Goal: Information Seeking & Learning: Learn about a topic

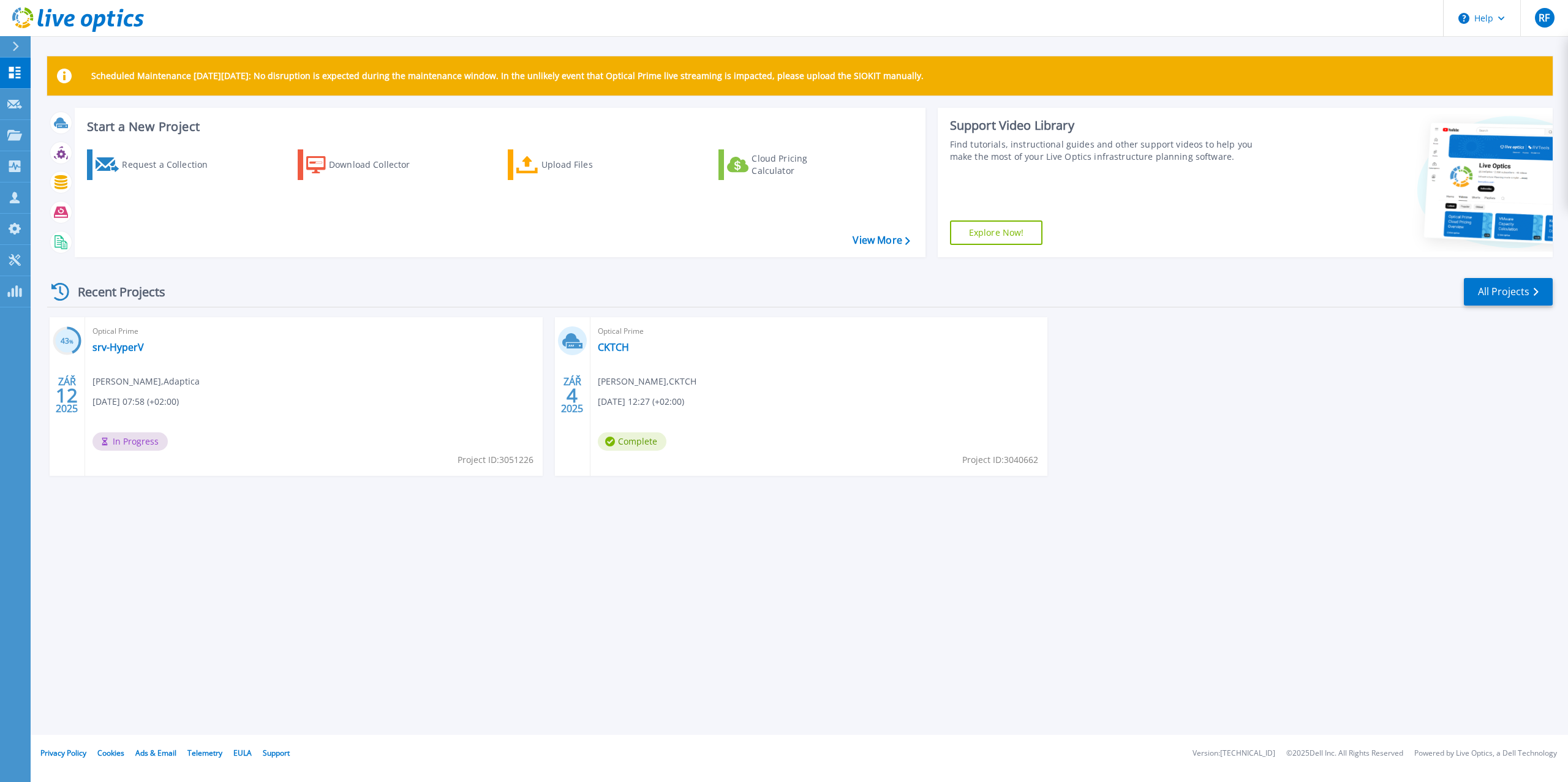
drag, startPoint x: 607, startPoint y: 345, endPoint x: 585, endPoint y: 577, distance: 233.0
click at [585, 577] on div "Scheduled Maintenance on Monday 22nd September: No disruption is expected durin…" at bounding box center [800, 367] width 1538 height 735
click at [610, 342] on link "CKTCH" at bounding box center [614, 347] width 31 height 12
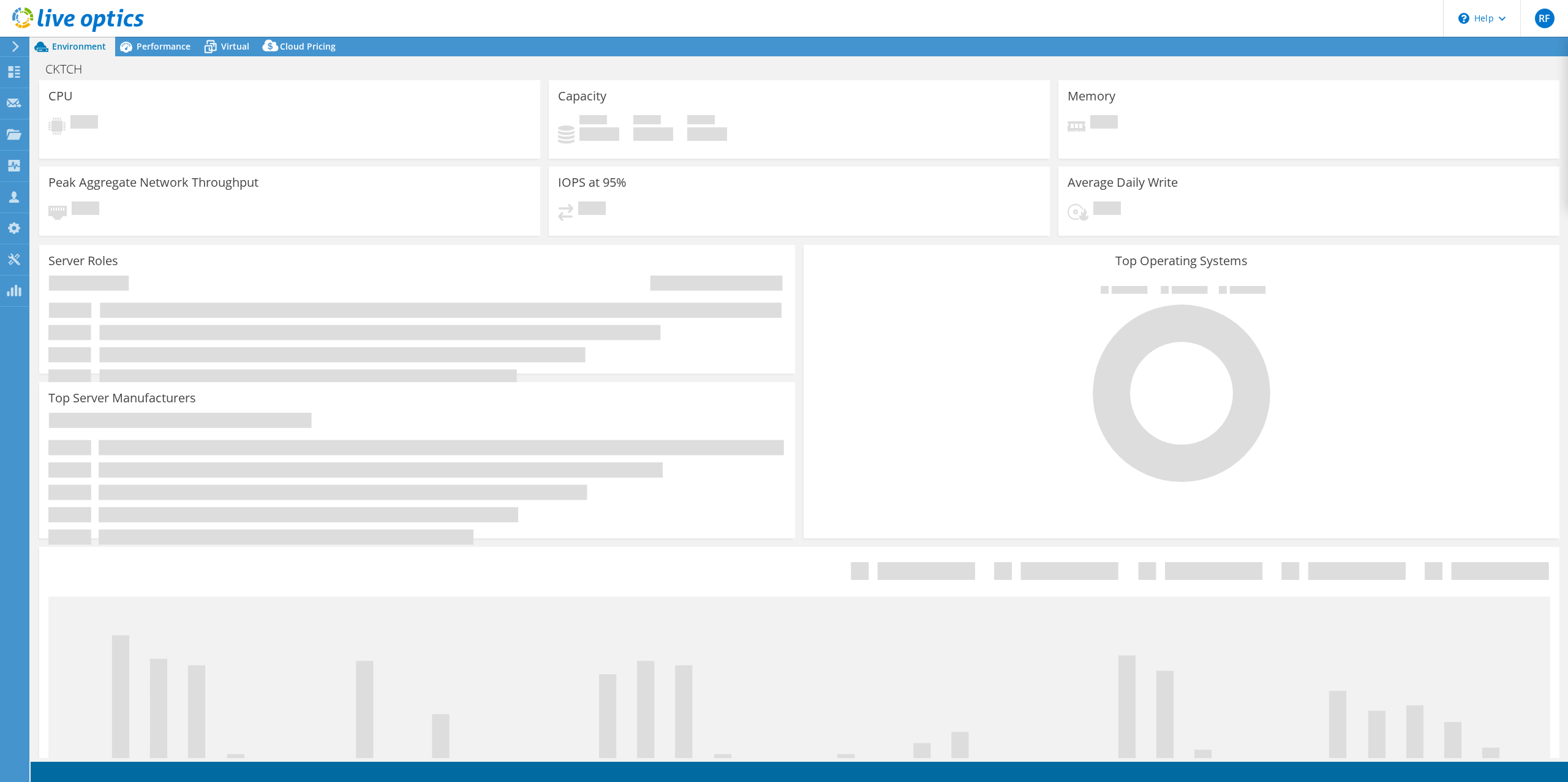
select select "EUFrankfurt"
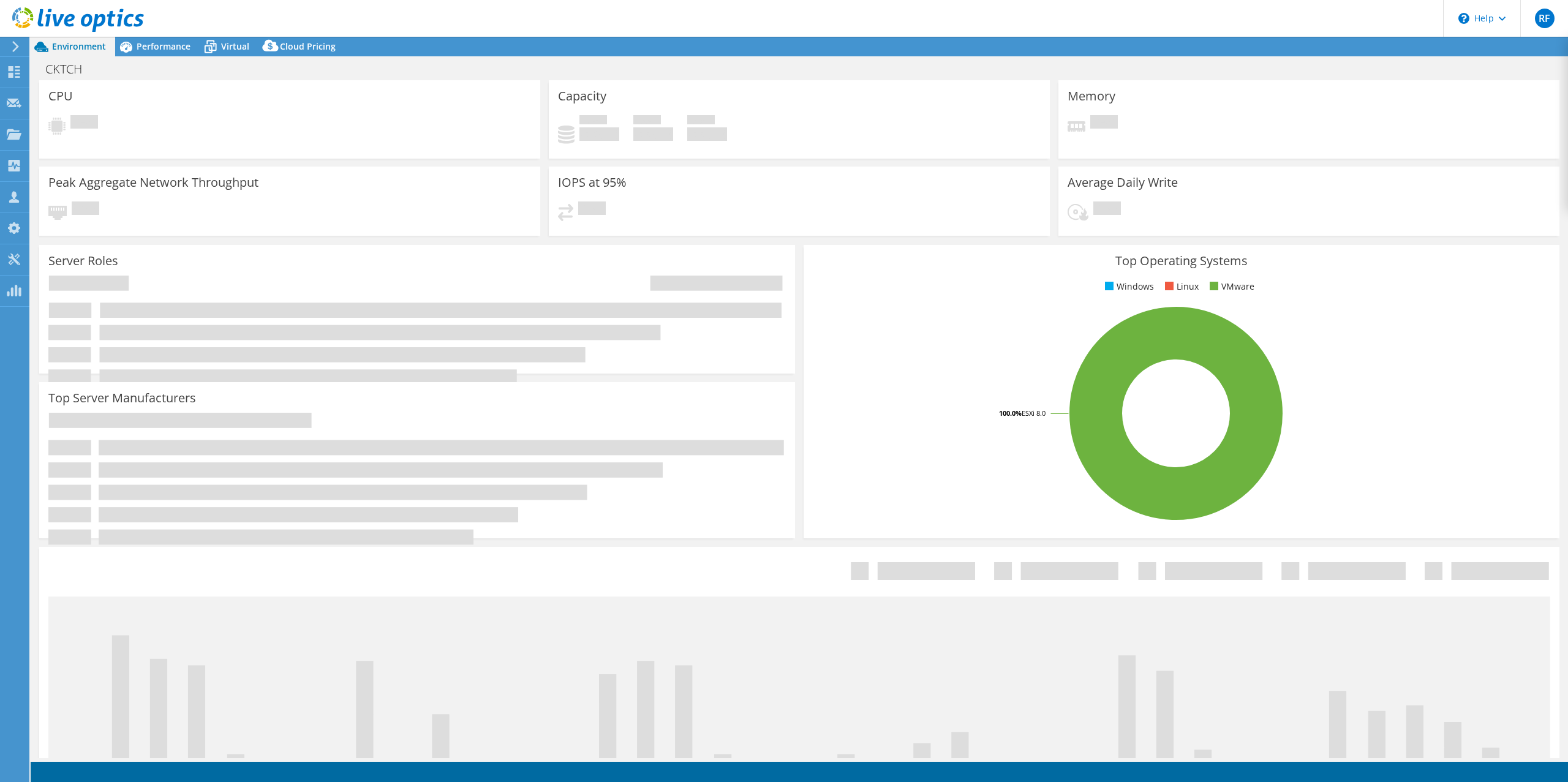
select select "EUFrankfurt"
select select "USD"
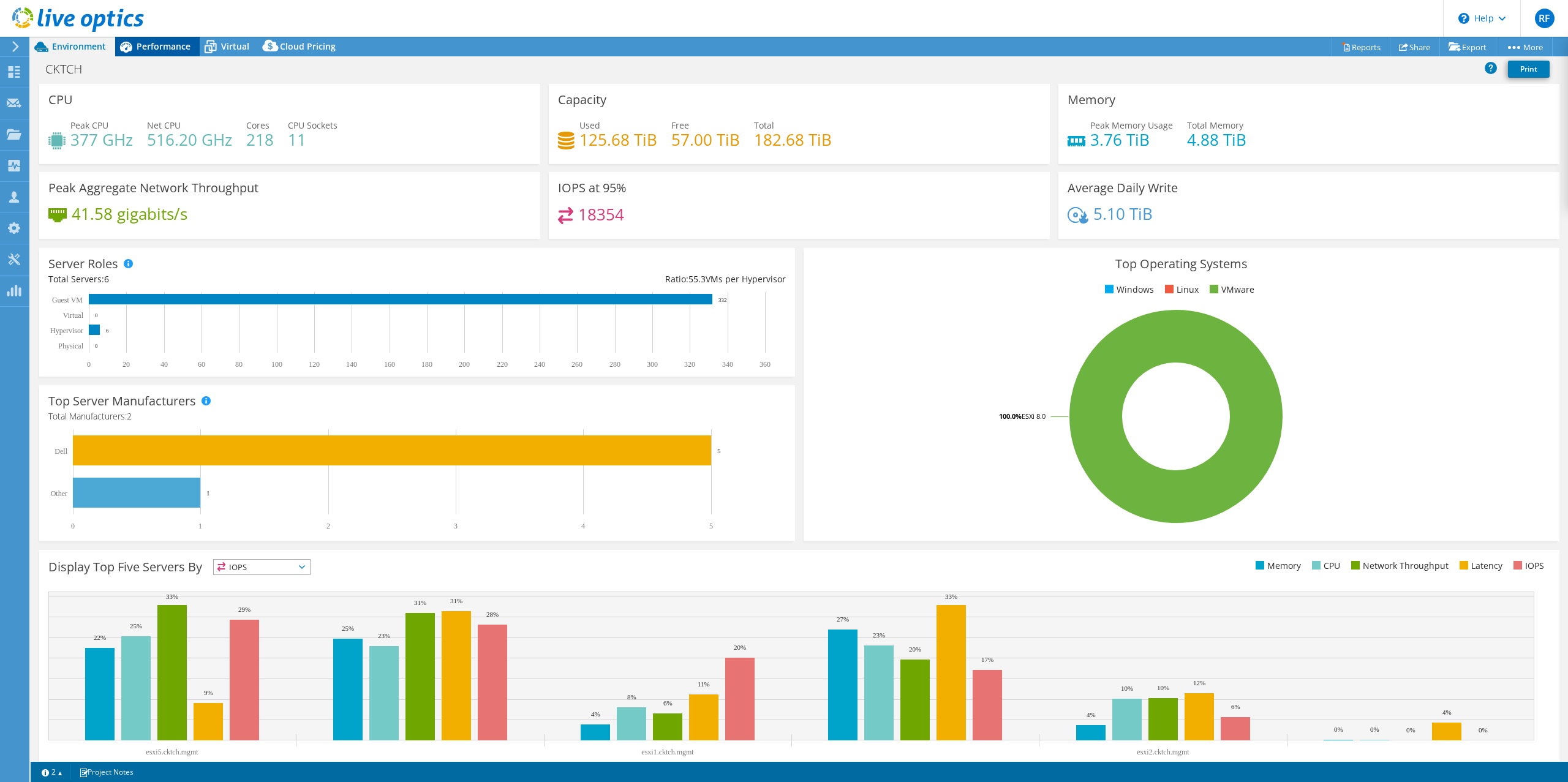
click at [144, 44] on span "Performance" at bounding box center [163, 46] width 54 height 11
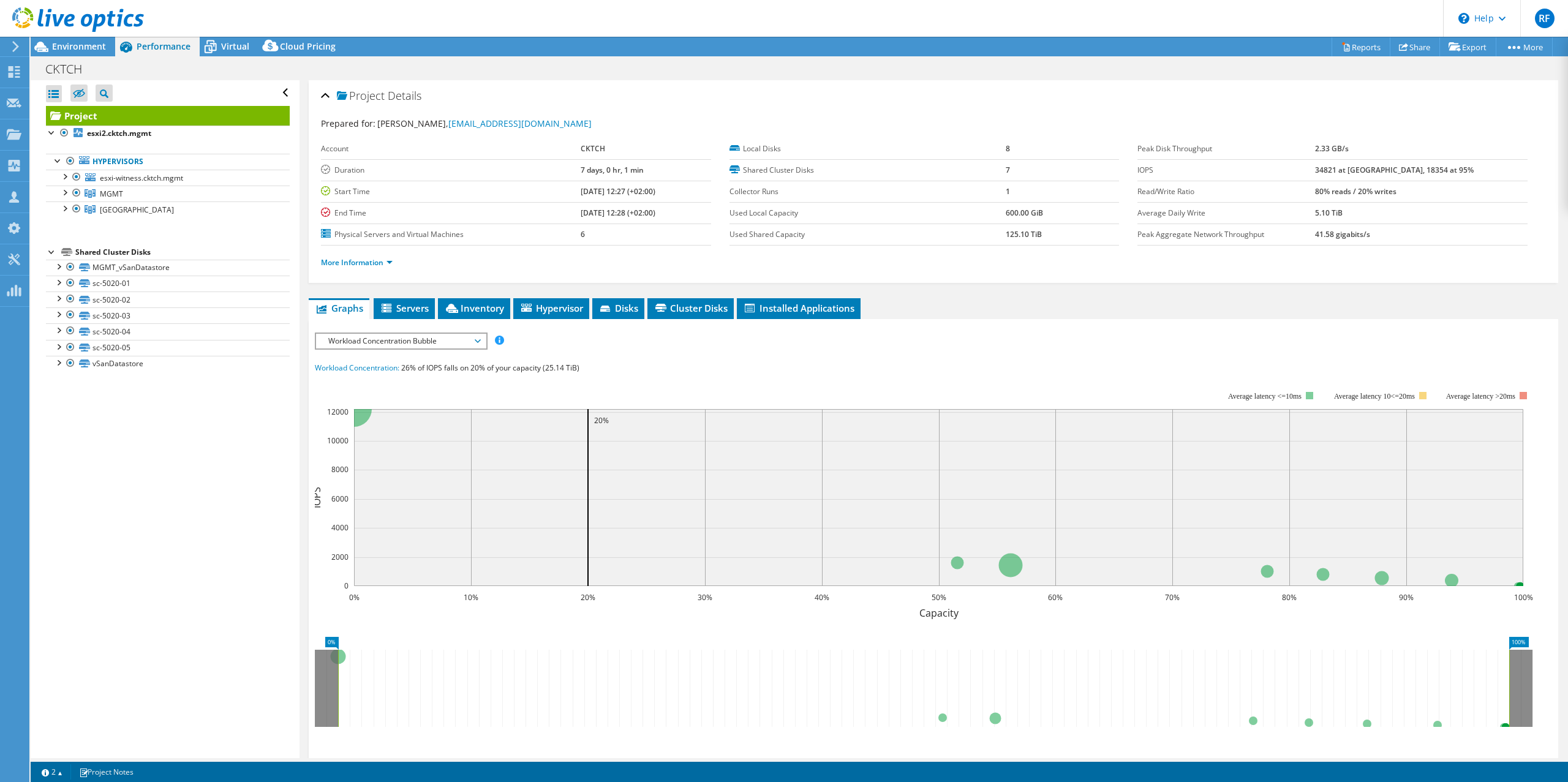
click at [213, 569] on div "Open All Close All Hide Excluded Nodes Project Tree Filter" at bounding box center [165, 419] width 268 height 678
click at [82, 94] on icon at bounding box center [79, 93] width 12 height 9
click at [0, 0] on input "checkbox" at bounding box center [0, 0] width 0 height 0
click at [78, 96] on icon at bounding box center [79, 93] width 12 height 9
click at [0, 0] on input "checkbox" at bounding box center [0, 0] width 0 height 0
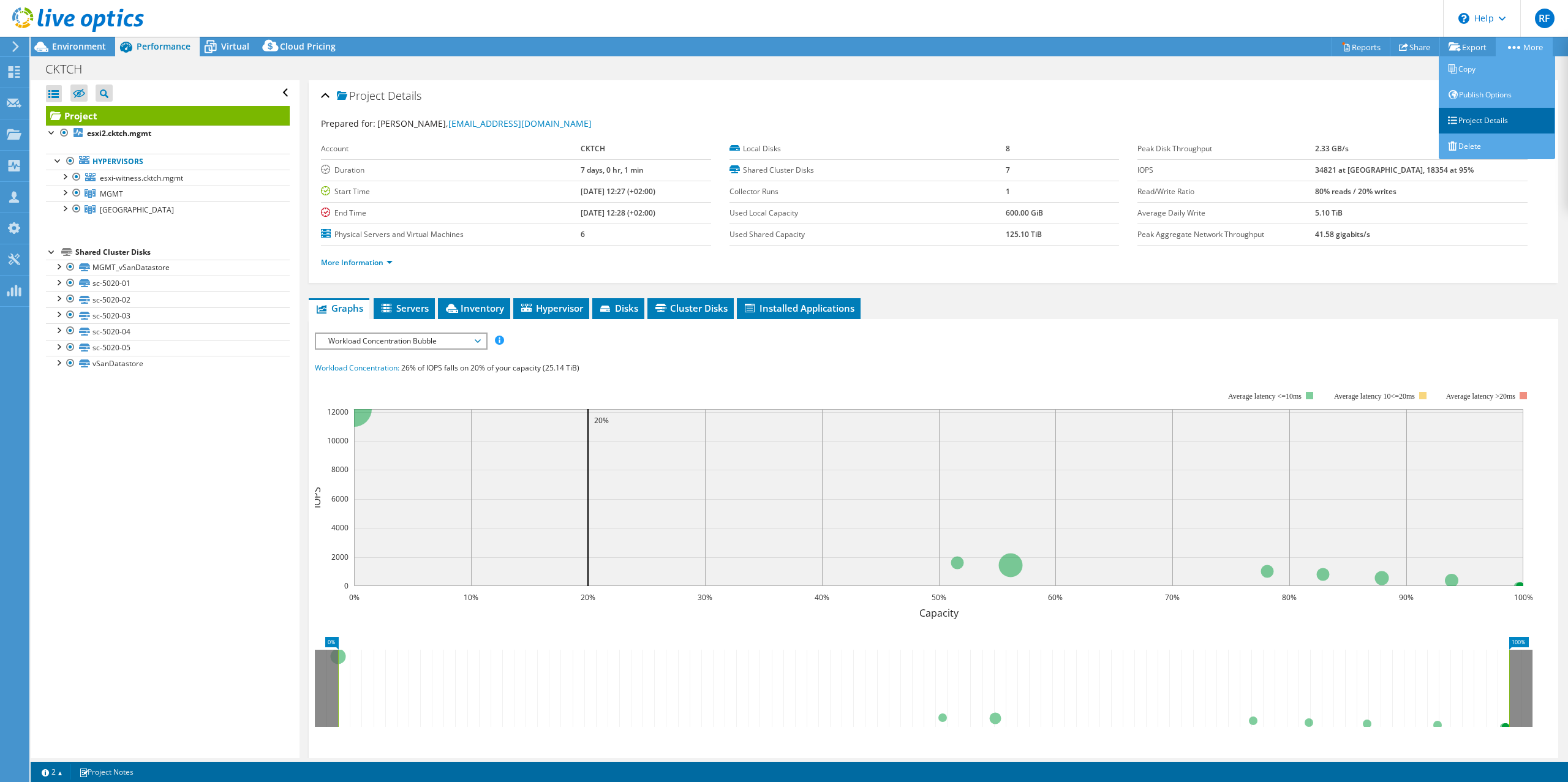
click at [1500, 126] on link "Project Details" at bounding box center [1496, 121] width 116 height 26
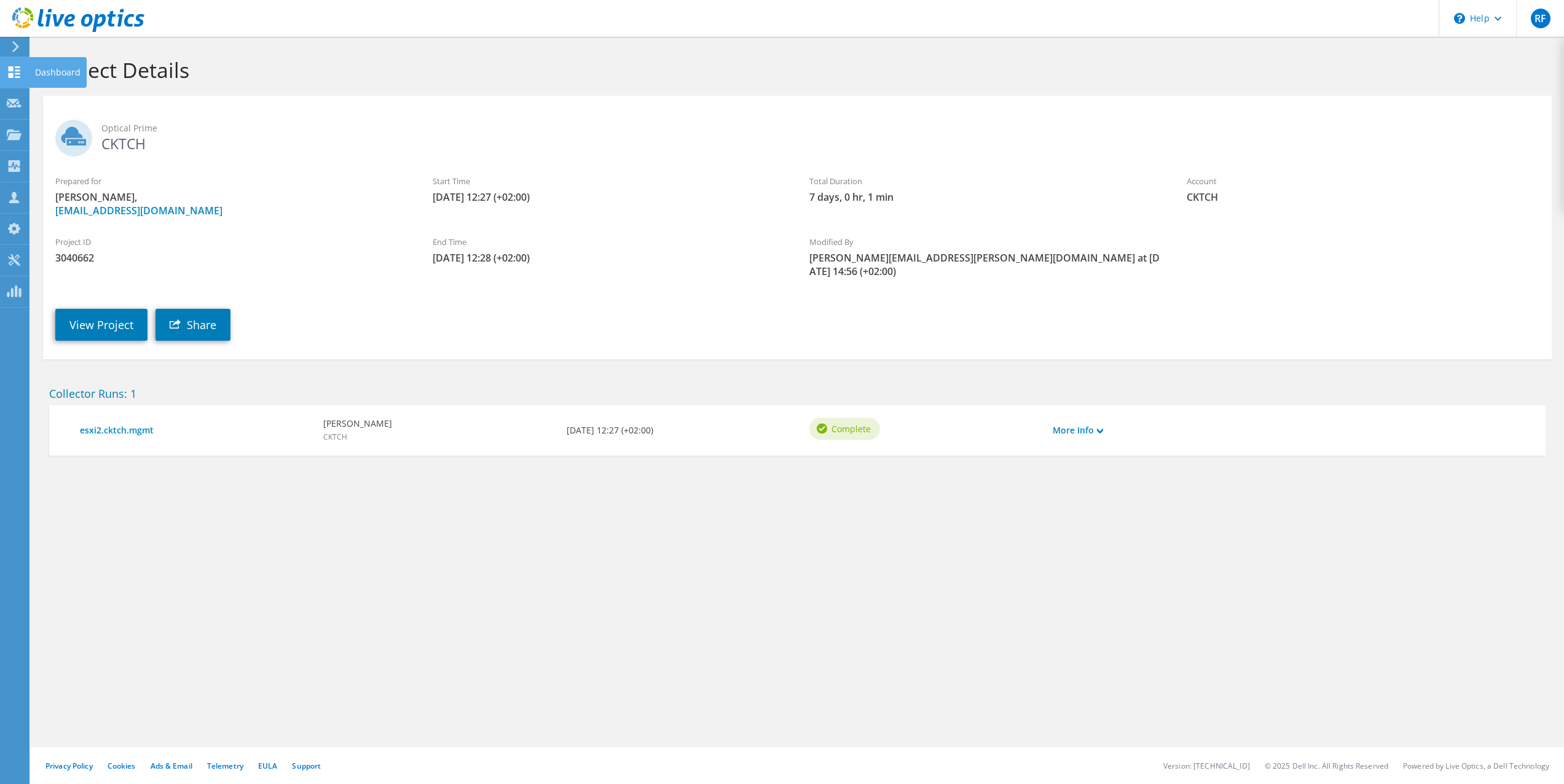
click at [17, 78] on div at bounding box center [14, 73] width 15 height 14
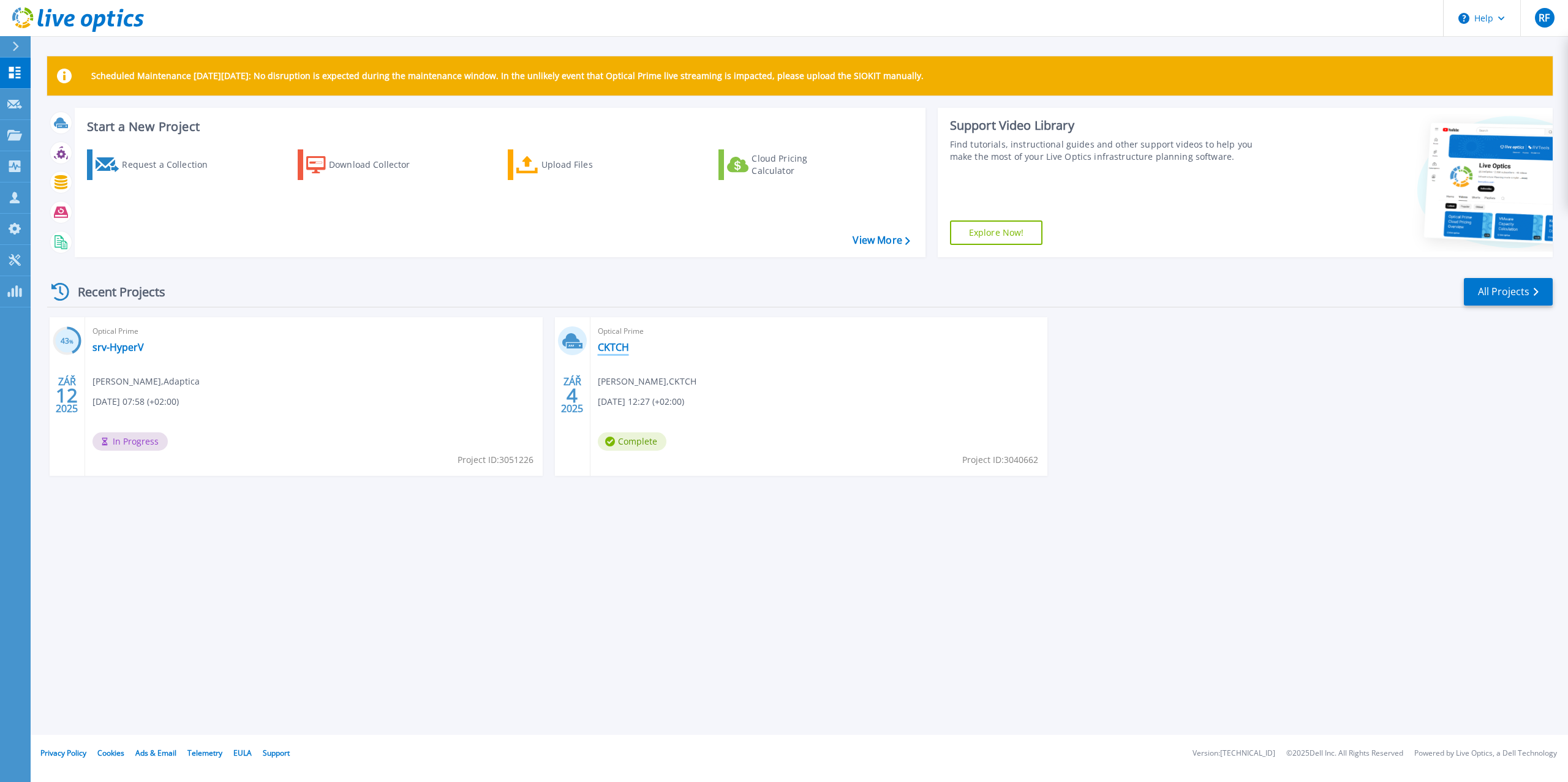
click at [615, 346] on link "CKTCH" at bounding box center [614, 347] width 31 height 12
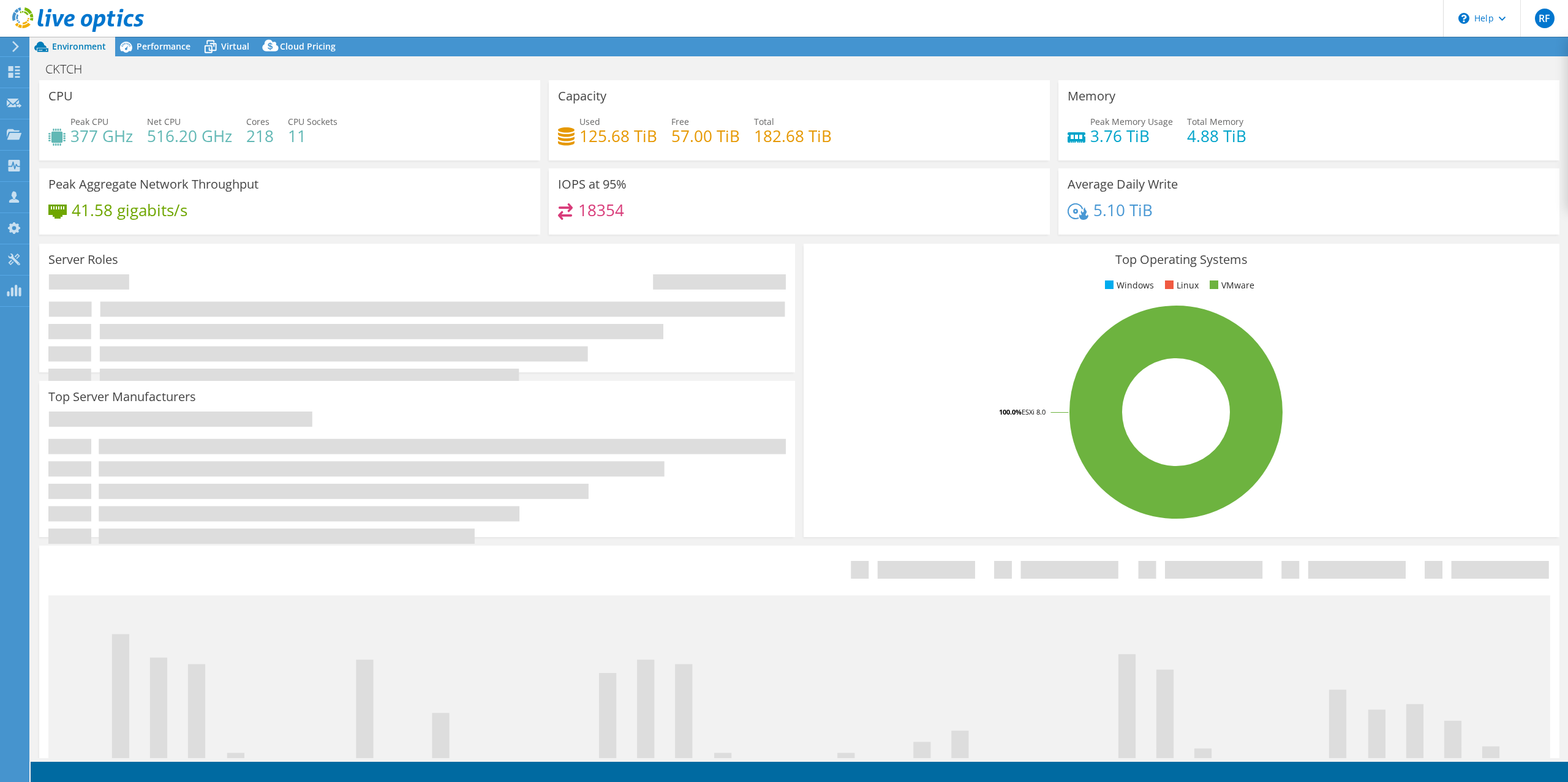
select select "EUFrankfurt"
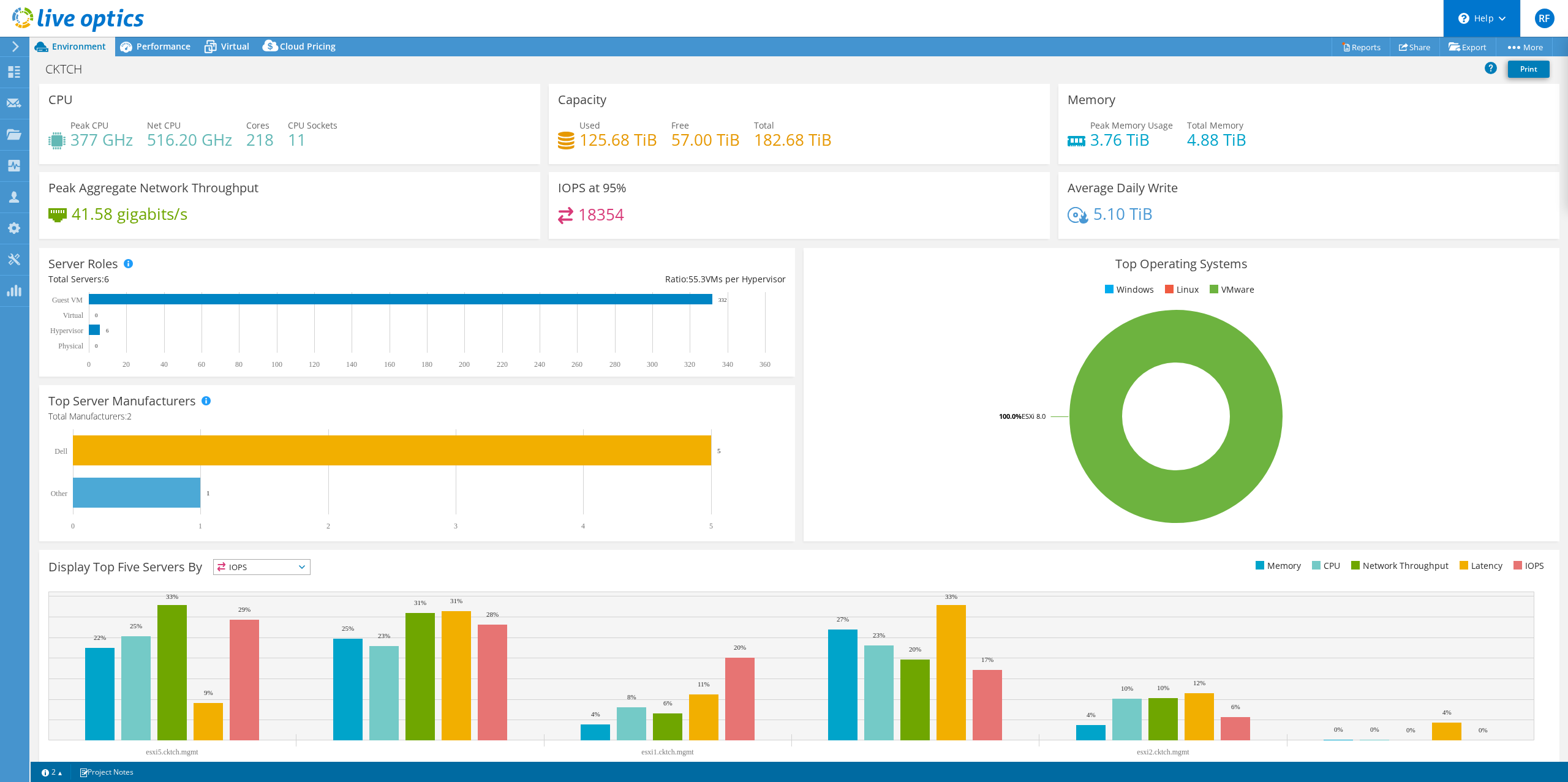
click at [1496, 16] on div "\n Help" at bounding box center [1482, 18] width 77 height 37
click at [158, 38] on div "Performance" at bounding box center [158, 46] width 85 height 20
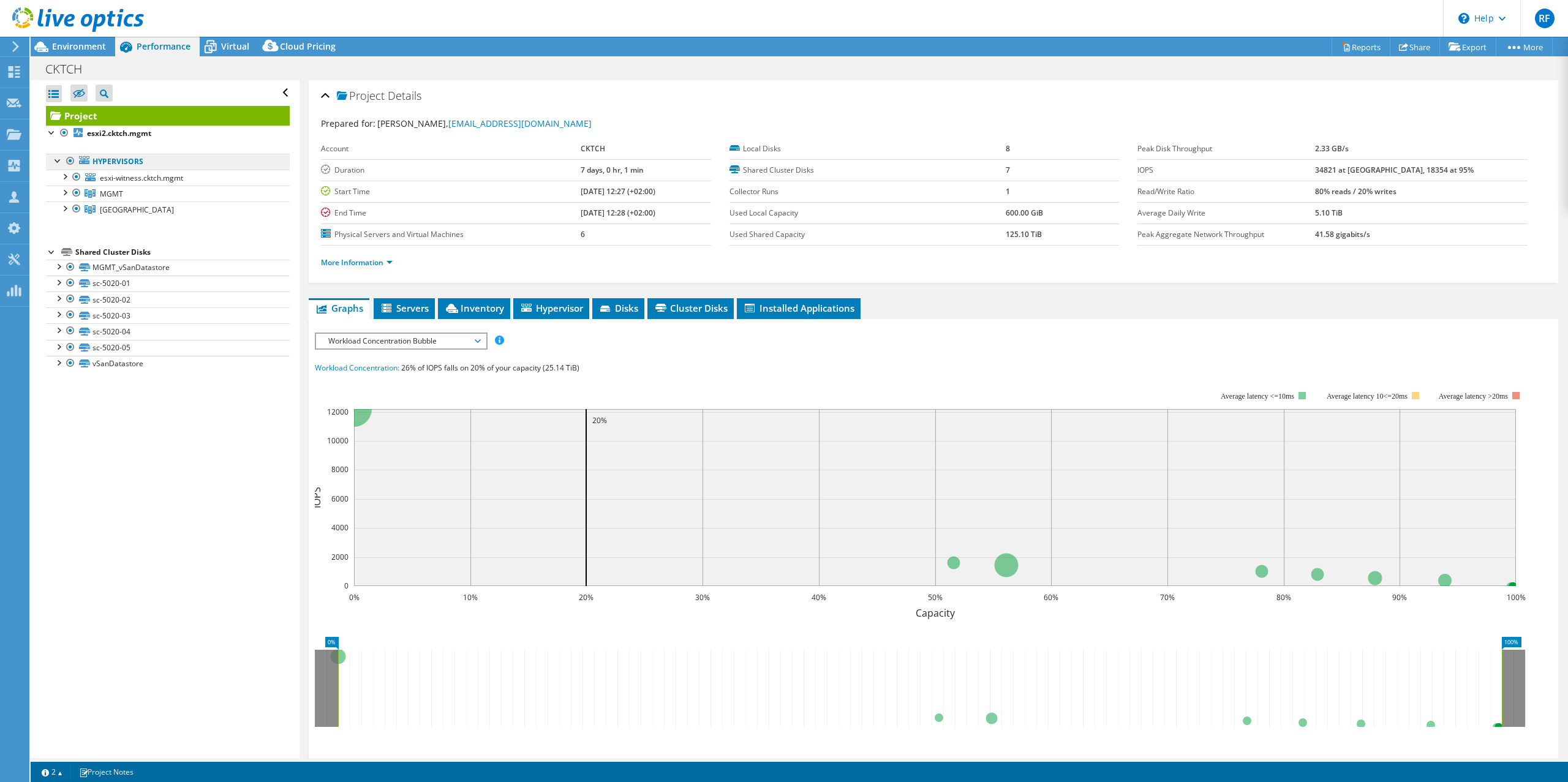
drag, startPoint x: 114, startPoint y: 155, endPoint x: 106, endPoint y: 162, distance: 10.6
drag, startPoint x: 106, startPoint y: 162, endPoint x: 95, endPoint y: 142, distance: 22.8
click at [95, 142] on ul "Hypervisors esxi-witness.cktch.mgmt Local VMware Disk (mpx.vmhba0:C0:T2:L0)" at bounding box center [168, 185] width 244 height 89
click at [50, 135] on div at bounding box center [52, 132] width 12 height 12
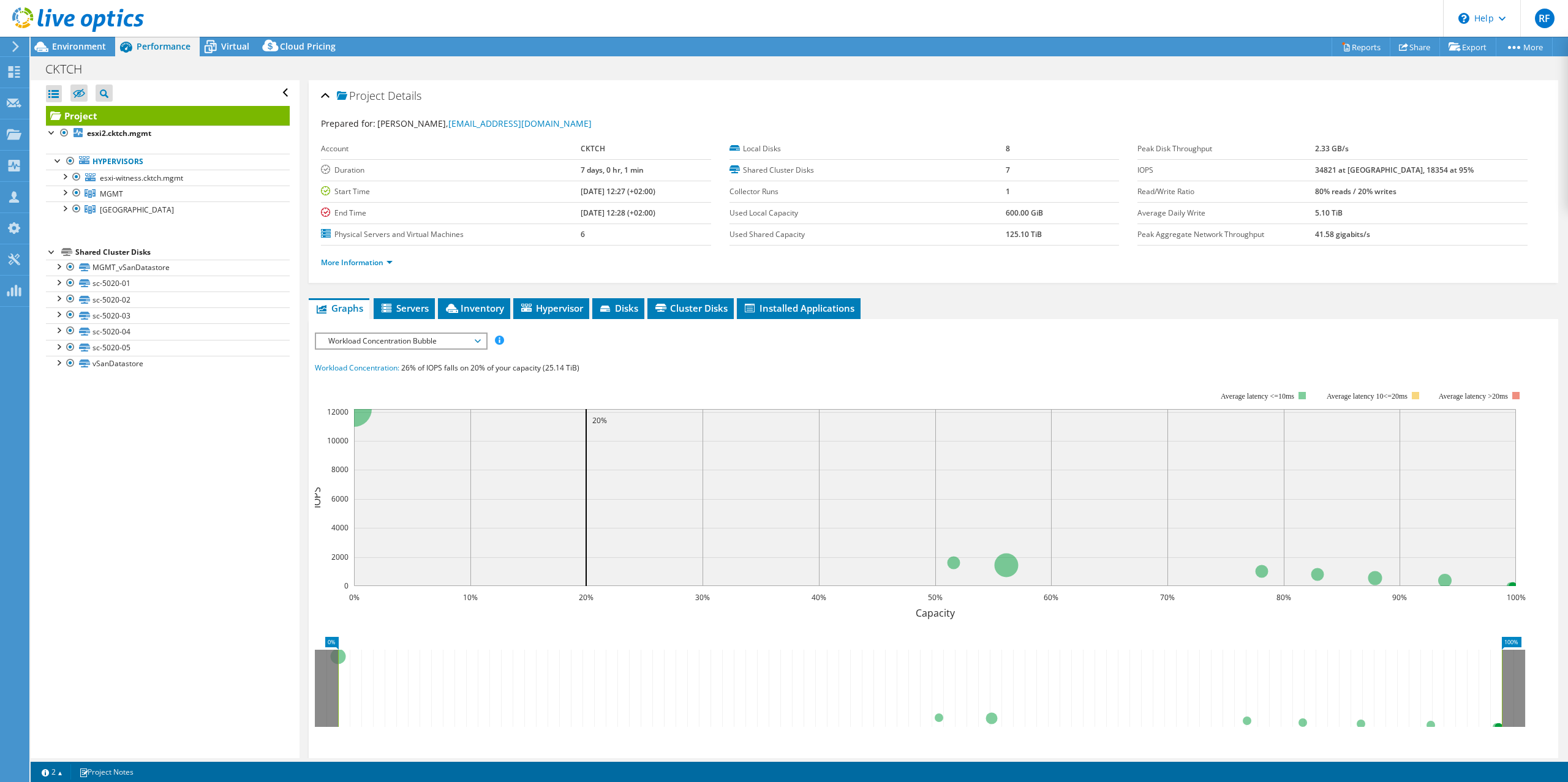
click at [90, 118] on link "Project" at bounding box center [168, 115] width 244 height 20
click at [84, 113] on li "Open All" at bounding box center [85, 111] width 76 height 16
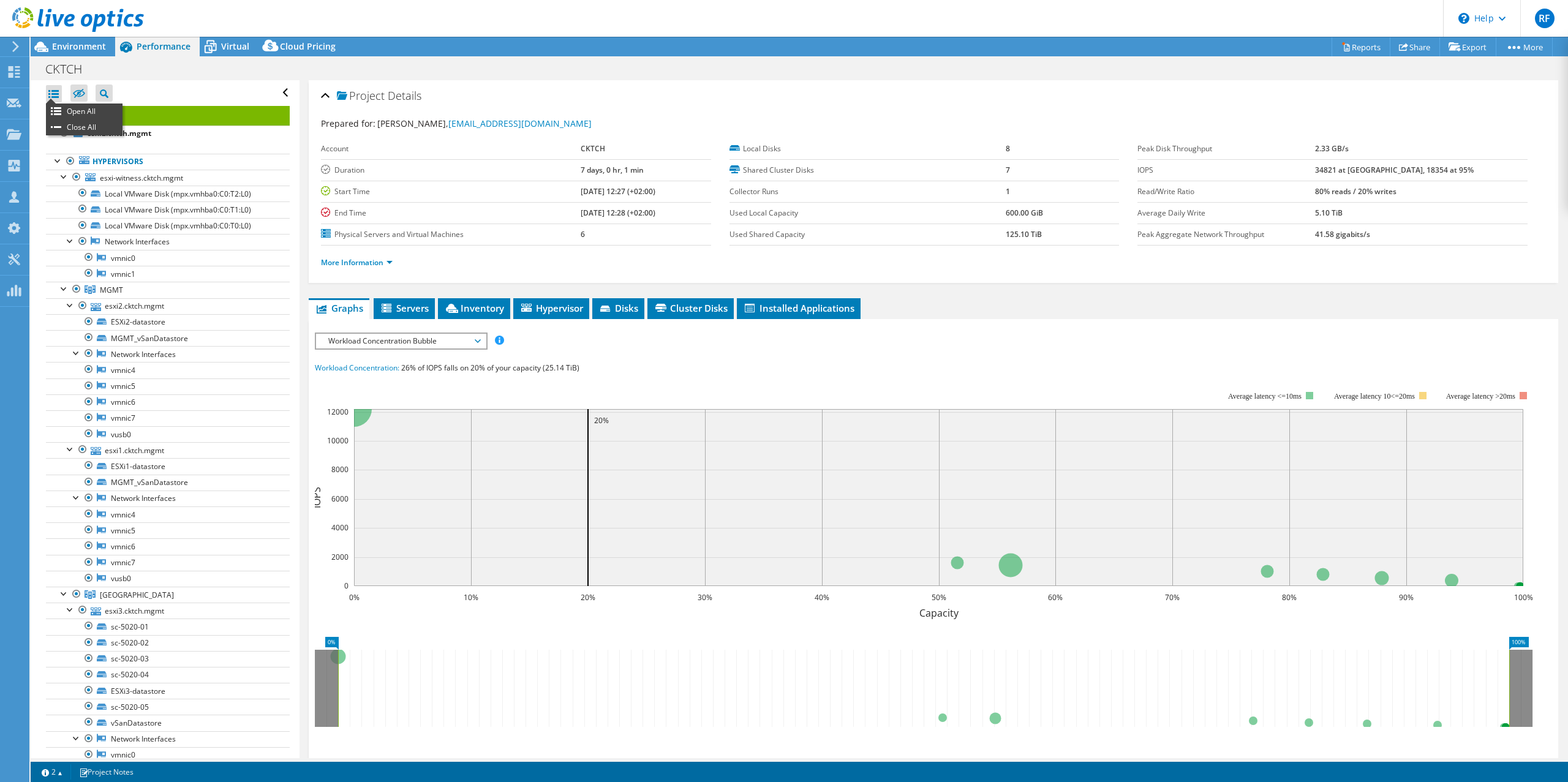
click at [50, 93] on div at bounding box center [54, 93] width 16 height 17
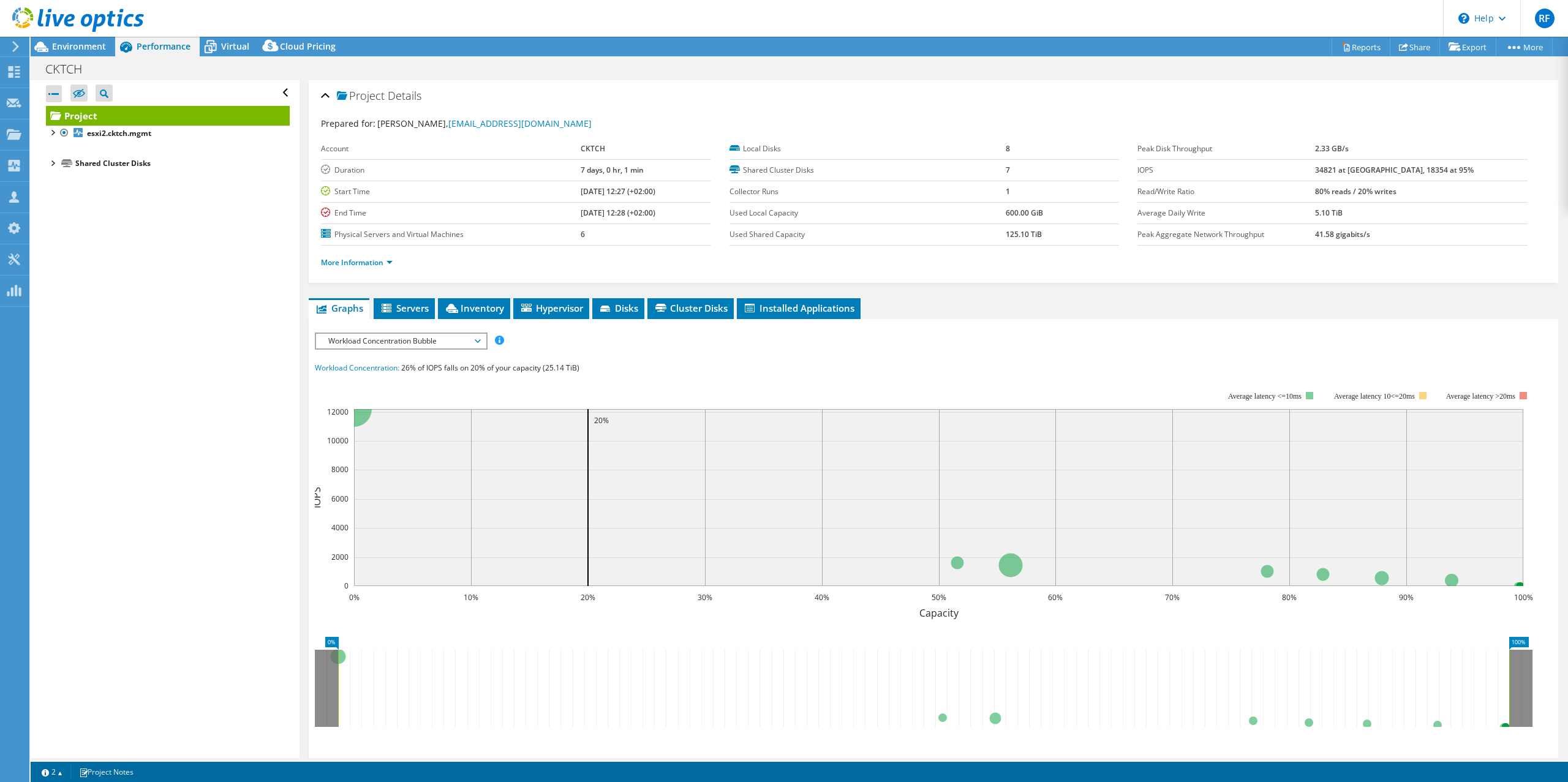
drag, startPoint x: 54, startPoint y: 130, endPoint x: 43, endPoint y: 132, distance: 11.2
click at [44, 131] on div "Open All Close All Hide Excluded Nodes Project Tree Filter" at bounding box center [165, 419] width 268 height 678
click at [51, 130] on div at bounding box center [52, 132] width 12 height 12
click at [60, 161] on div at bounding box center [58, 159] width 12 height 12
click at [50, 253] on div at bounding box center [52, 250] width 12 height 12
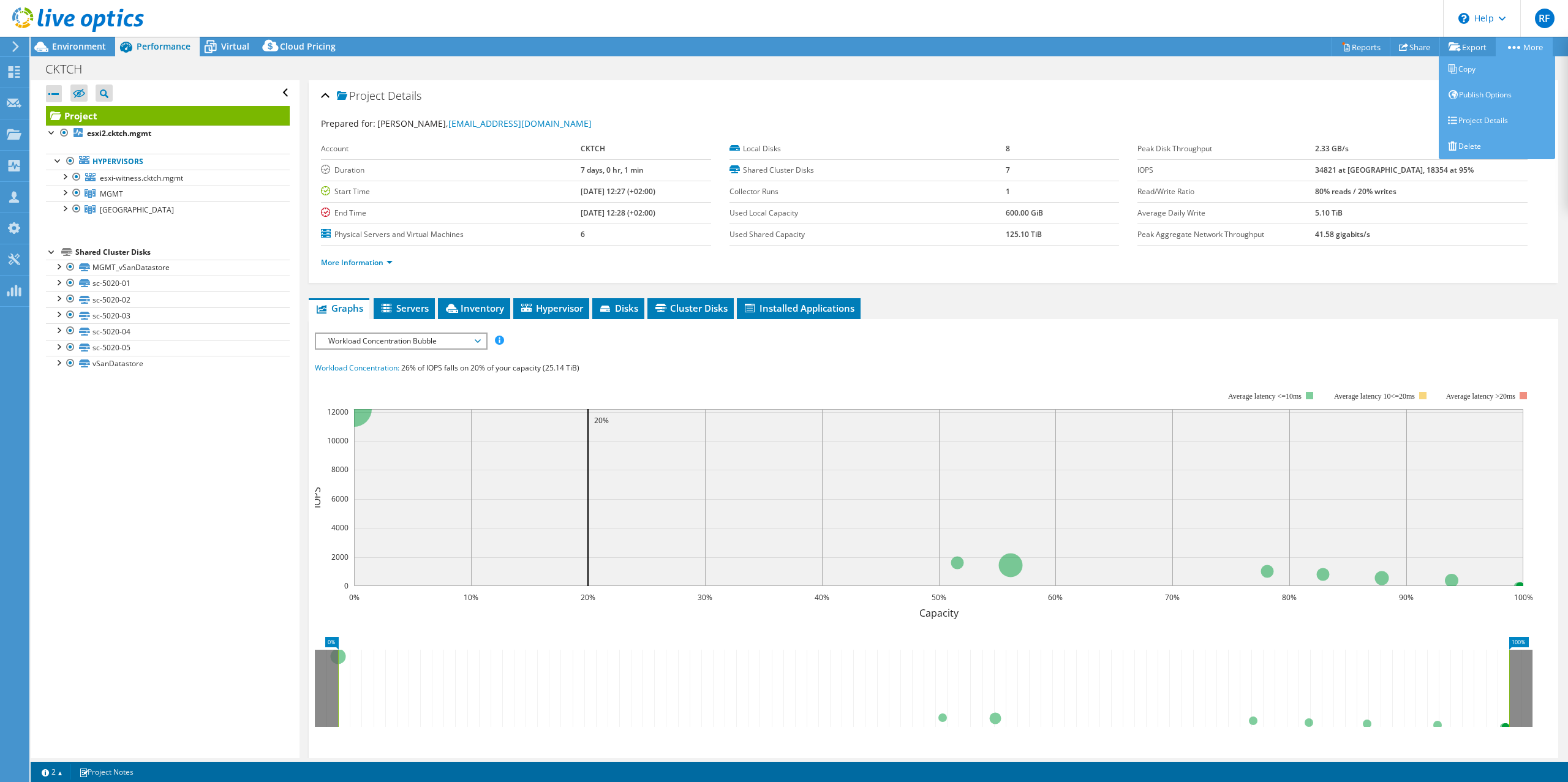
click at [1509, 41] on link "More" at bounding box center [1525, 46] width 57 height 19
click at [1506, 99] on link "Publish Options" at bounding box center [1496, 95] width 116 height 26
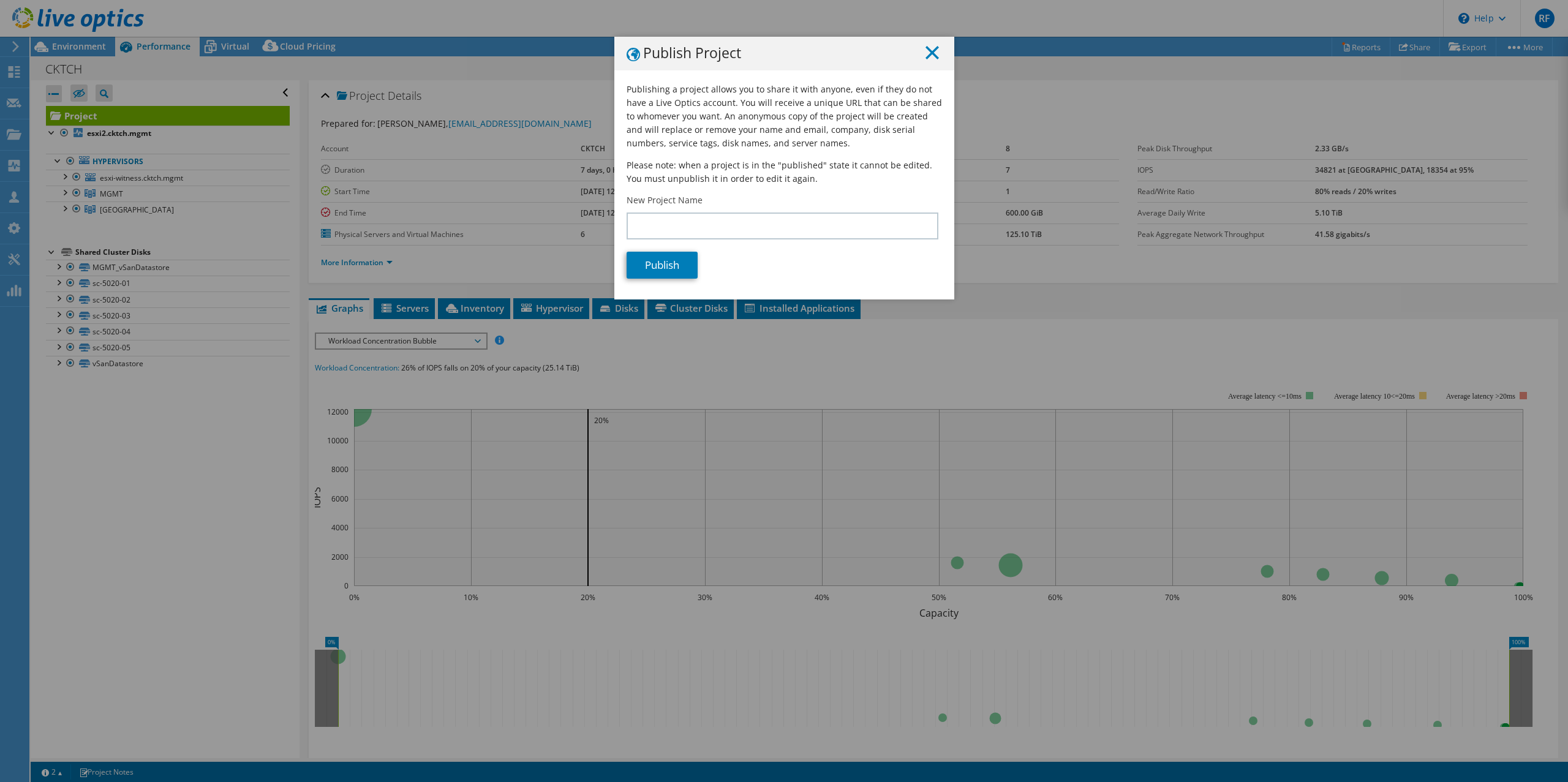
click at [927, 51] on line at bounding box center [932, 52] width 12 height 12
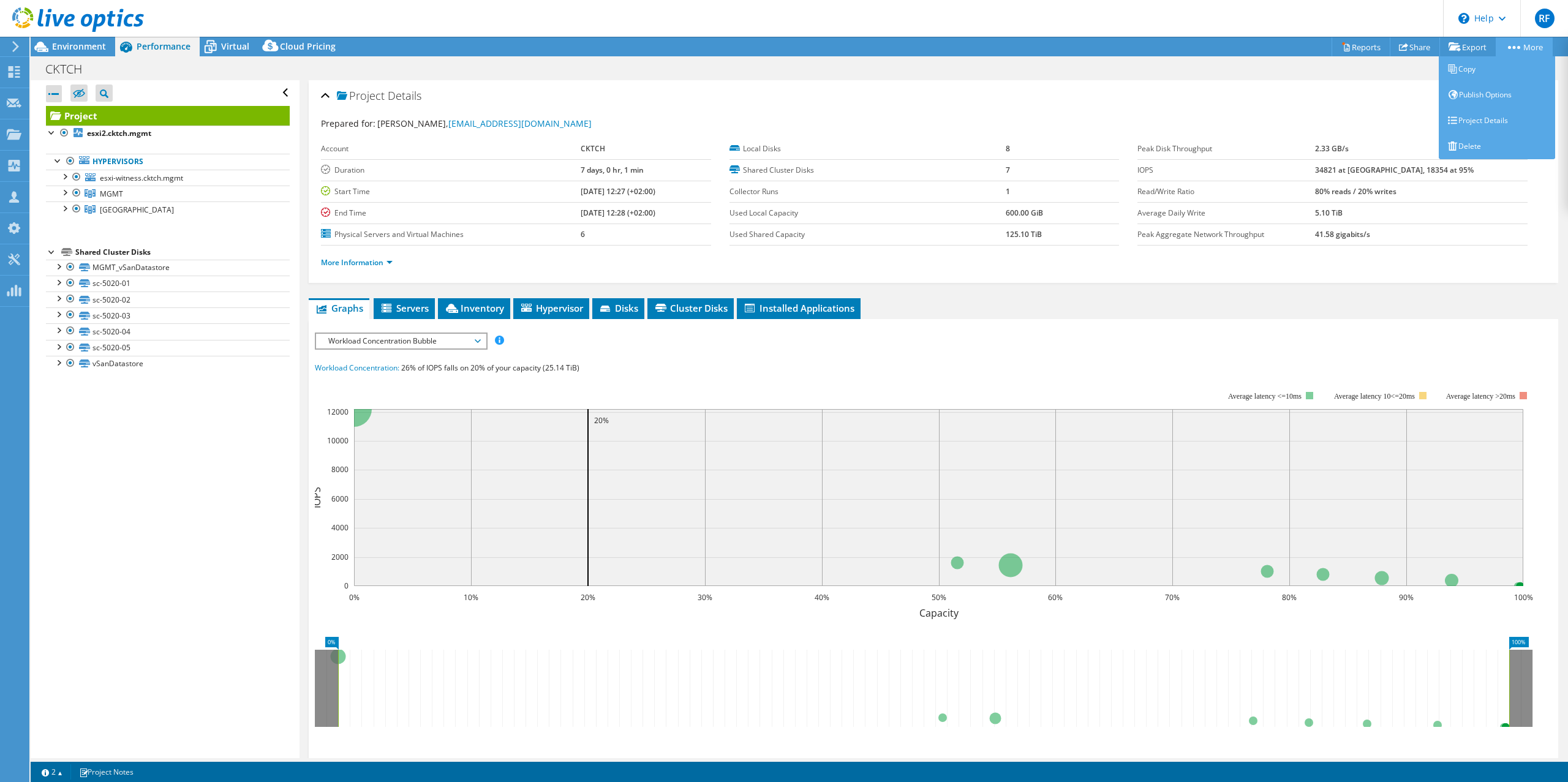
click at [1515, 51] on link "More" at bounding box center [1525, 46] width 57 height 19
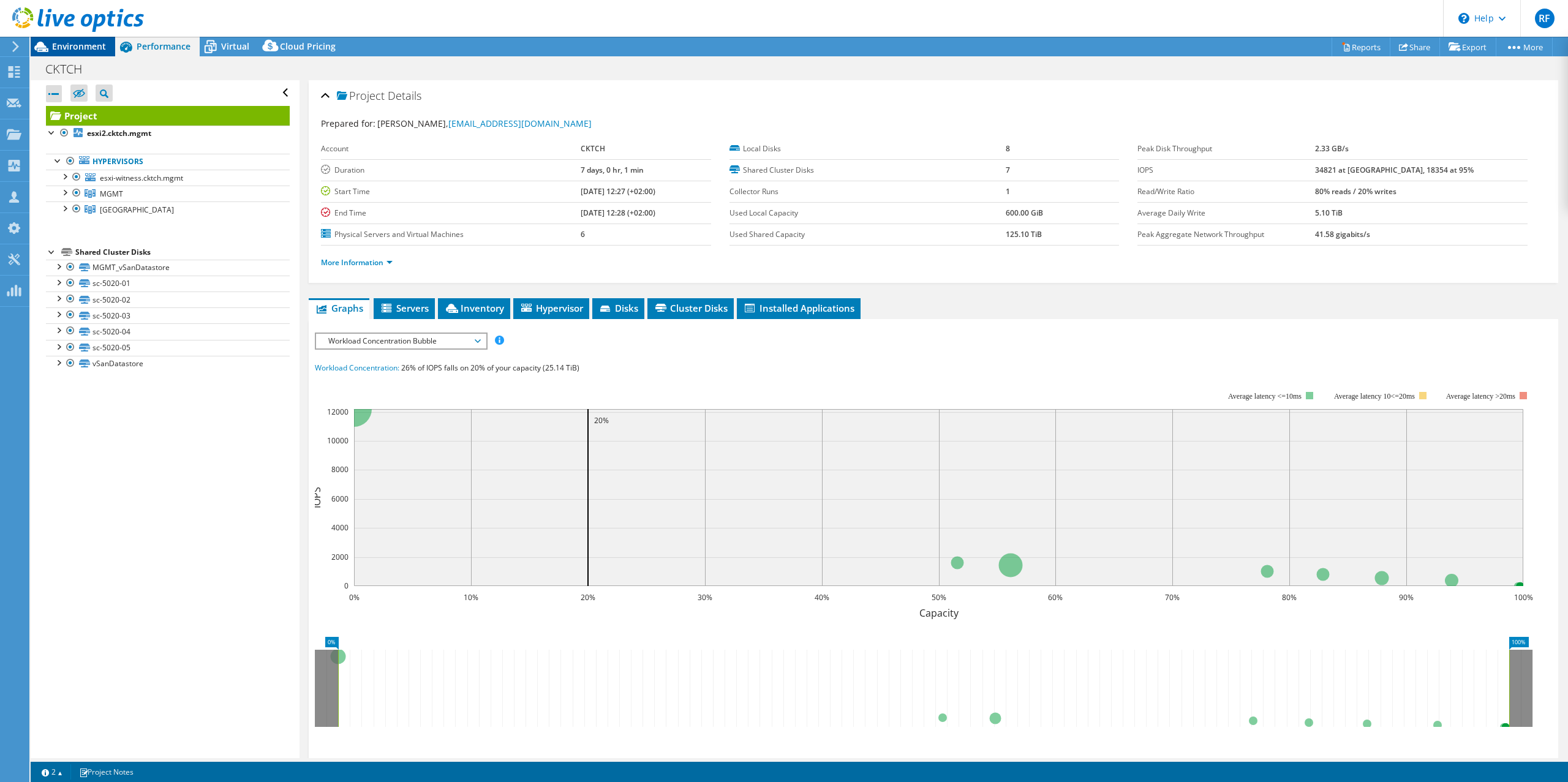
click at [89, 42] on span "Environment" at bounding box center [79, 46] width 54 height 11
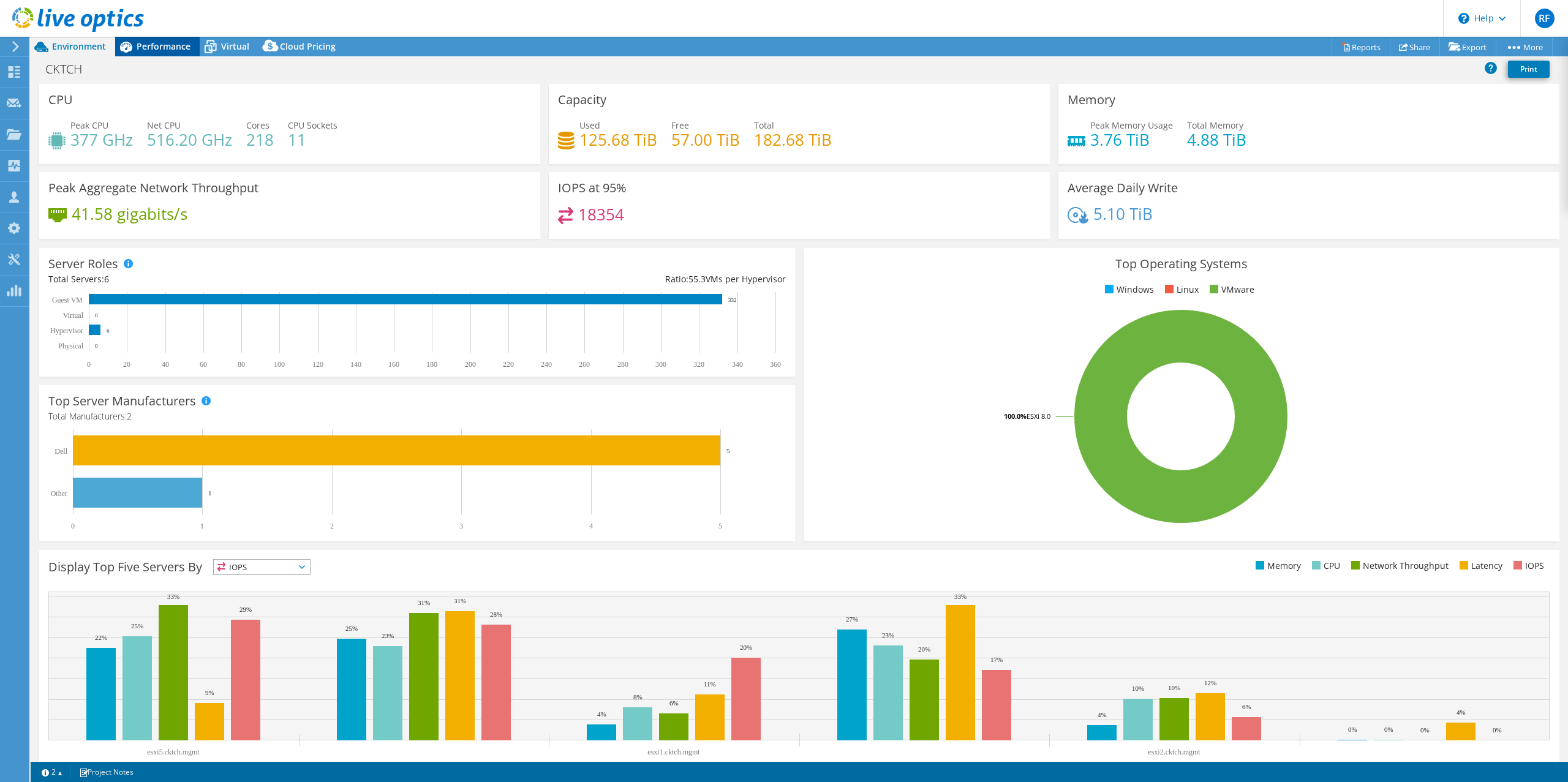
click at [158, 45] on span "Performance" at bounding box center [163, 46] width 54 height 11
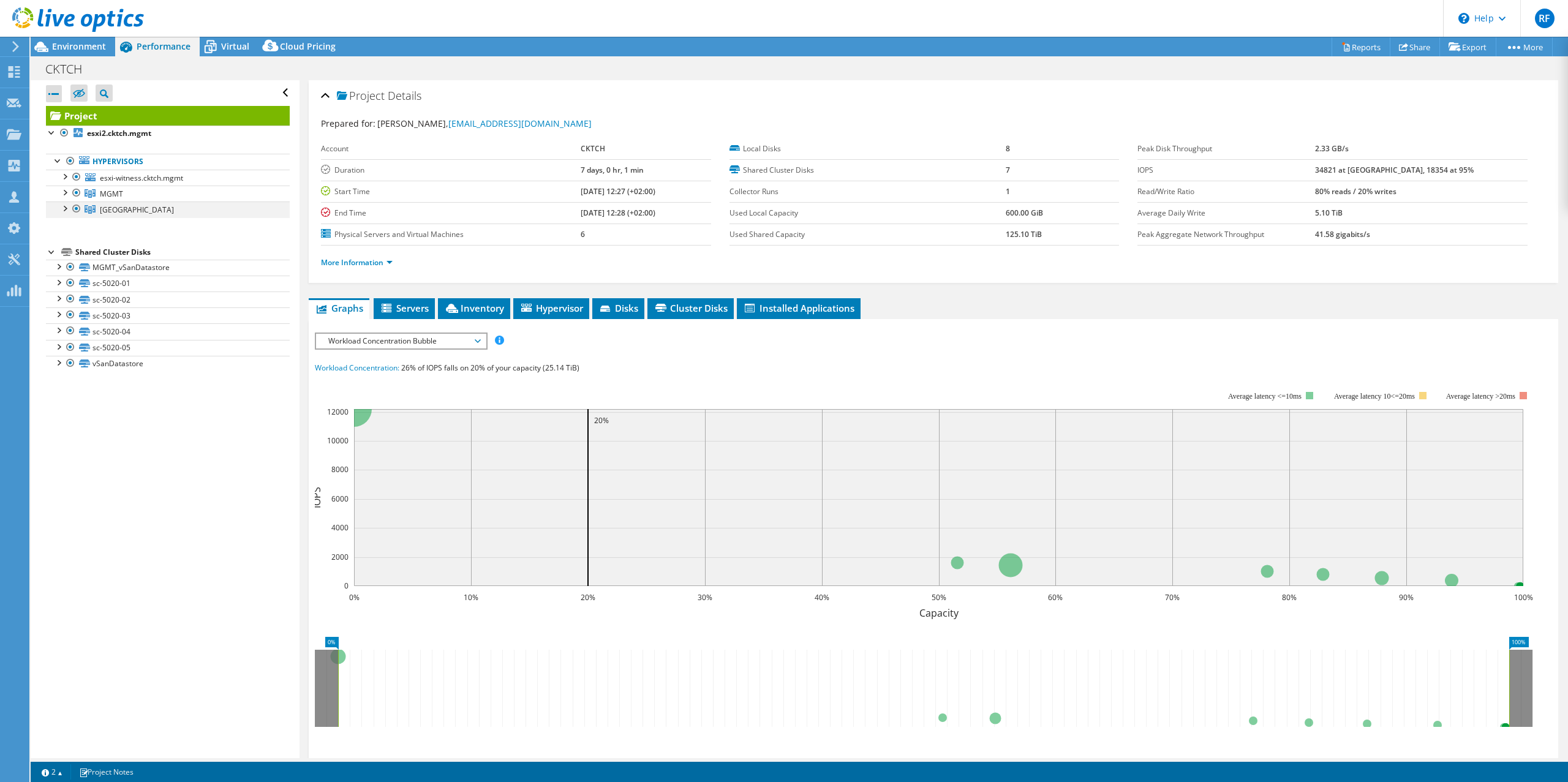
click at [66, 210] on div at bounding box center [64, 207] width 12 height 12
click at [66, 194] on div at bounding box center [64, 191] width 12 height 12
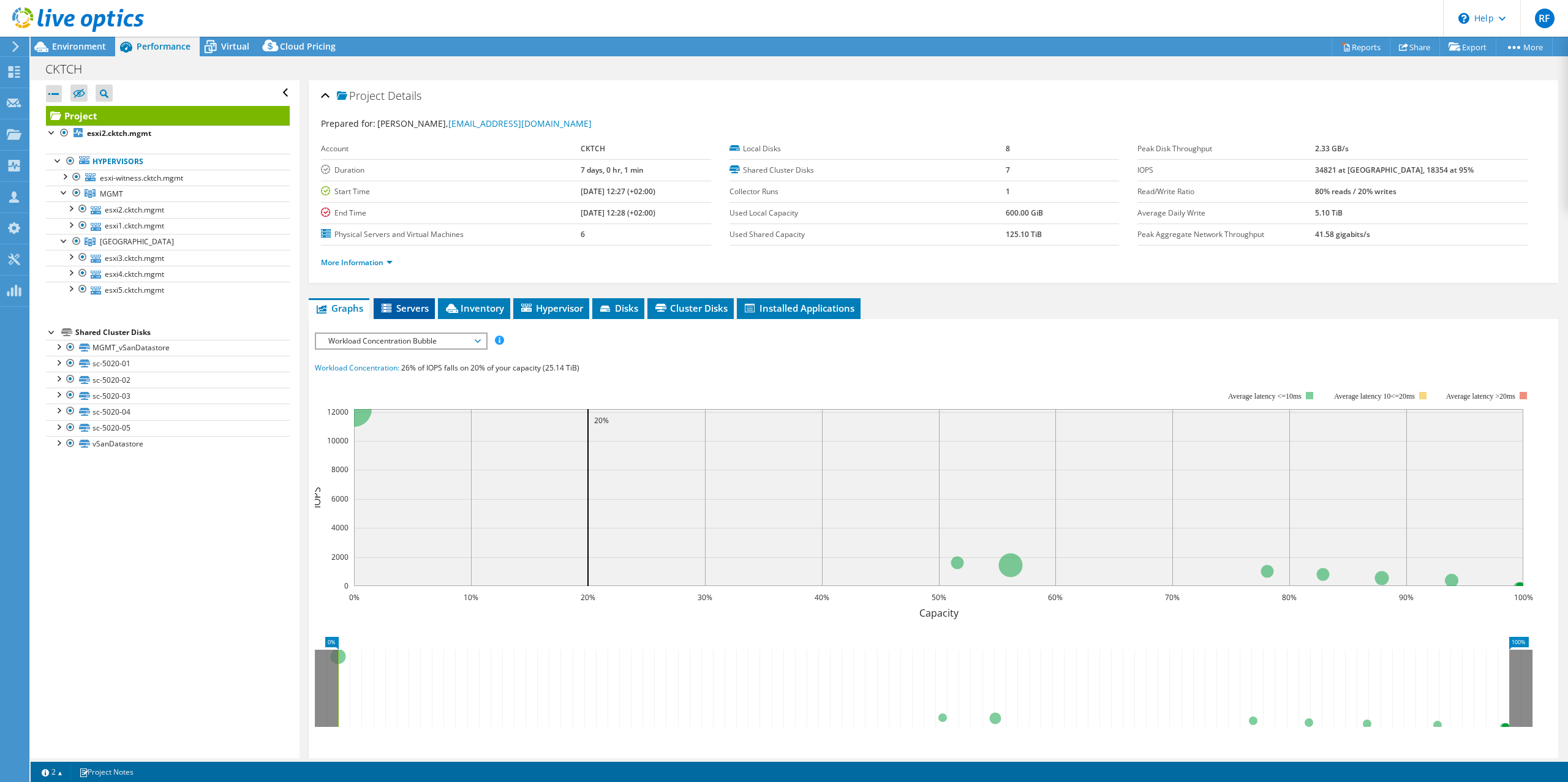
click at [420, 305] on span "Servers" at bounding box center [404, 308] width 49 height 12
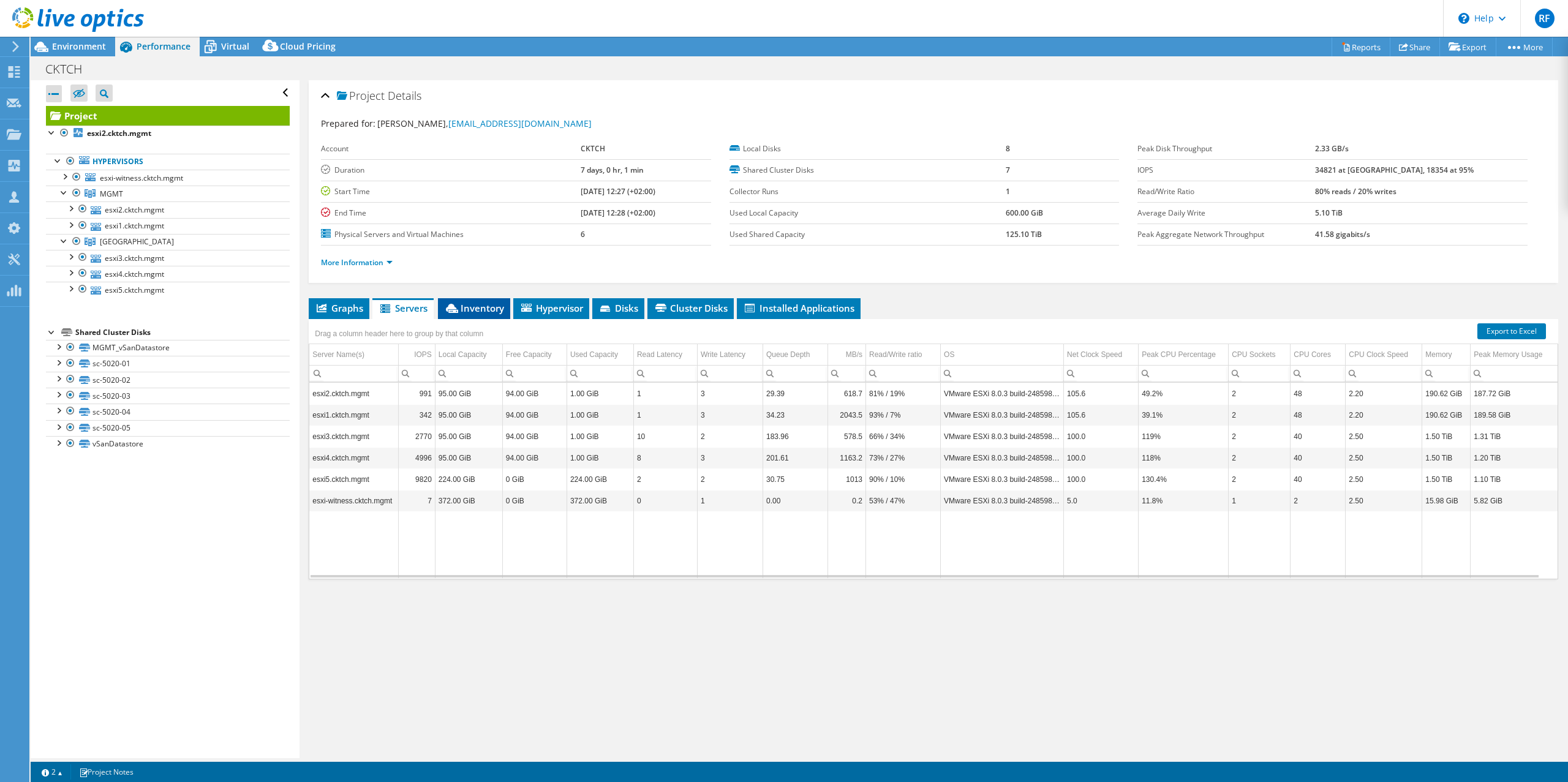
click at [495, 311] on span "Inventory" at bounding box center [474, 308] width 60 height 12
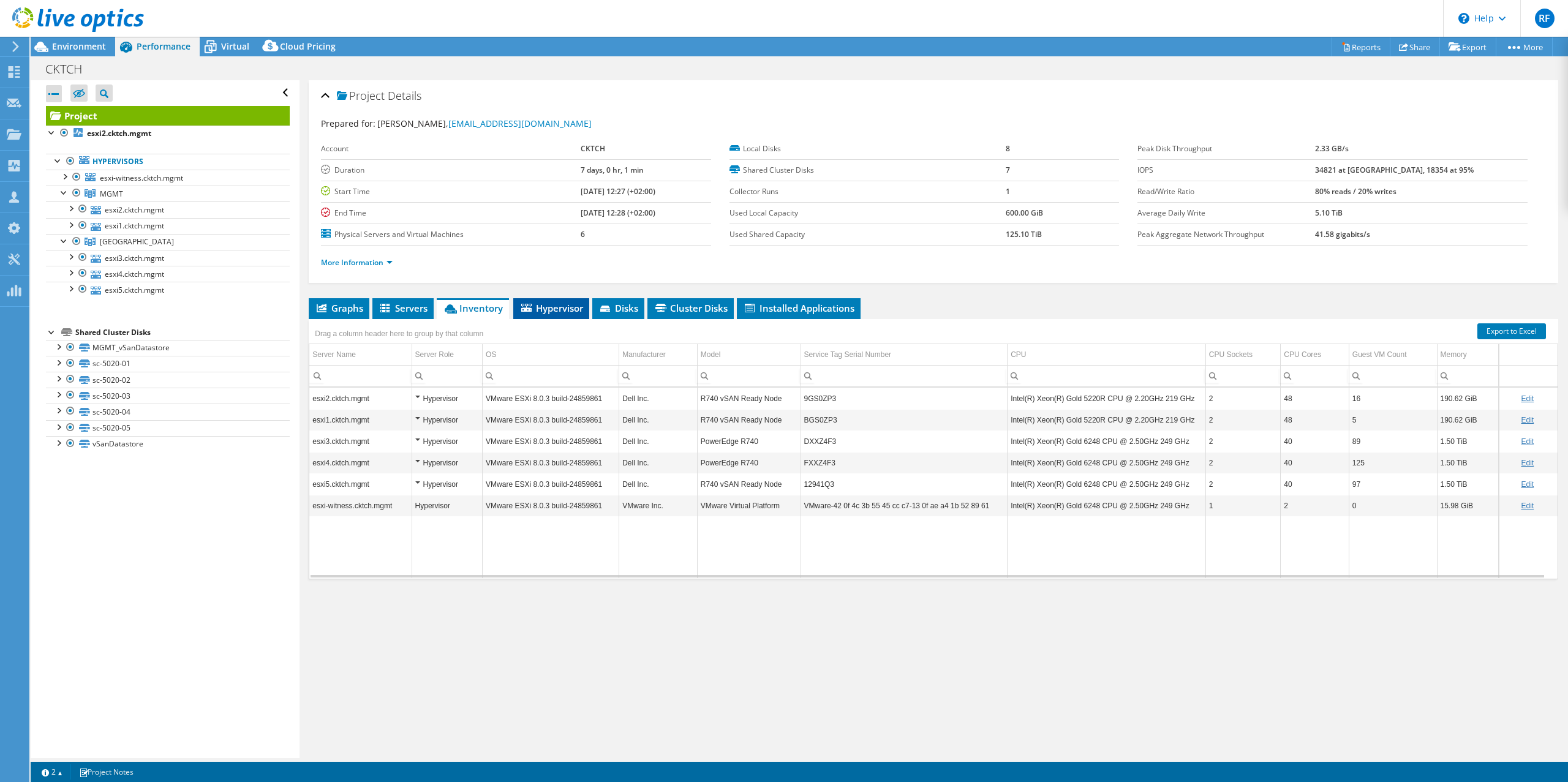
click at [537, 305] on span "Hypervisor" at bounding box center [551, 308] width 63 height 12
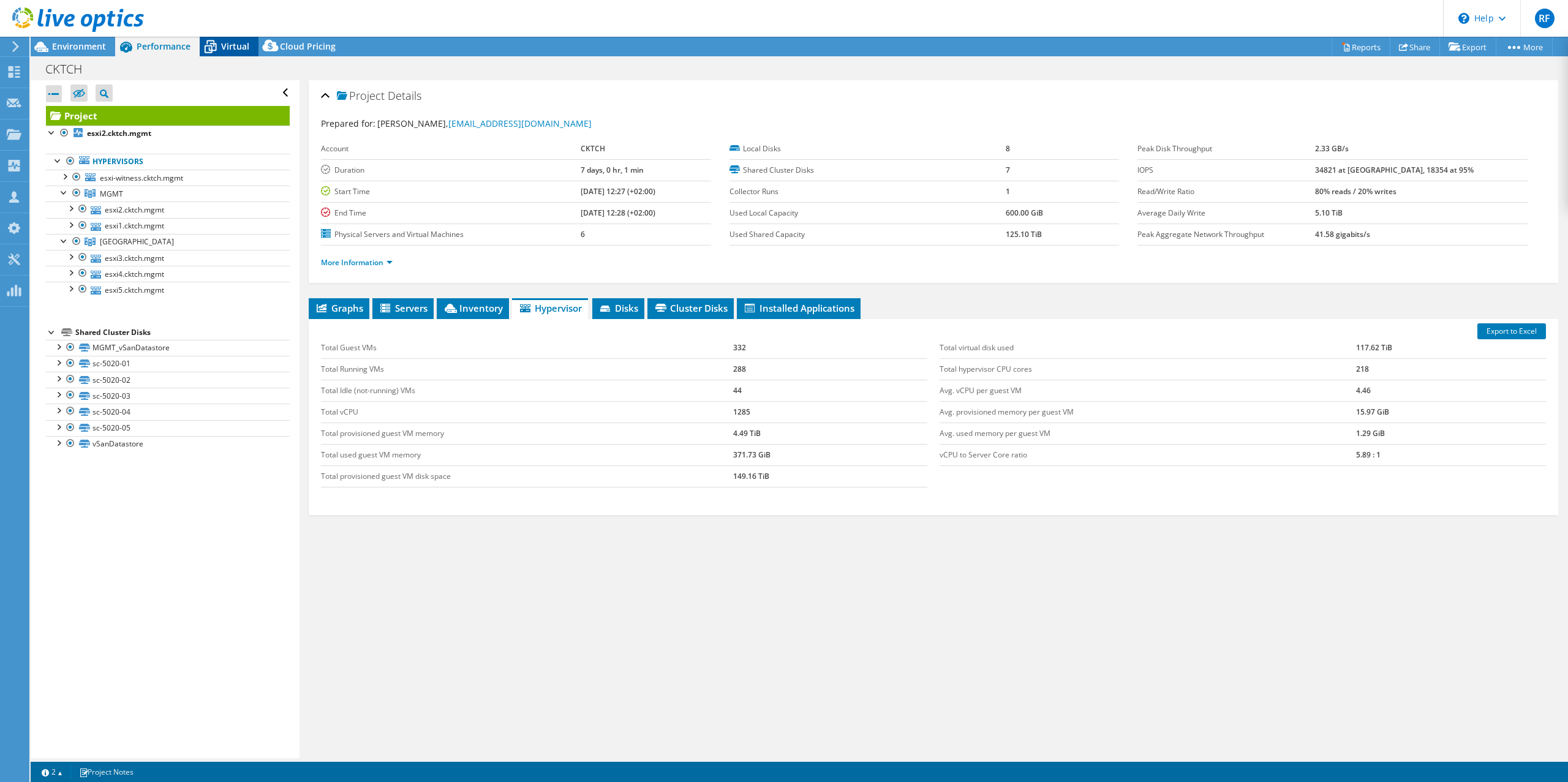
click at [228, 49] on span "Virtual" at bounding box center [235, 46] width 28 height 11
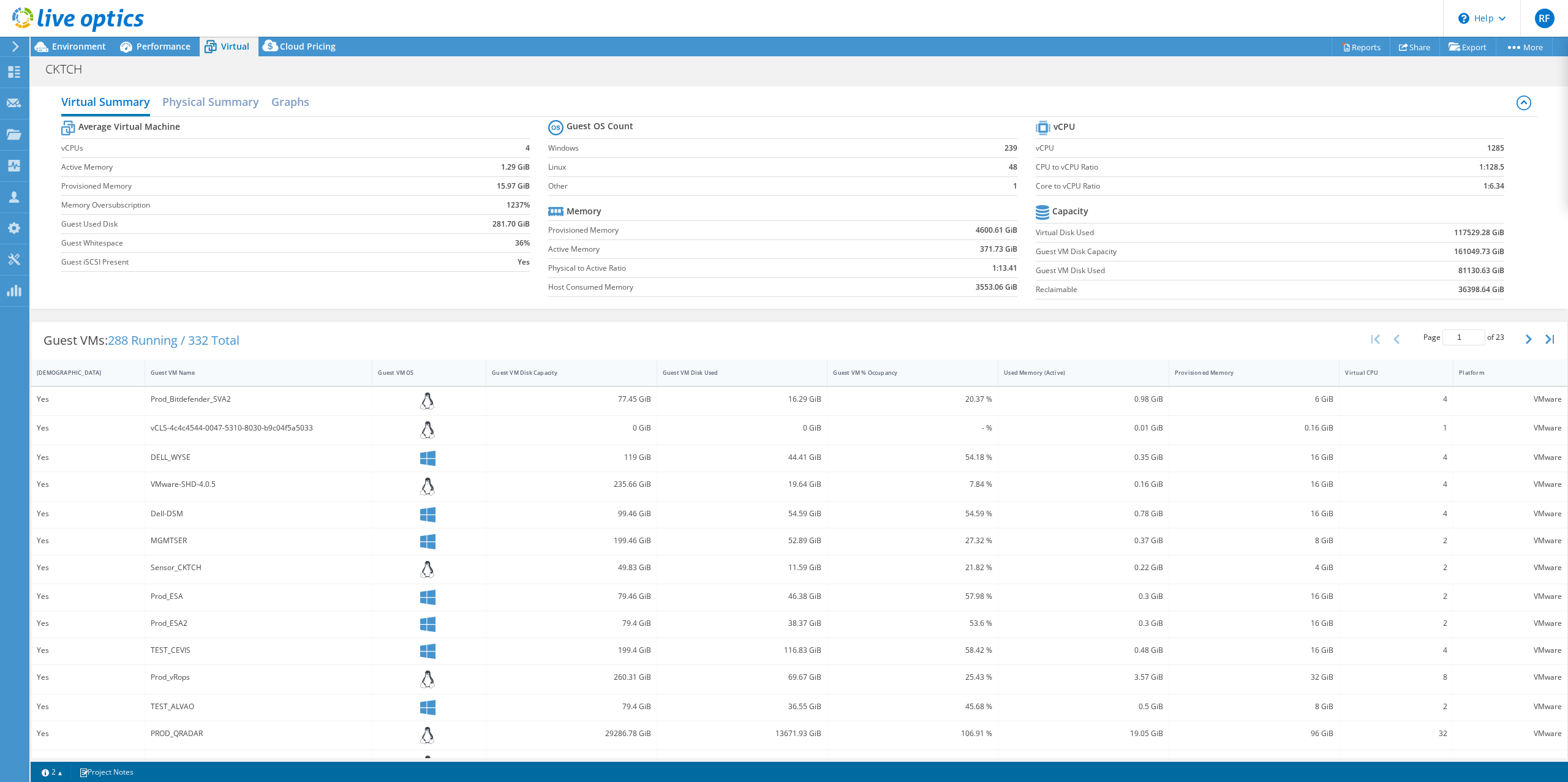
click at [541, 317] on div "Guest VMs: 288 Running / 332 Total Page 1 of 23 5 rows 10 rows 20 rows 25 rows …" at bounding box center [800, 565] width 1538 height 501
click at [77, 52] on div "Environment" at bounding box center [73, 46] width 85 height 20
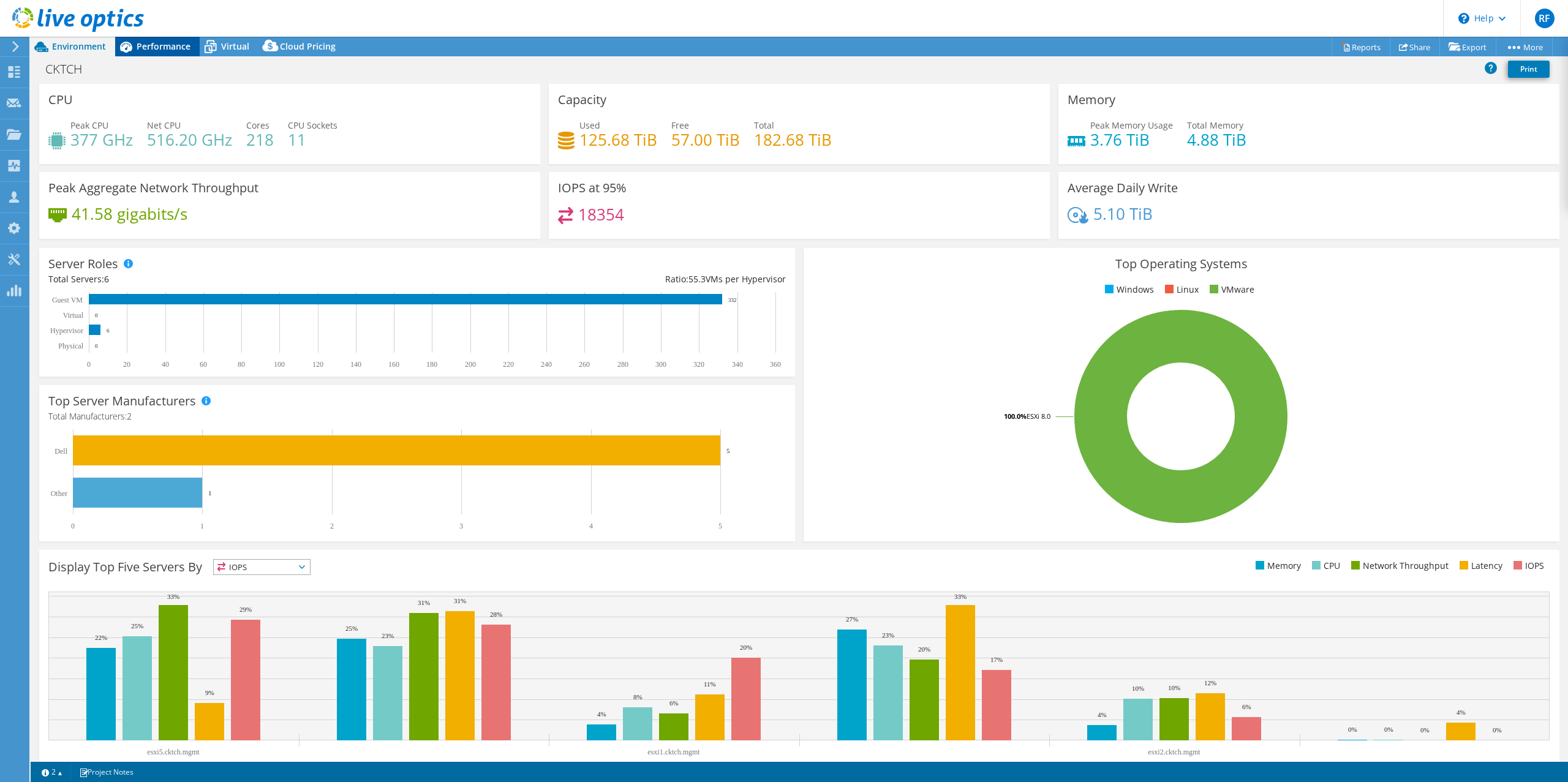
click at [172, 47] on span "Performance" at bounding box center [163, 46] width 54 height 11
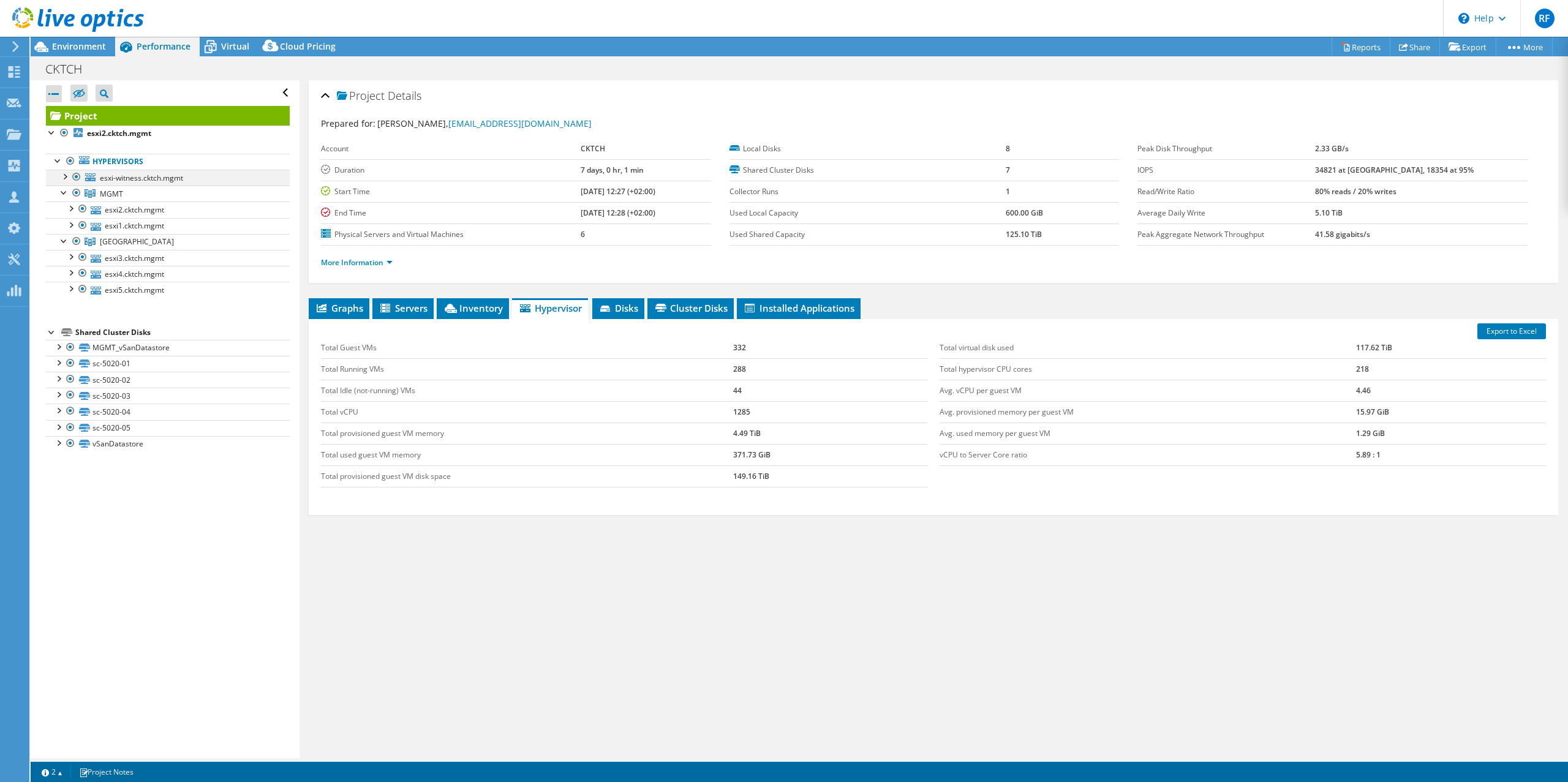
click at [65, 173] on div at bounding box center [64, 176] width 12 height 12
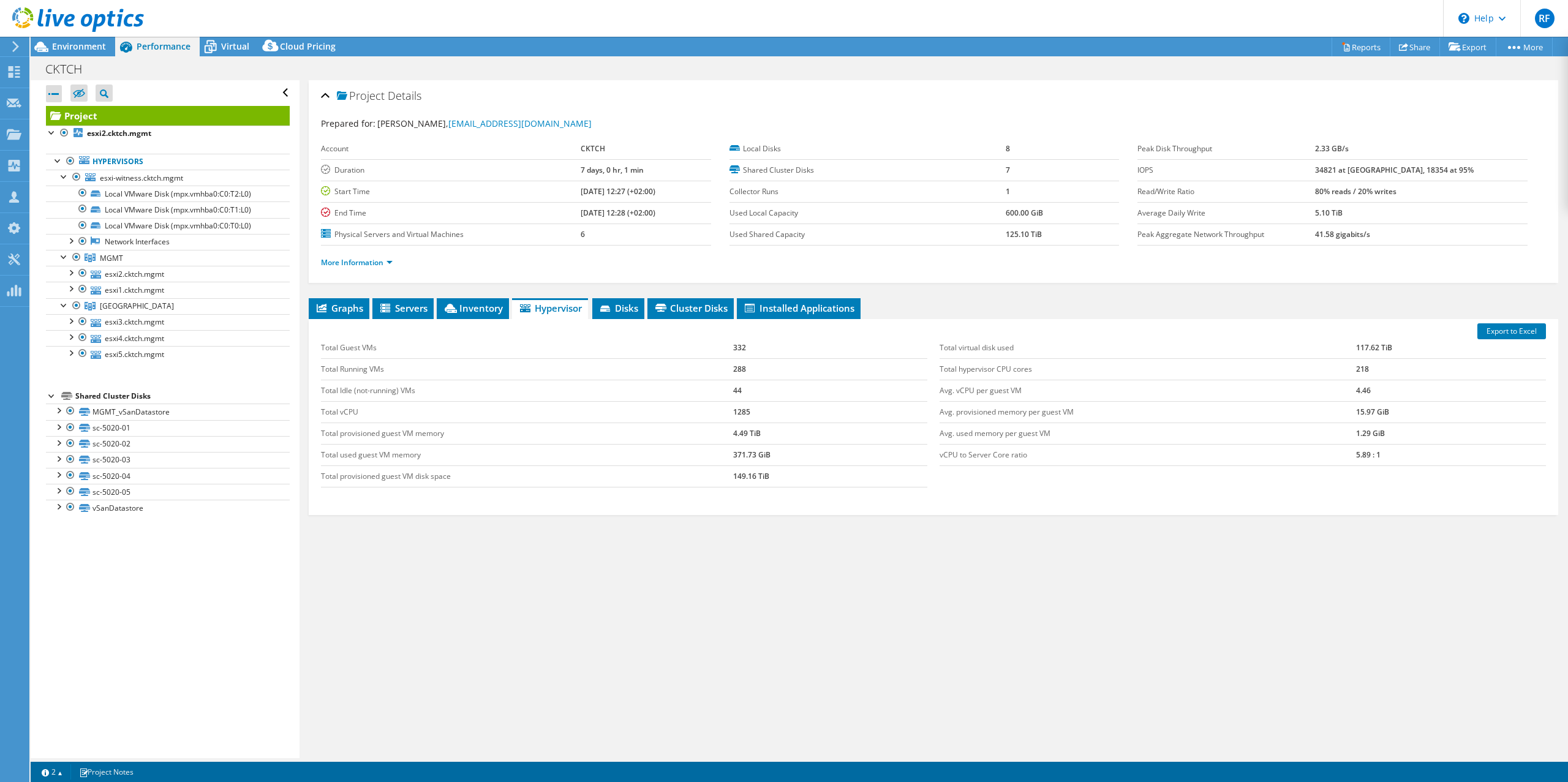
click at [146, 375] on ul "Hypervisors esxi-witness.cktch.mgmt Local VMware Disk (mpx.vmhba0:C0:T2:L0)" at bounding box center [168, 258] width 244 height 232
click at [160, 43] on span "Performance" at bounding box center [163, 46] width 54 height 11
click at [225, 46] on span "Virtual" at bounding box center [235, 46] width 28 height 11
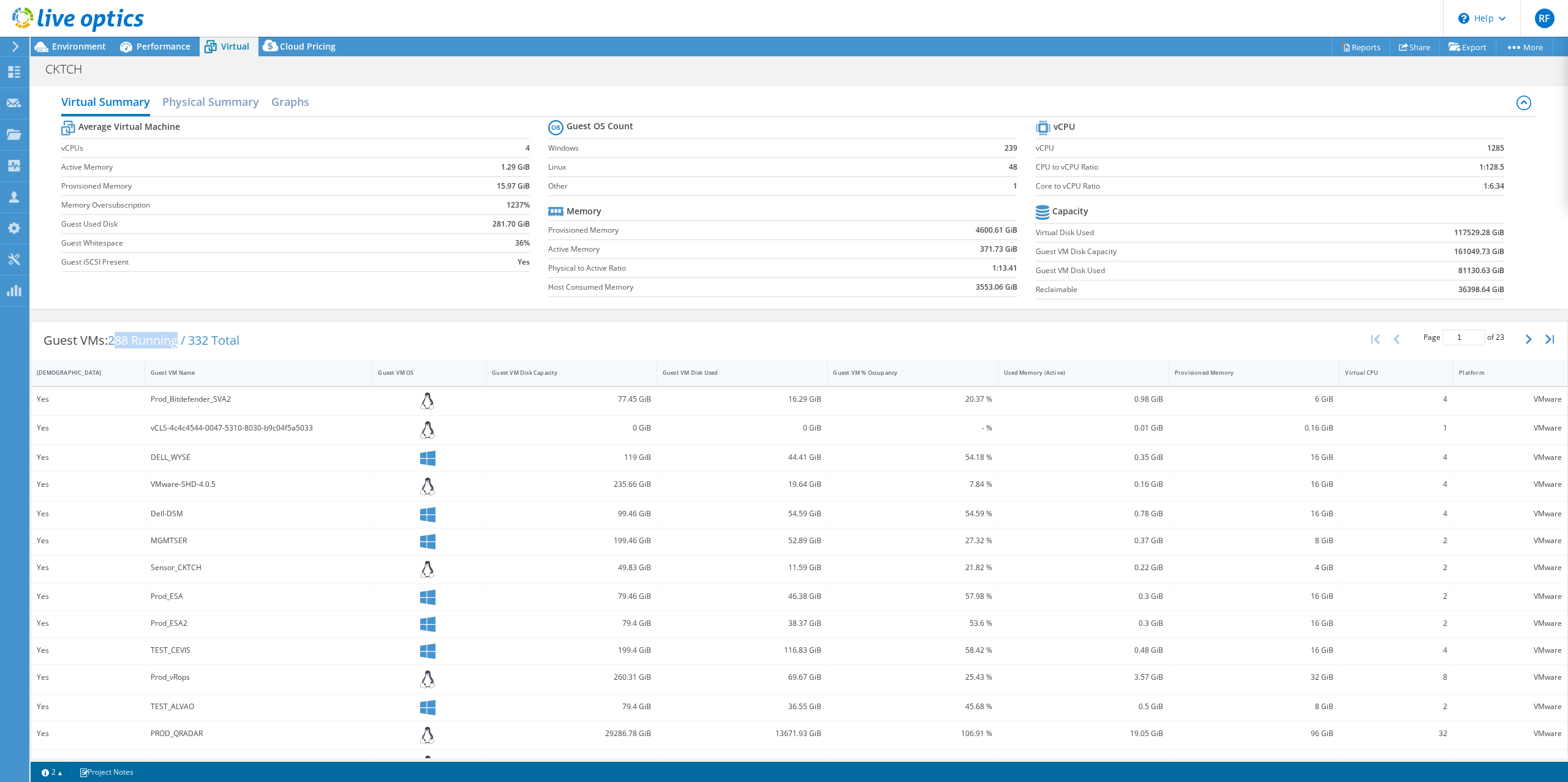
drag, startPoint x: 115, startPoint y: 344, endPoint x: 183, endPoint y: 338, distance: 68.3
click at [183, 338] on span "288 Running / 332 Total" at bounding box center [174, 341] width 132 height 16
click at [197, 340] on span "288 Running / 332 Total" at bounding box center [174, 341] width 132 height 16
drag, startPoint x: 192, startPoint y: 341, endPoint x: 276, endPoint y: 341, distance: 84.0
click at [276, 341] on div "Guest VMs: 288 Running / 332 Total Page 1 of 23 5 rows 10 rows 20 rows 25 rows …" at bounding box center [799, 341] width 1536 height 38
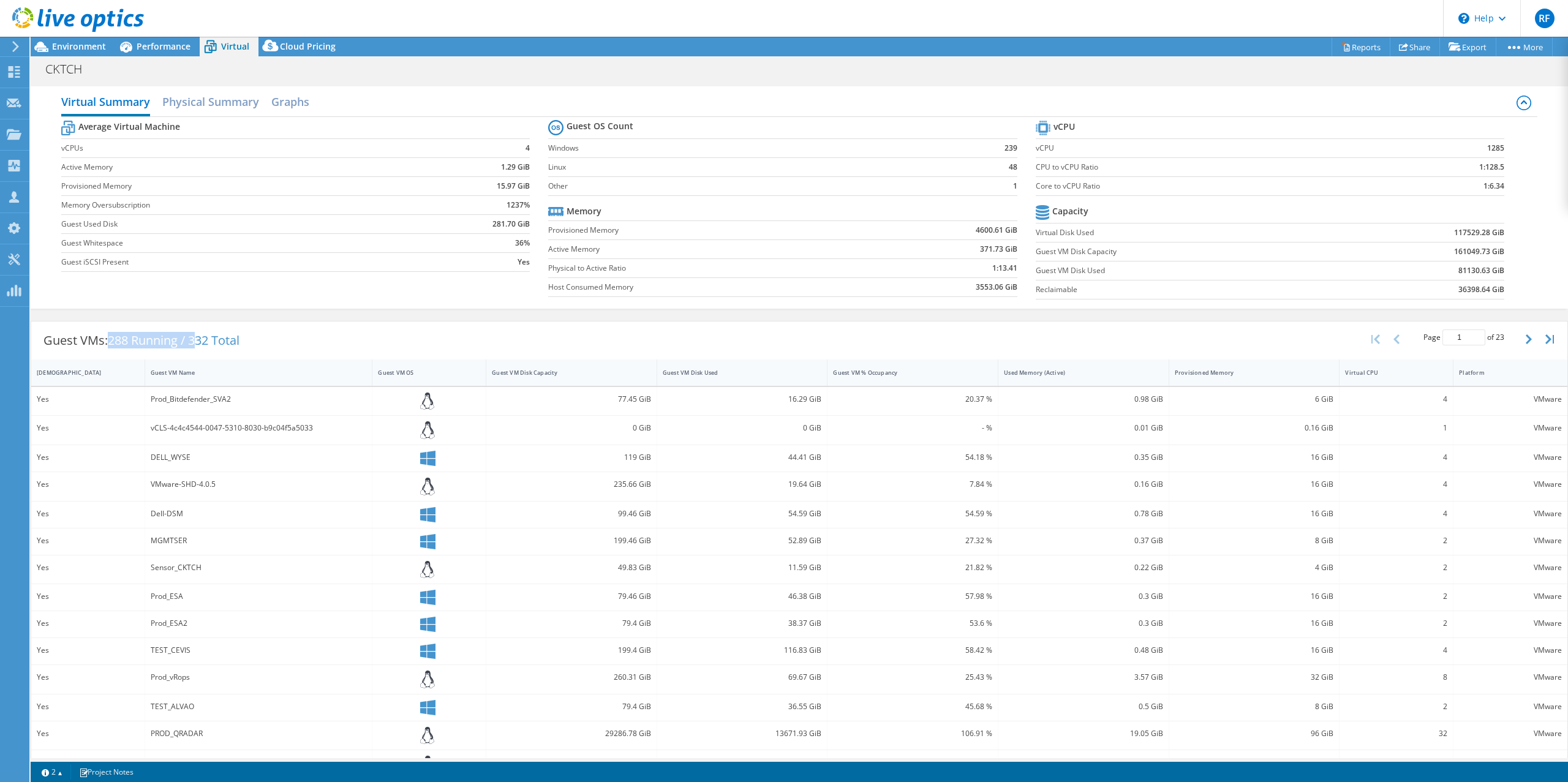
drag, startPoint x: 155, startPoint y: 337, endPoint x: 198, endPoint y: 337, distance: 43.0
click at [198, 337] on span "288 Running / 332 Total" at bounding box center [174, 341] width 132 height 16
click at [320, 357] on div "Guest VMs: 288 Running / 332 Total Page 1 of 23 5 rows 10 rows 20 rows 25 rows …" at bounding box center [799, 341] width 1536 height 38
click at [89, 45] on span "Environment" at bounding box center [79, 46] width 54 height 11
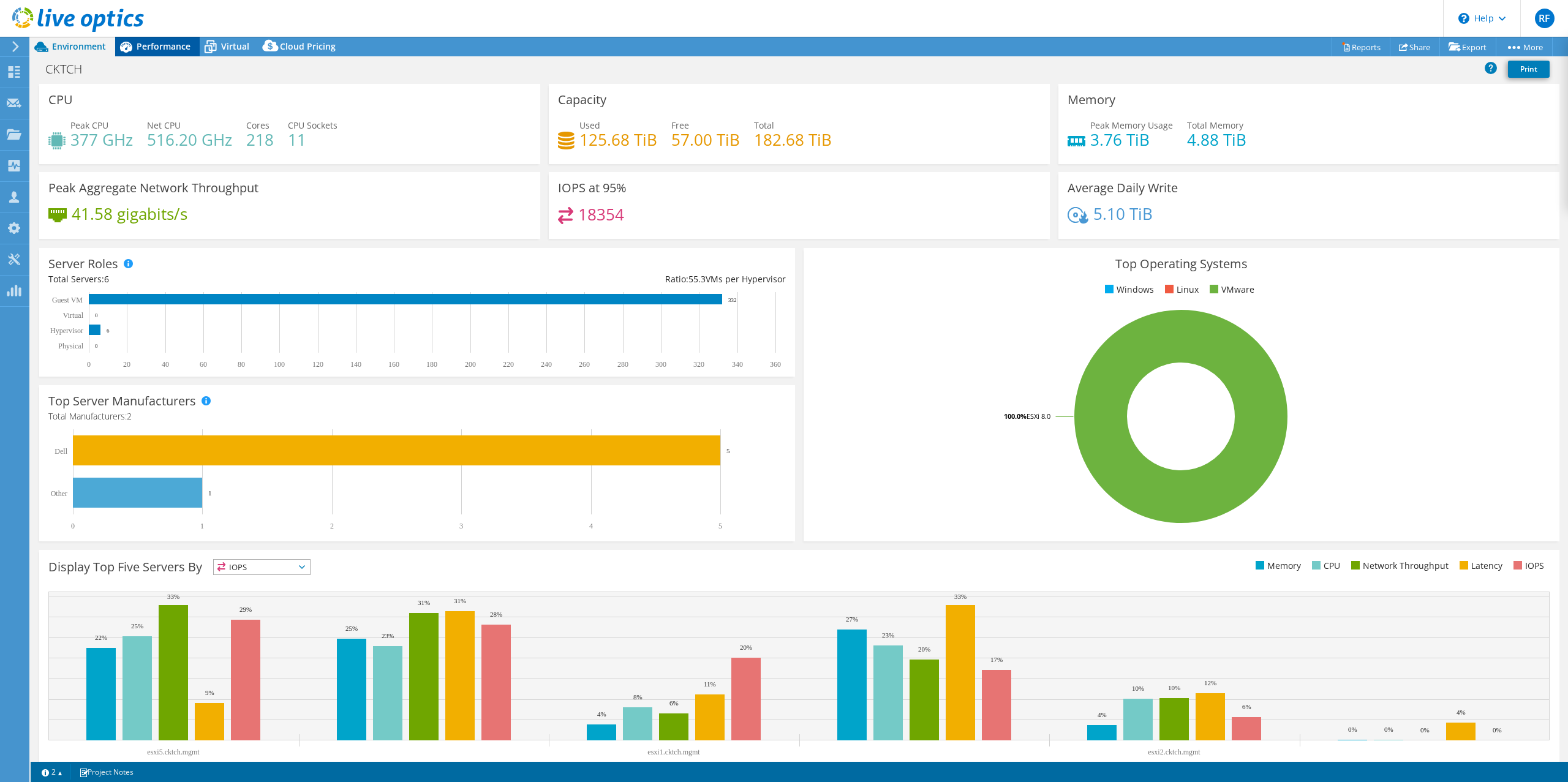
click at [149, 53] on div "Performance" at bounding box center [158, 46] width 85 height 20
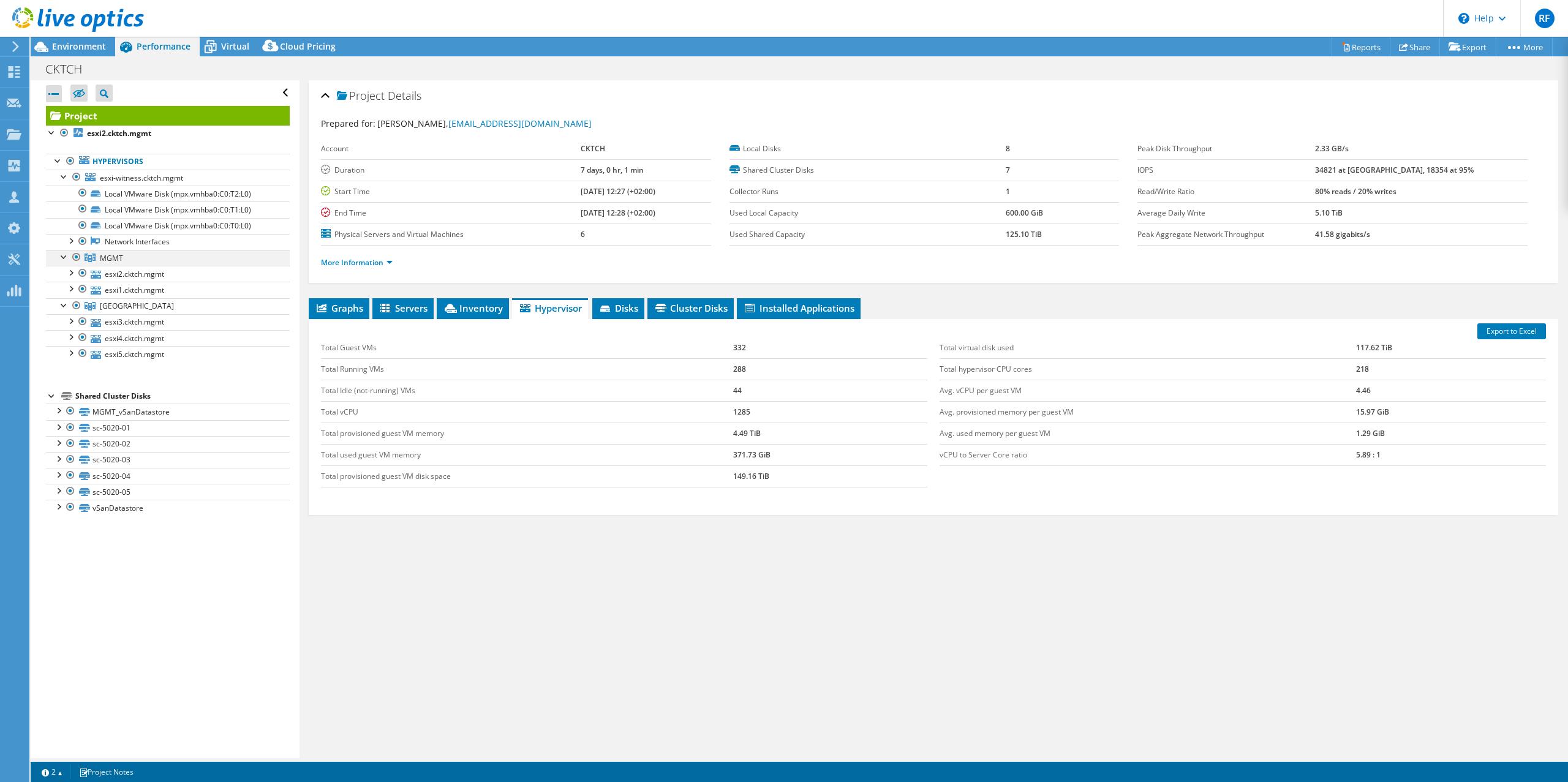
click at [76, 257] on div at bounding box center [76, 258] width 12 height 15
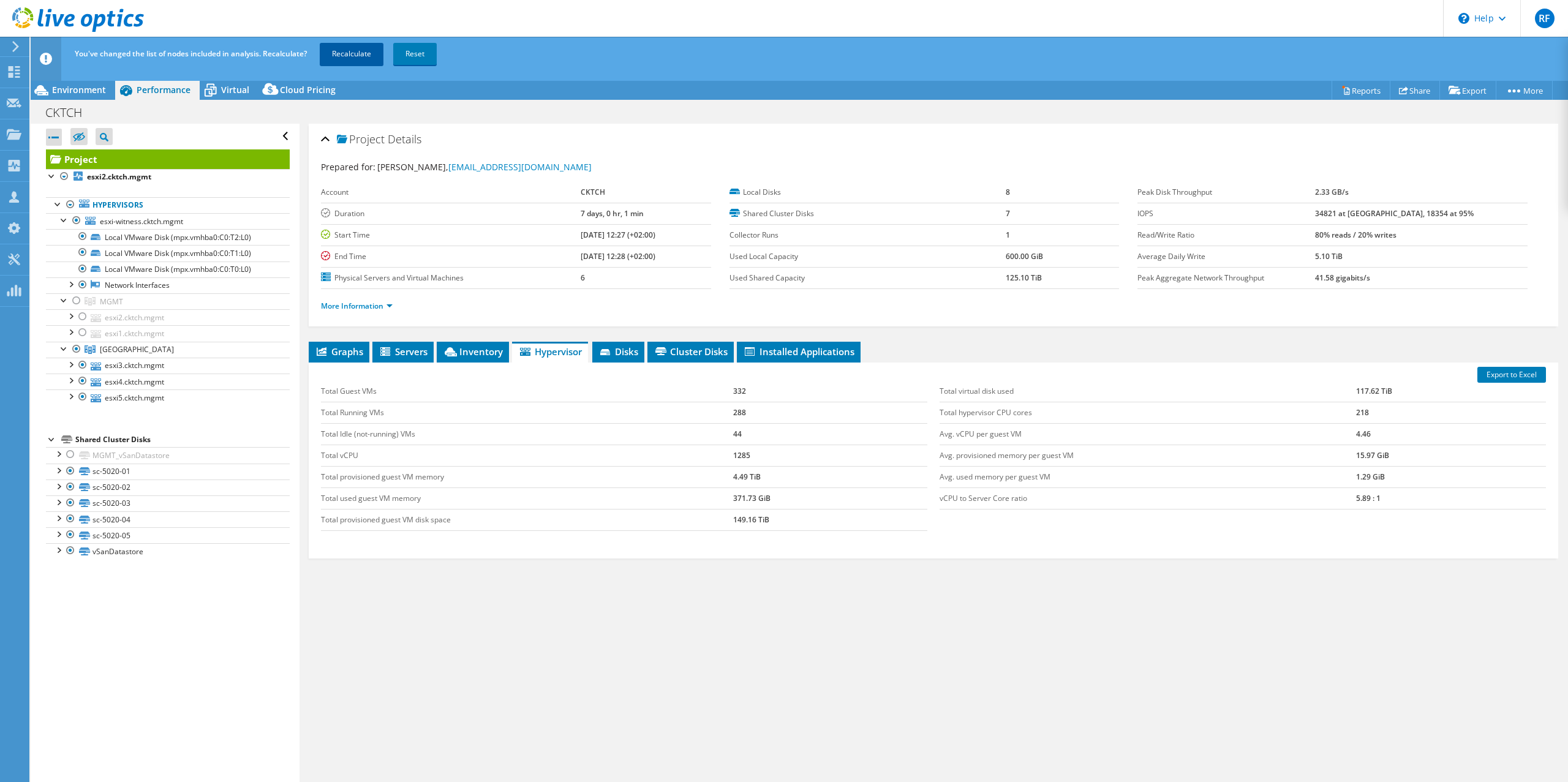
click at [338, 44] on link "Recalculate" at bounding box center [351, 54] width 63 height 22
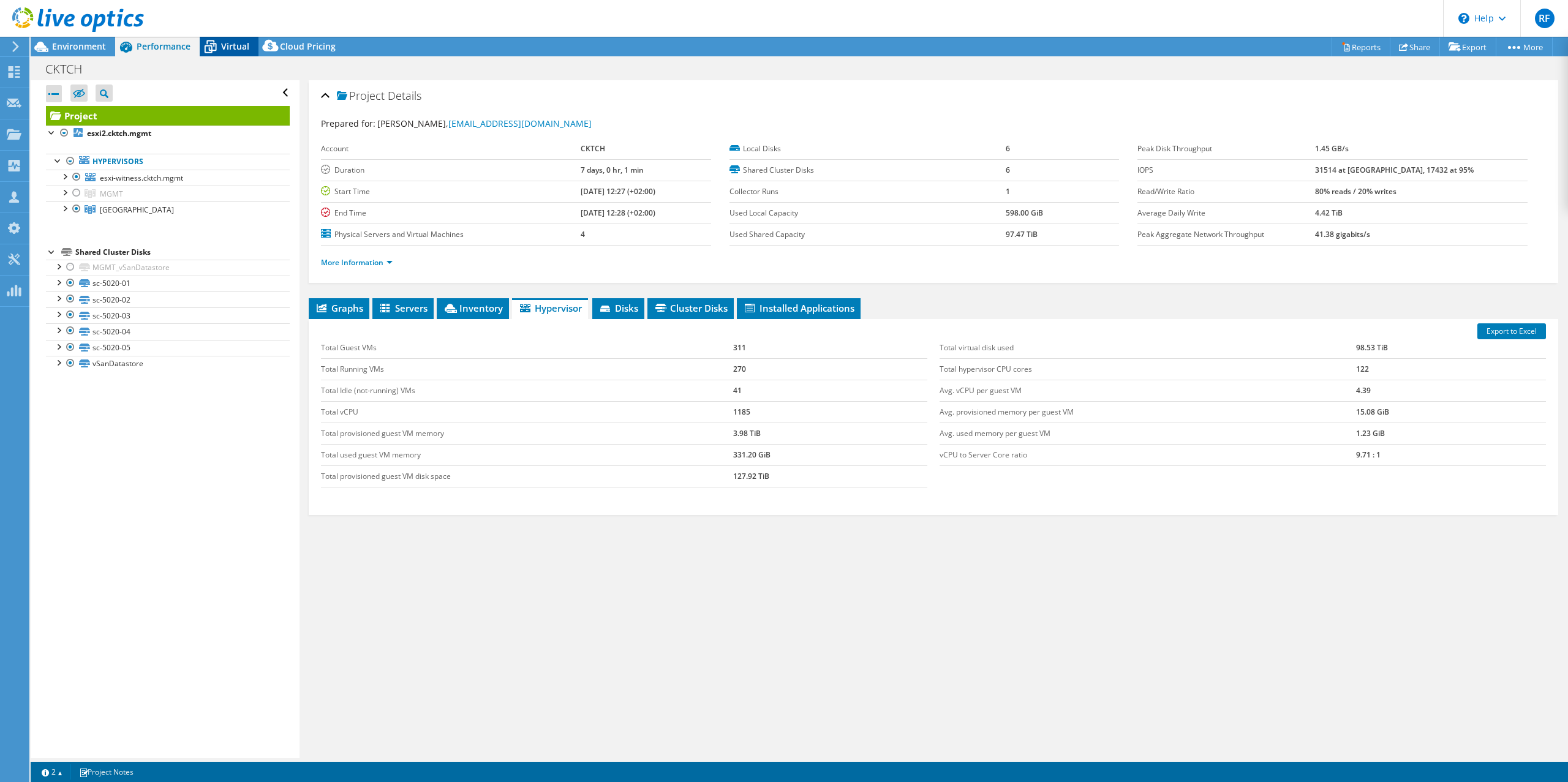
click at [235, 50] on span "Virtual" at bounding box center [235, 46] width 28 height 11
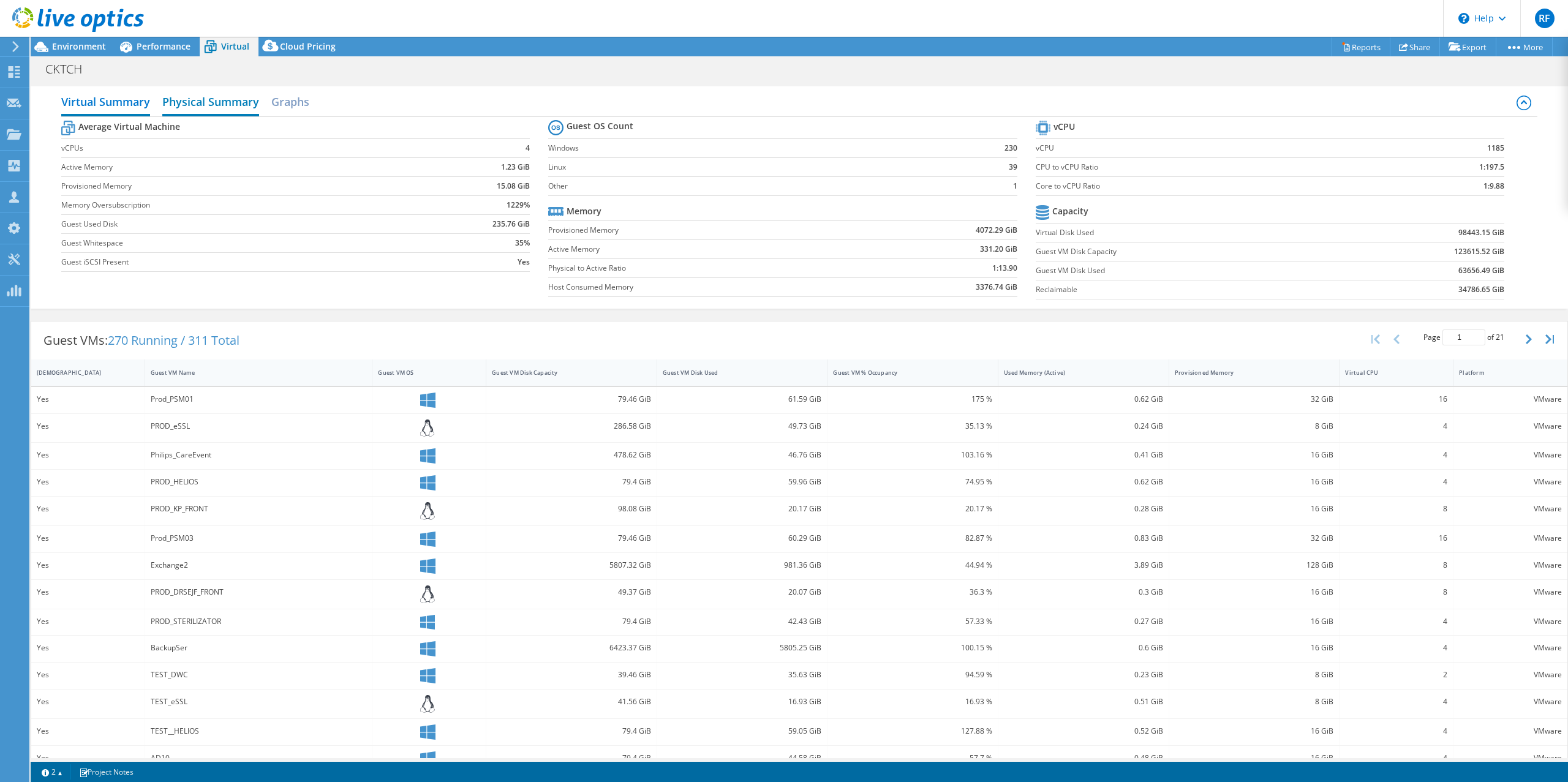
click at [208, 92] on h2 "Physical Summary" at bounding box center [211, 102] width 97 height 27
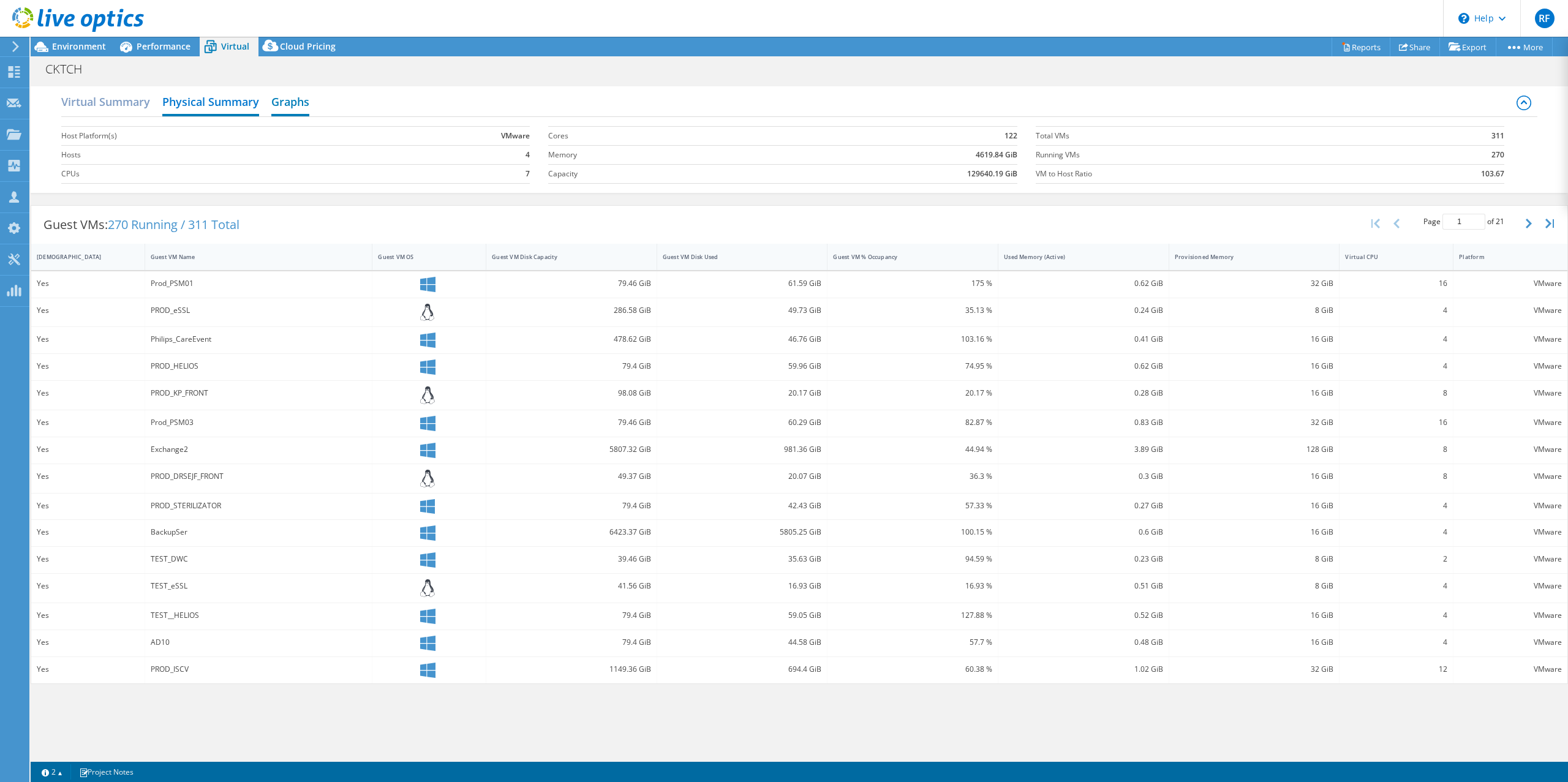
click at [298, 107] on h2 "Graphs" at bounding box center [290, 102] width 38 height 27
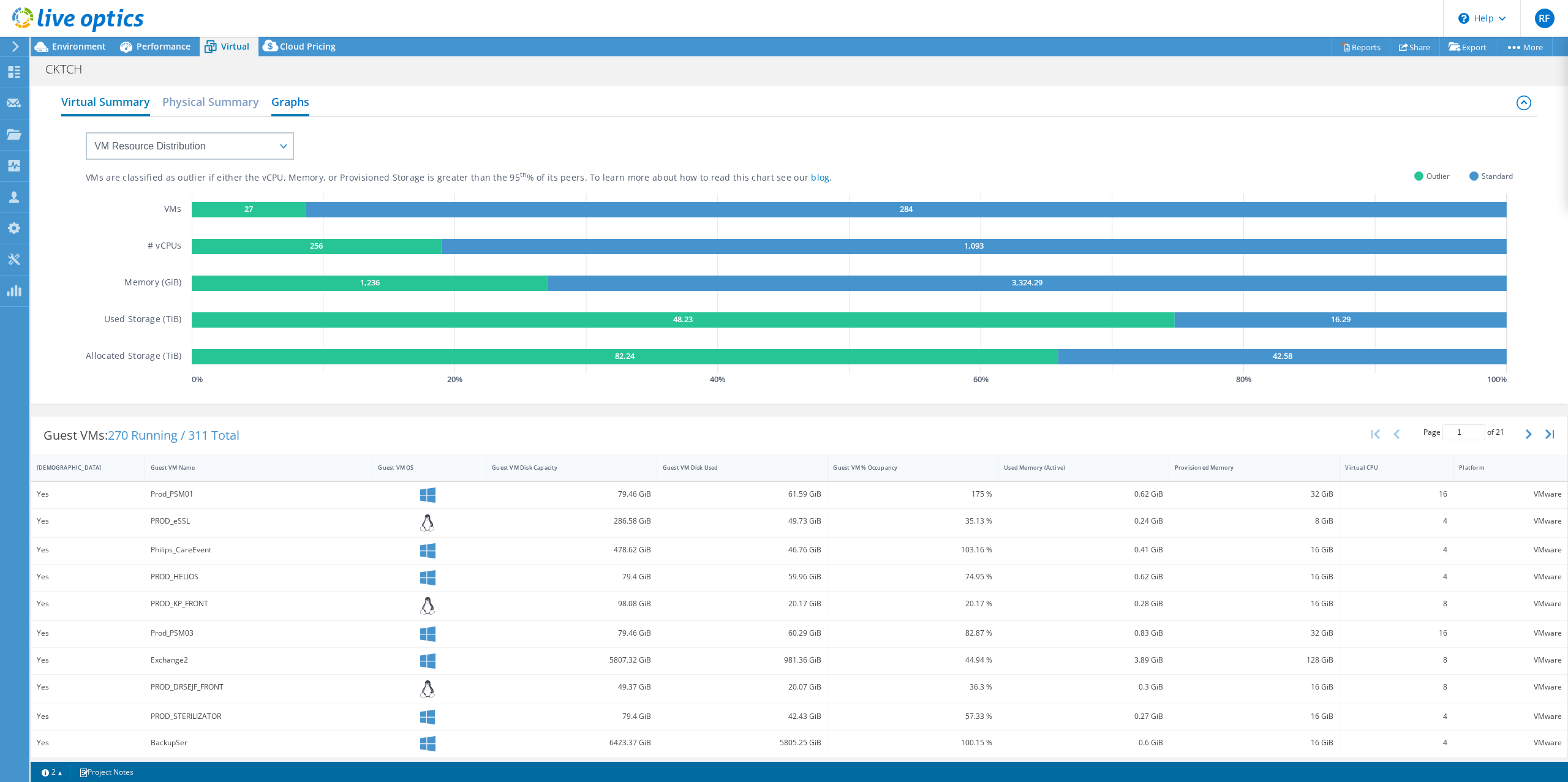
click at [131, 99] on h2 "Virtual Summary" at bounding box center [105, 102] width 89 height 27
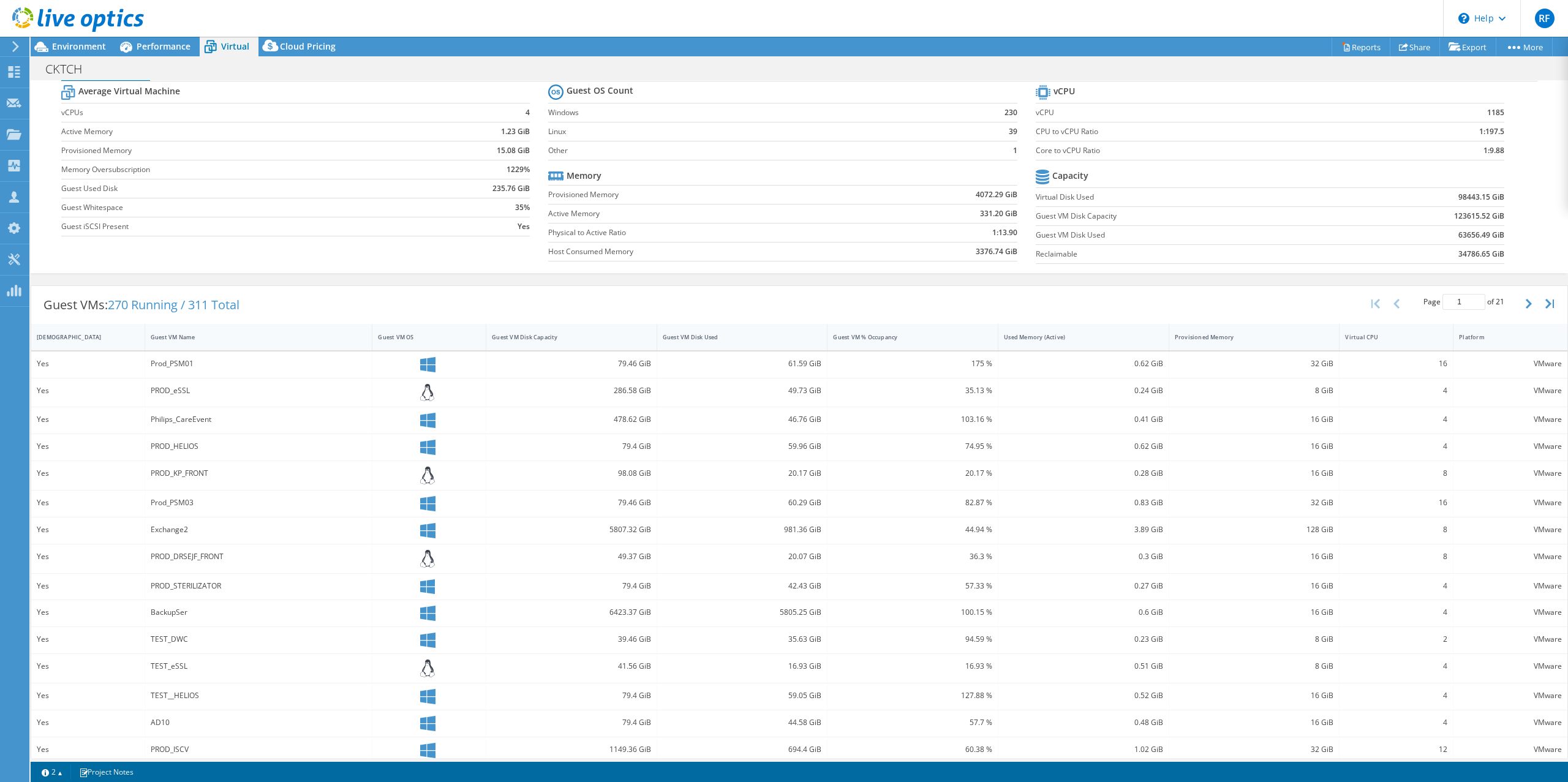
scroll to position [48, 0]
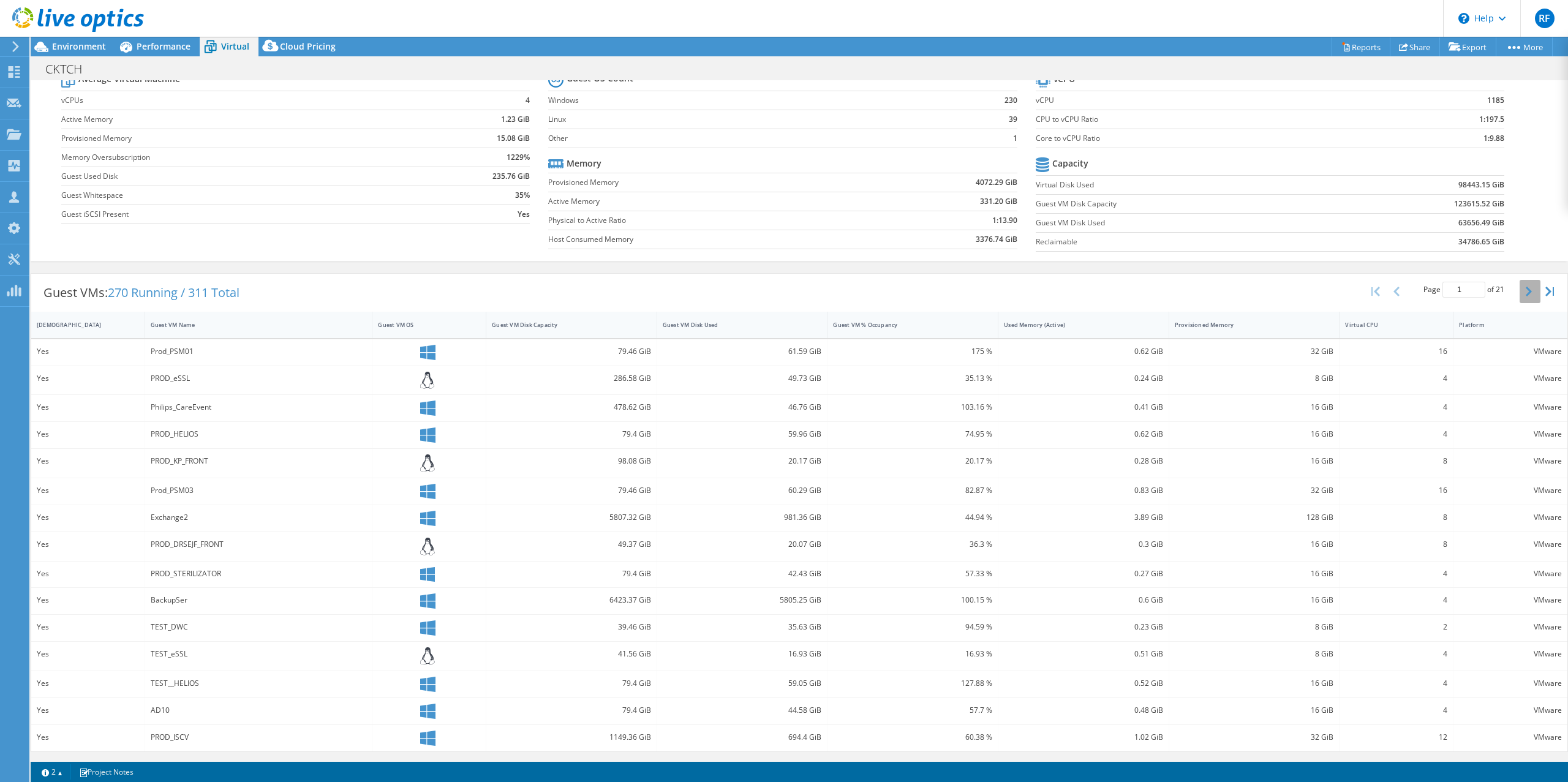
click at [1526, 294] on button "button" at bounding box center [1531, 291] width 21 height 24
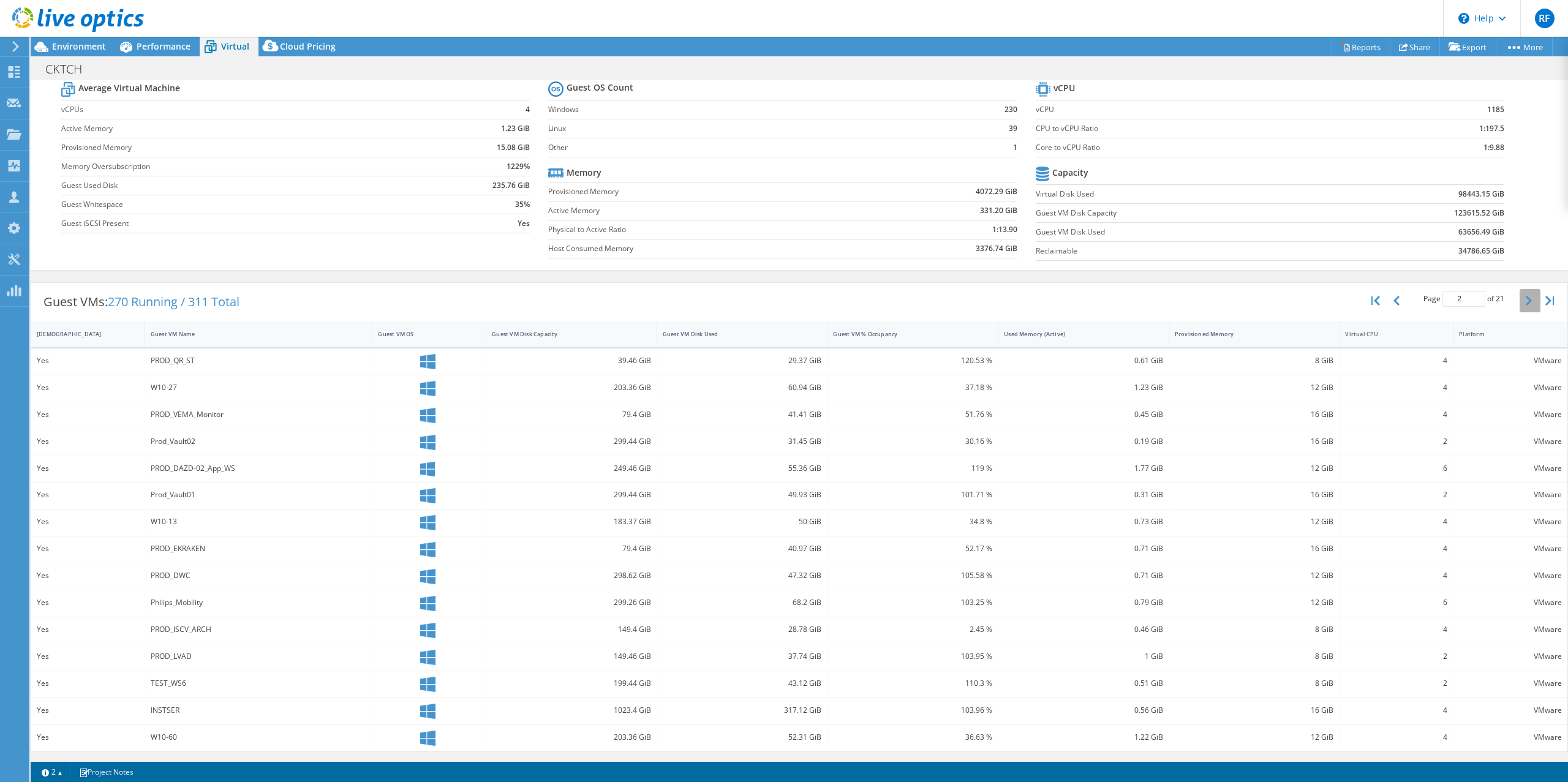
scroll to position [38, 0]
click at [1523, 298] on button "button" at bounding box center [1531, 301] width 21 height 24
click at [1523, 298] on button "button" at bounding box center [1531, 295] width 21 height 24
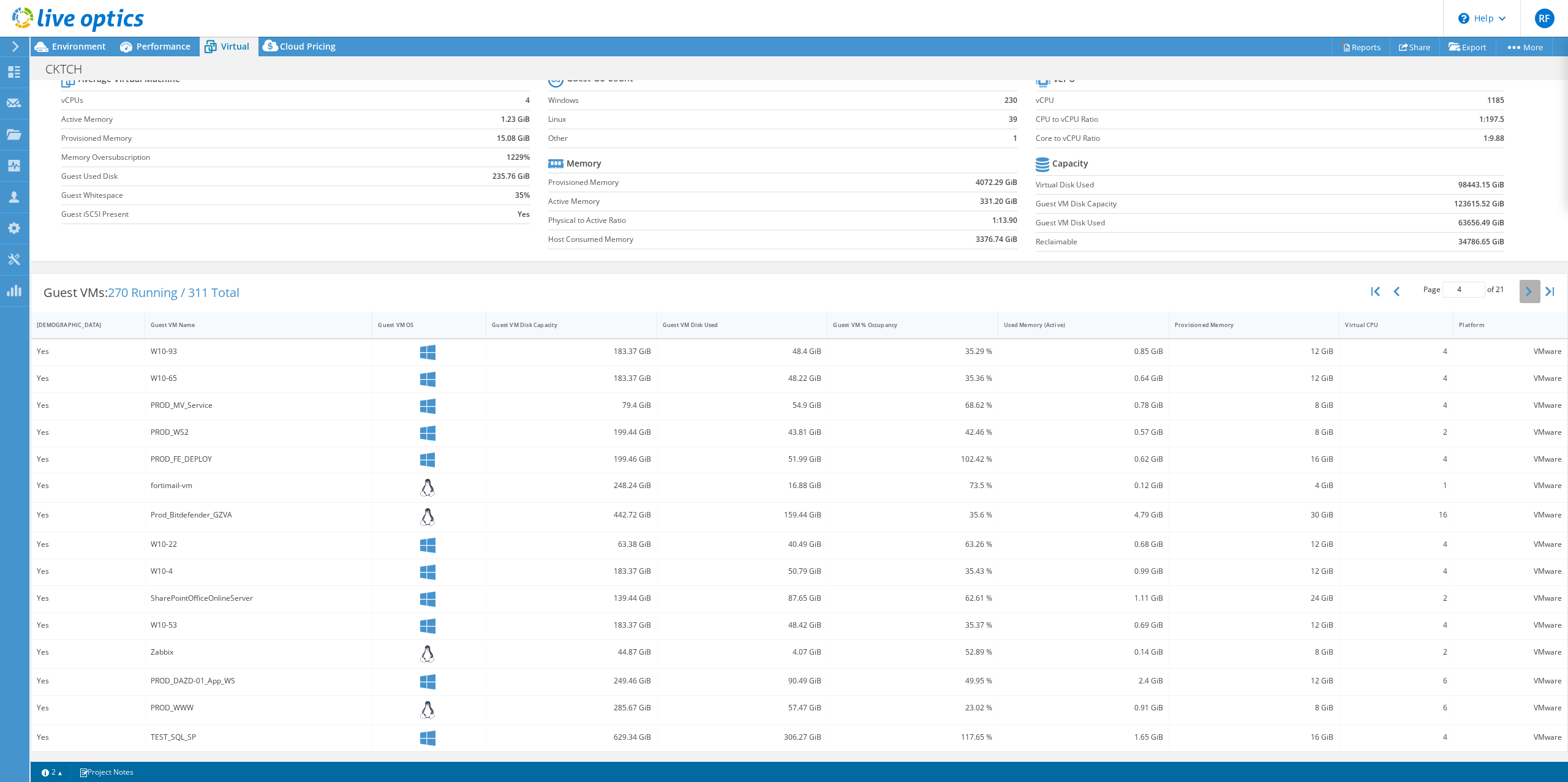
click at [1523, 298] on button "button" at bounding box center [1531, 291] width 21 height 24
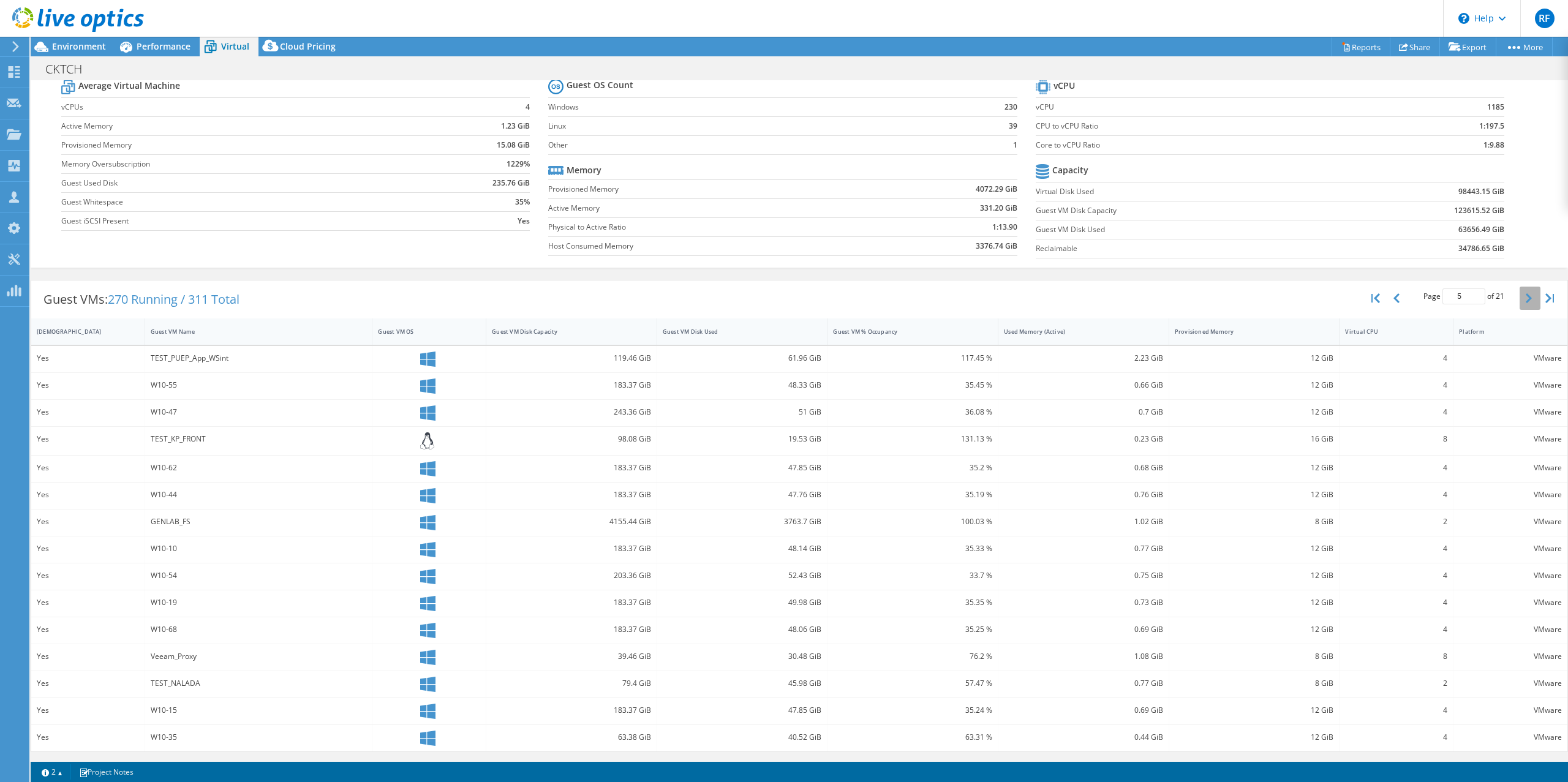
scroll to position [41, 0]
click at [1395, 298] on button "button" at bounding box center [1398, 298] width 21 height 24
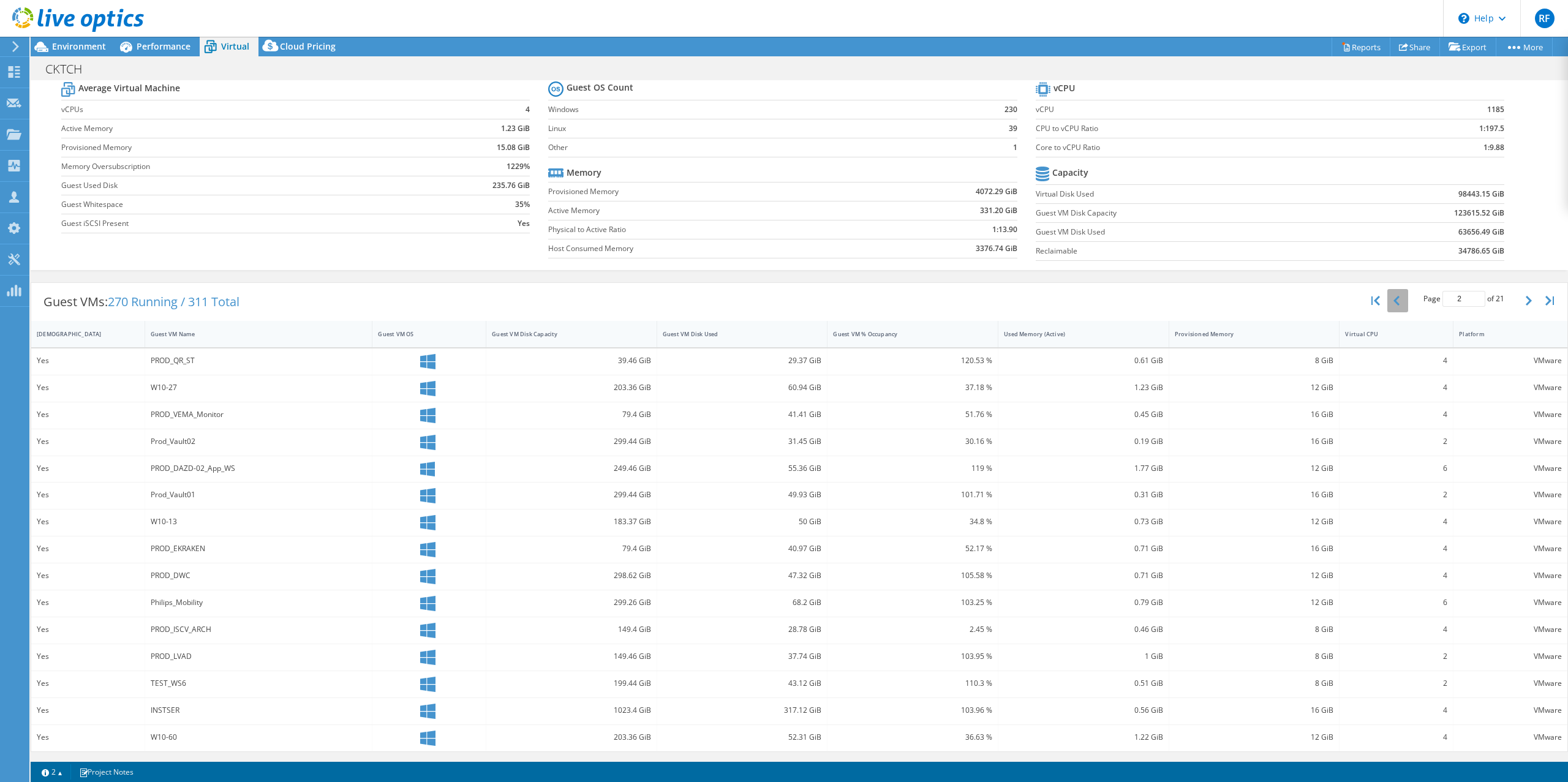
click at [1394, 302] on button "button" at bounding box center [1398, 301] width 21 height 24
click at [1520, 300] on button "button" at bounding box center [1531, 301] width 21 height 24
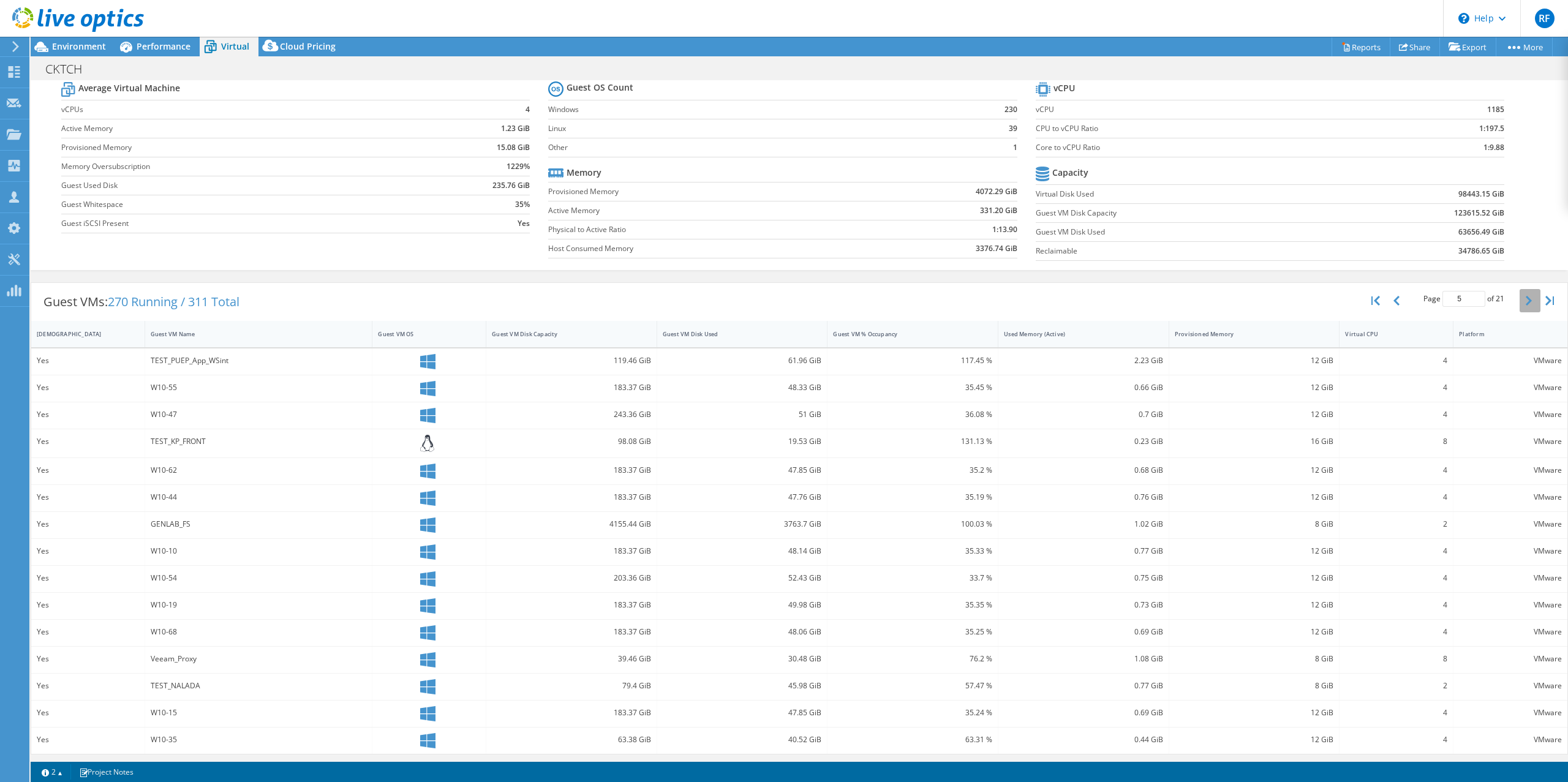
click at [1520, 300] on button "button" at bounding box center [1531, 301] width 21 height 24
click at [1392, 302] on button "button" at bounding box center [1398, 301] width 21 height 24
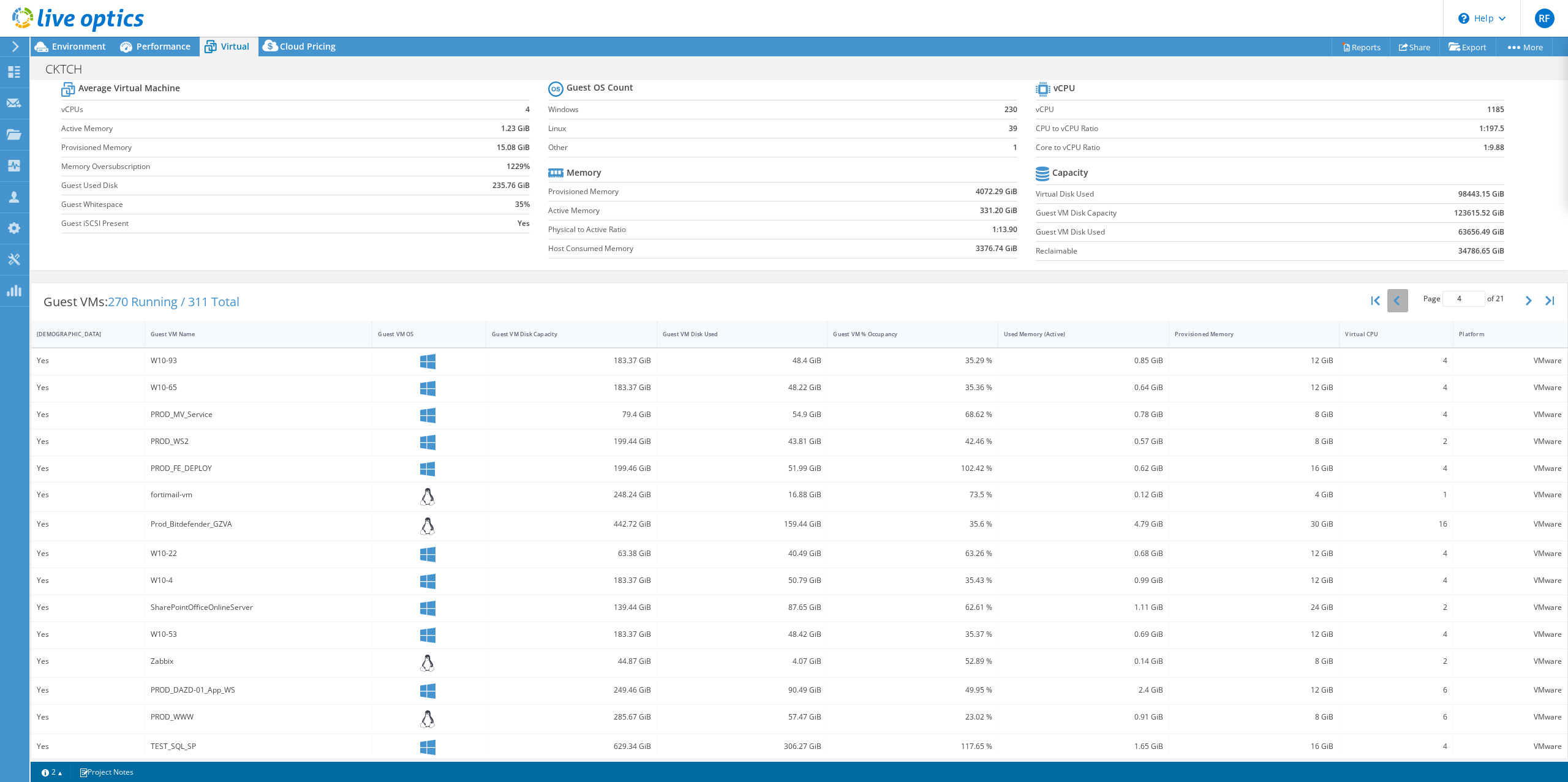
click at [1392, 302] on button "button" at bounding box center [1398, 301] width 21 height 24
click at [1396, 302] on button "button" at bounding box center [1398, 301] width 21 height 24
click at [1394, 302] on button "button" at bounding box center [1398, 301] width 21 height 24
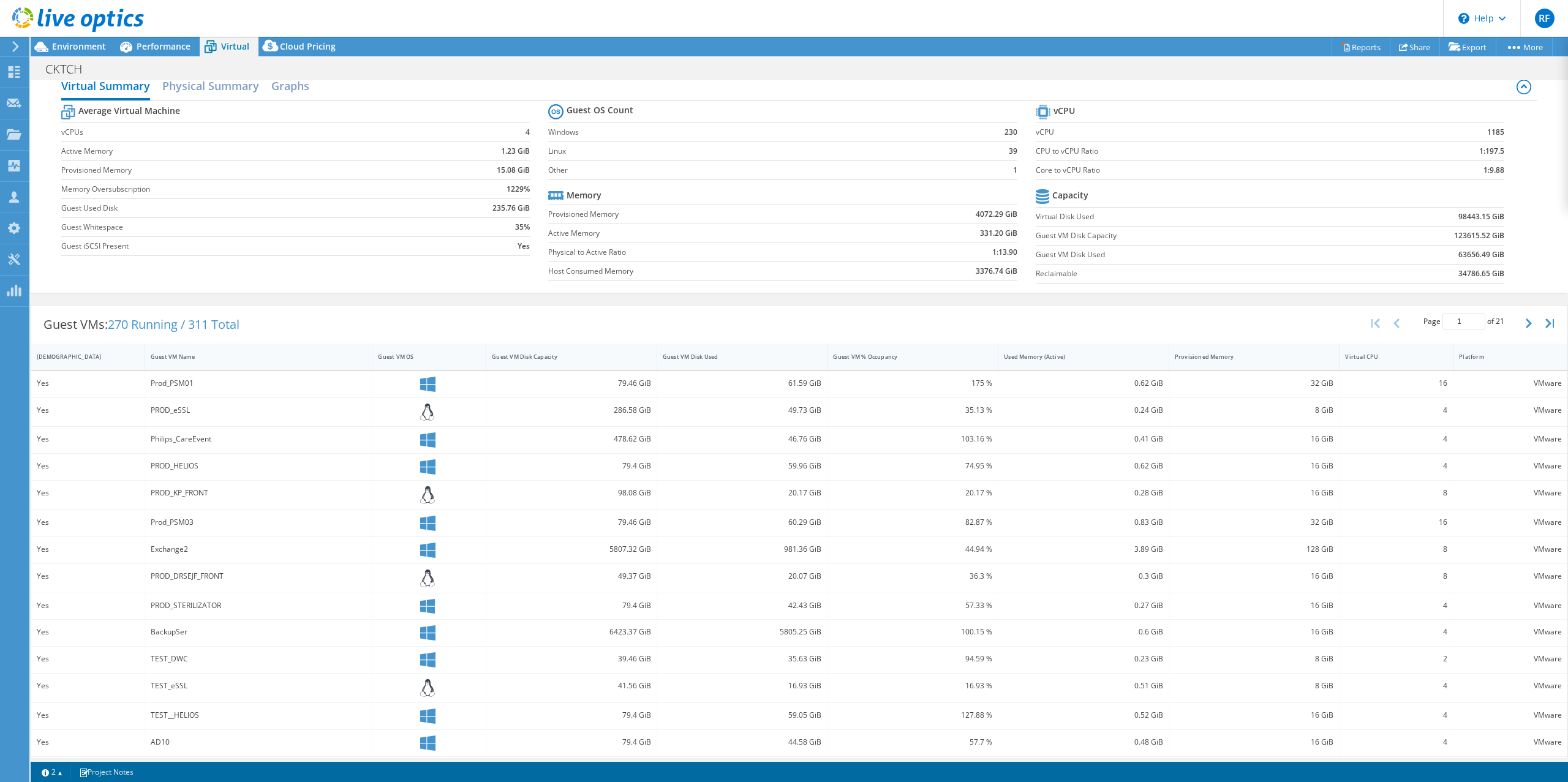
scroll to position [0, 0]
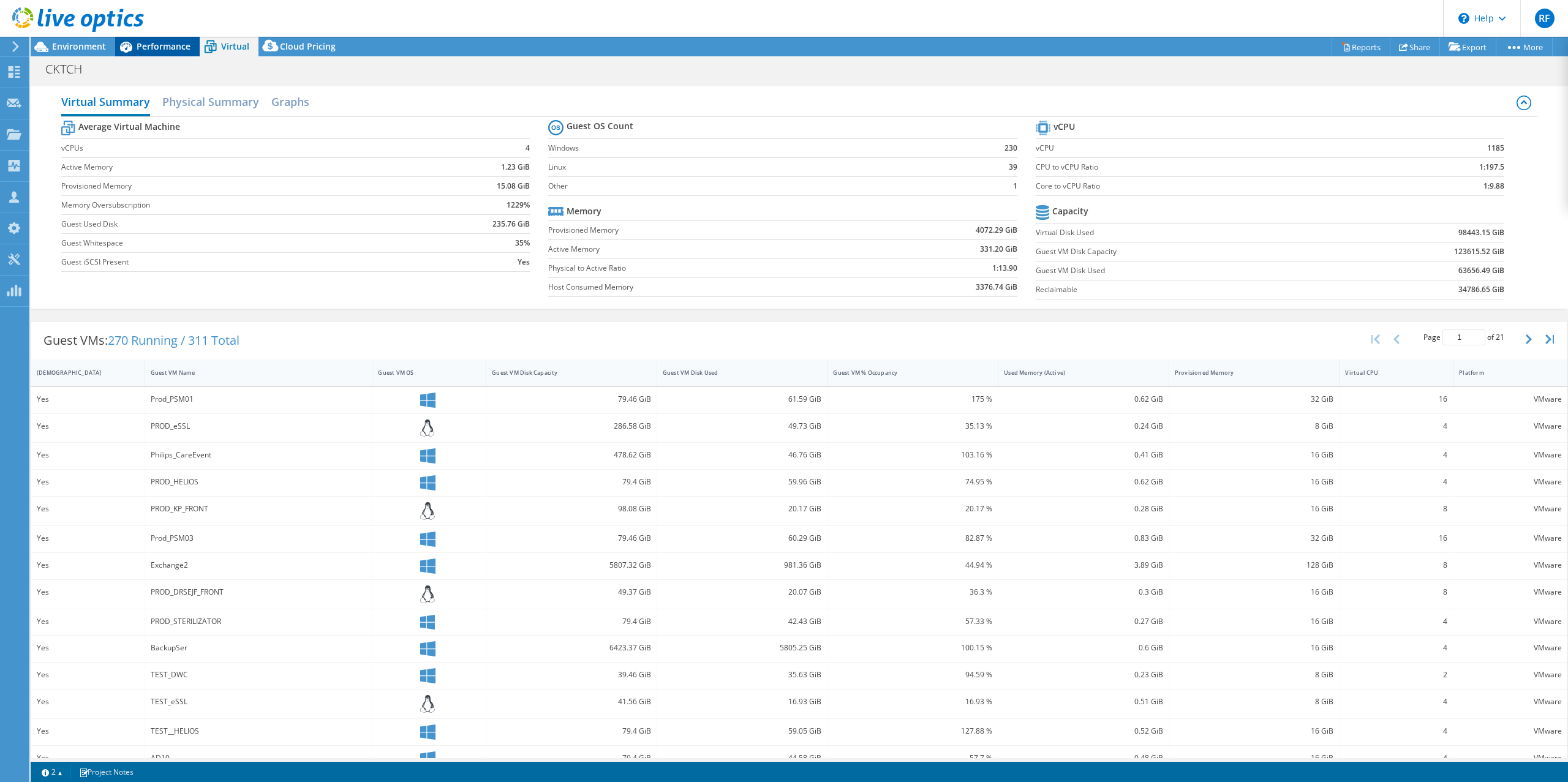
click at [136, 44] on icon at bounding box center [126, 46] width 21 height 21
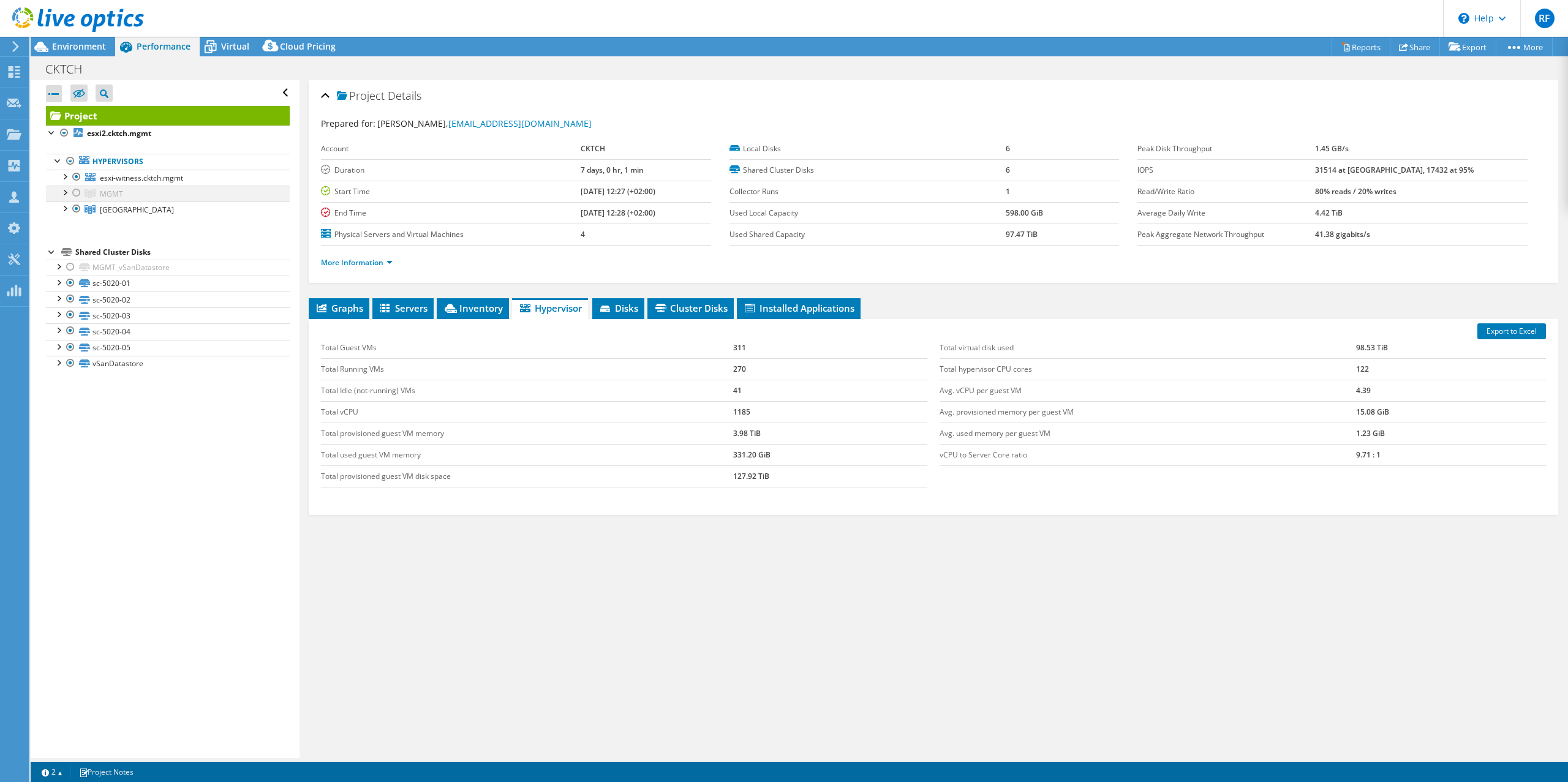
click at [78, 193] on div at bounding box center [76, 193] width 12 height 15
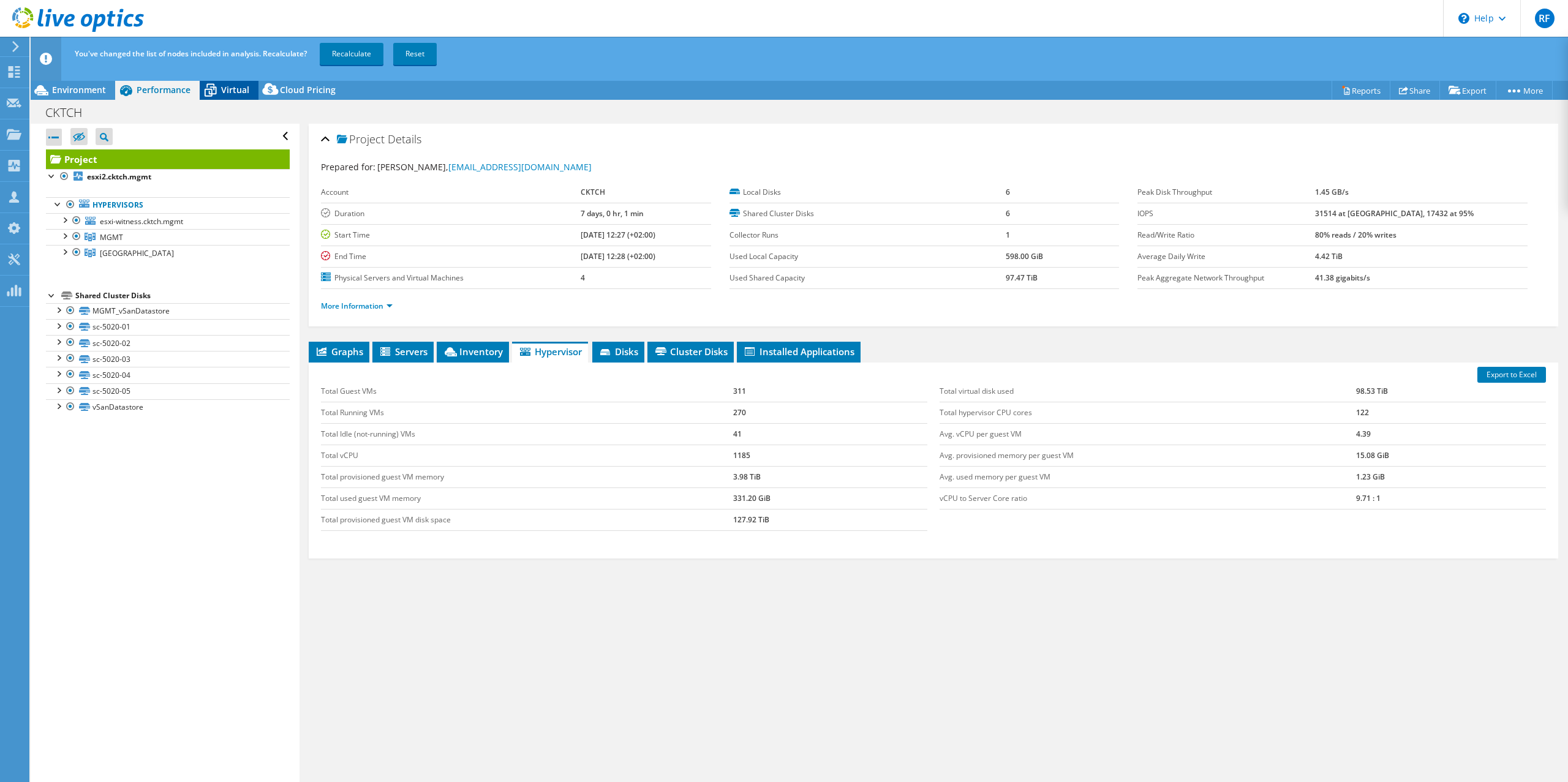
click at [233, 87] on span "Virtual" at bounding box center [235, 89] width 28 height 11
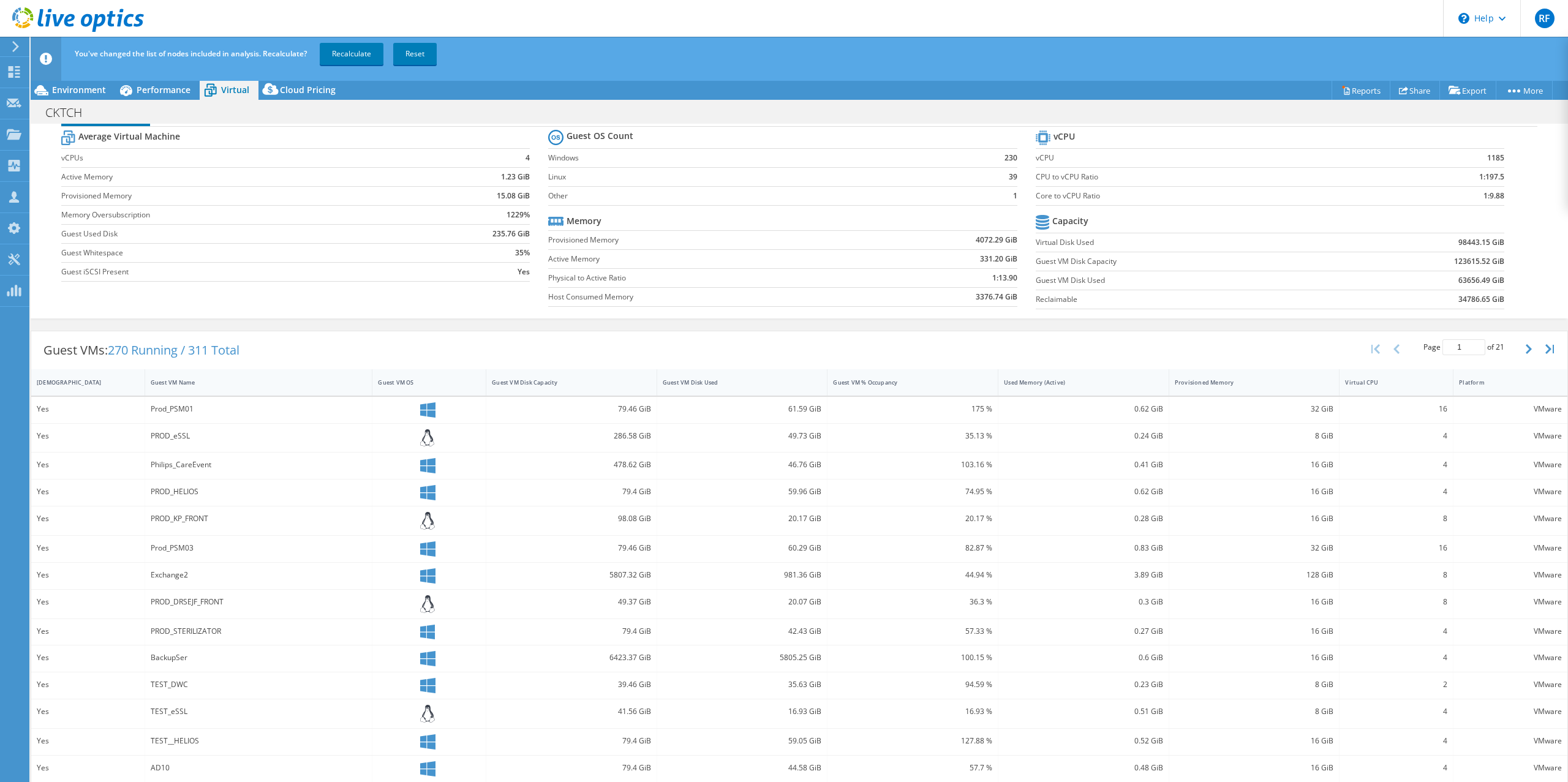
scroll to position [48, 0]
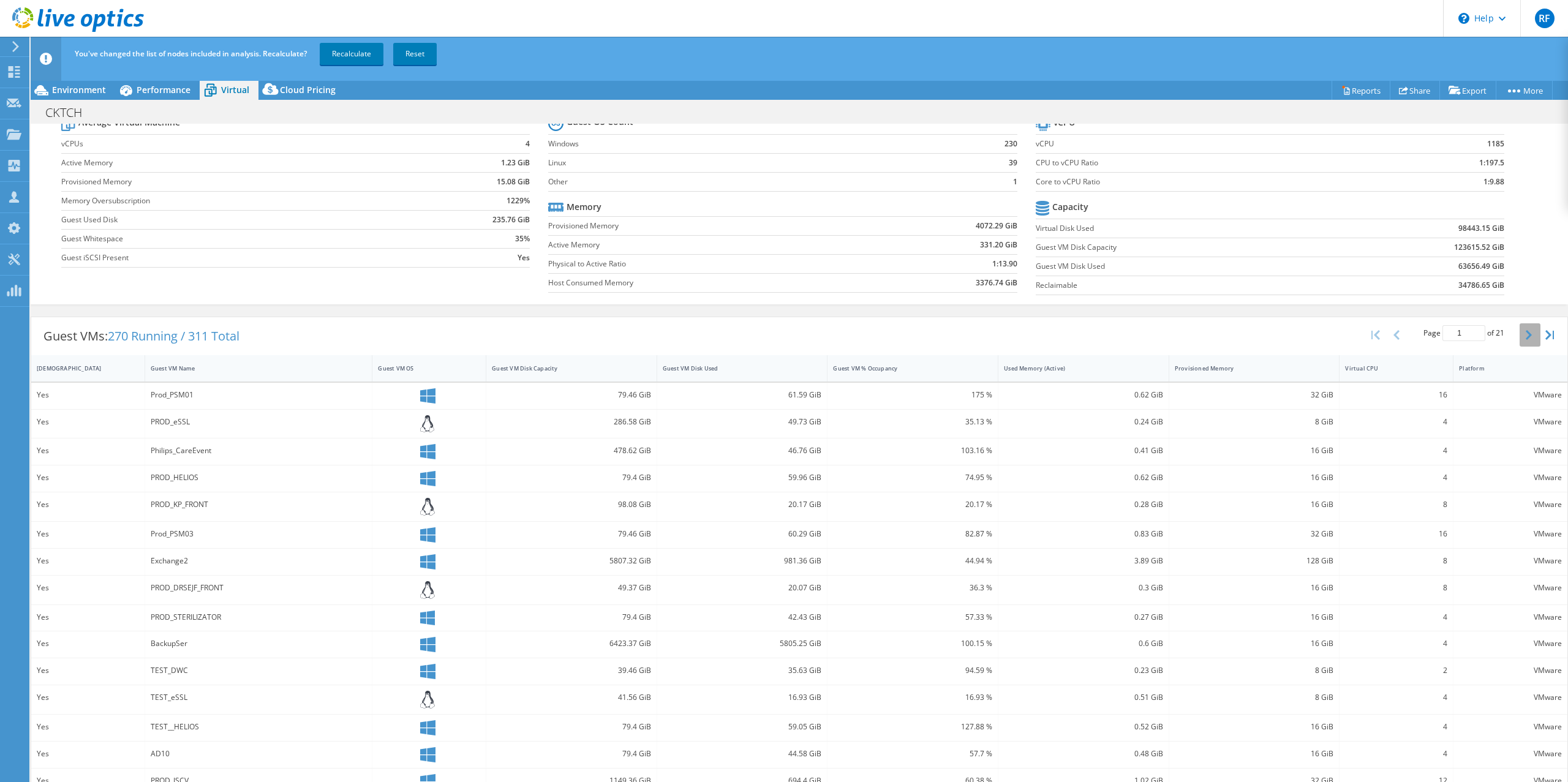
click at [1526, 337] on icon "button" at bounding box center [1529, 335] width 7 height 10
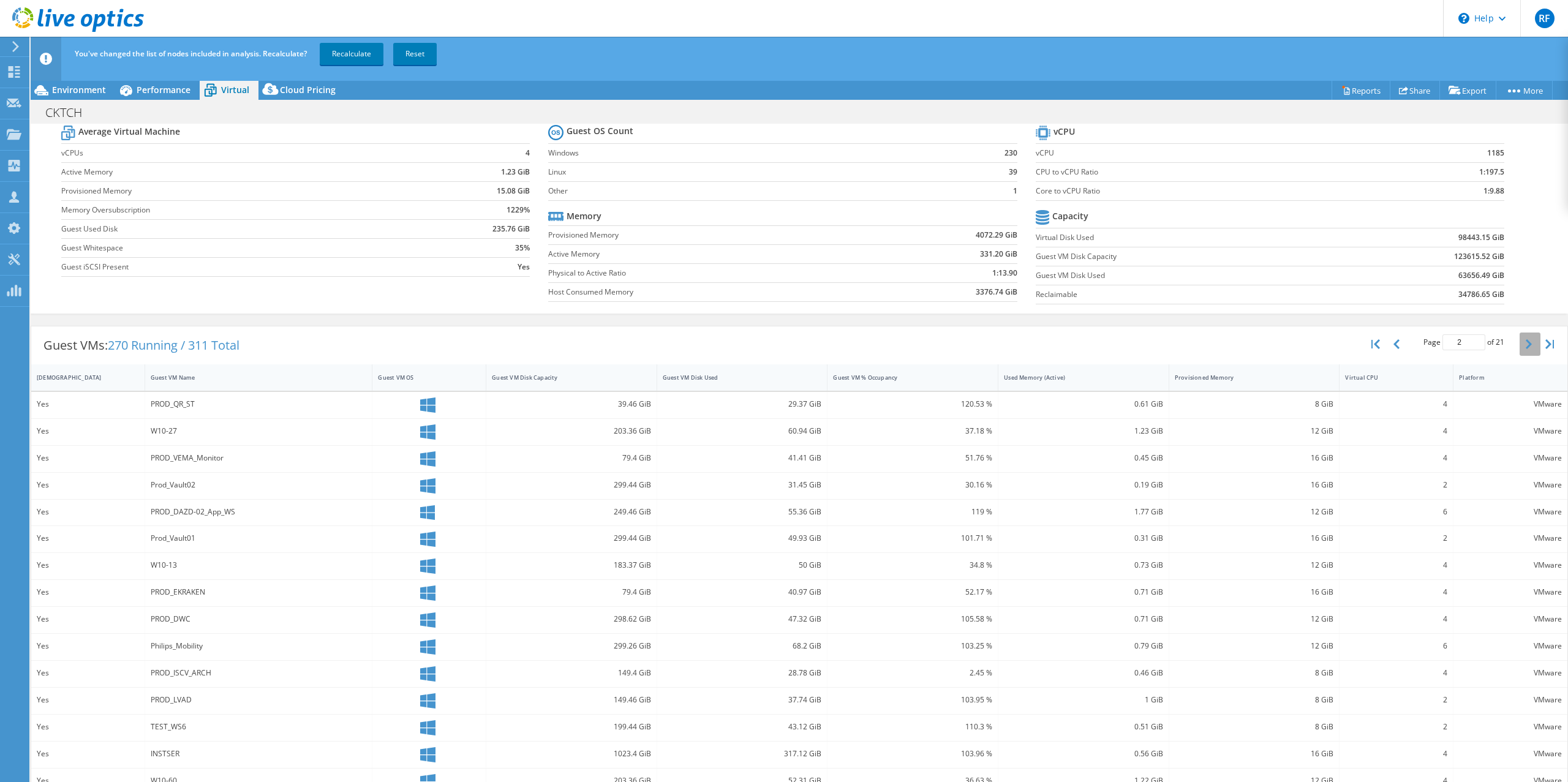
click at [1520, 337] on button "button" at bounding box center [1531, 344] width 21 height 24
click at [1526, 342] on icon "button" at bounding box center [1529, 340] width 7 height 10
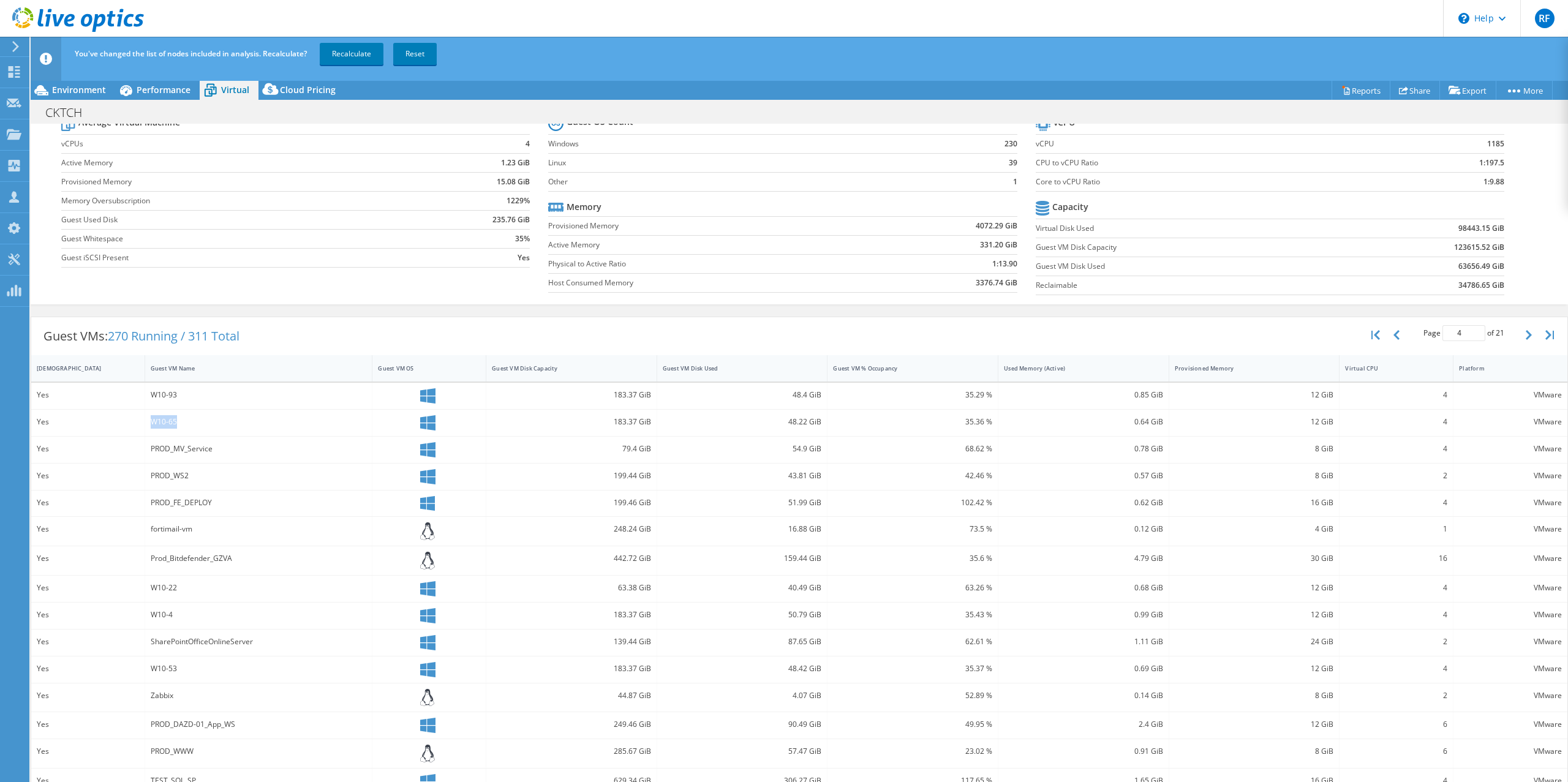
drag, startPoint x: 193, startPoint y: 425, endPoint x: 112, endPoint y: 420, distance: 81.2
click at [112, 420] on div "Yes W10-65 183.37 GiB 48.22 GiB 35.36 % 0.64 GiB 12 GiB 4 VMware" at bounding box center [799, 423] width 1536 height 26
click at [184, 417] on div "W10-65" at bounding box center [258, 422] width 216 height 14
drag, startPoint x: 190, startPoint y: 419, endPoint x: 146, endPoint y: 419, distance: 44.0
click at [146, 419] on div "W10-65" at bounding box center [259, 423] width 228 height 26
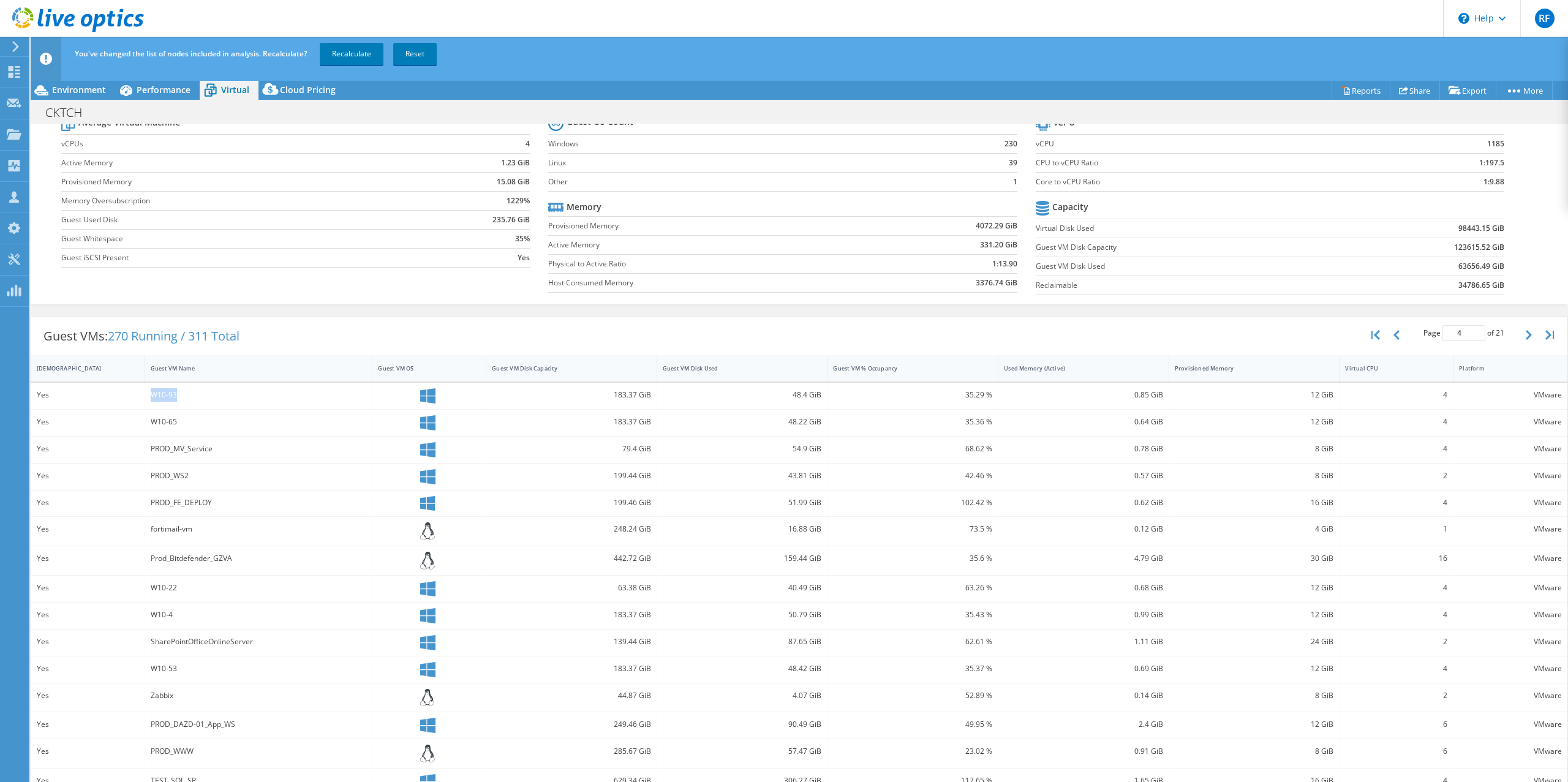
drag, startPoint x: 188, startPoint y: 396, endPoint x: 108, endPoint y: 390, distance: 80.2
click at [108, 390] on div "Yes W10-93 183.37 GiB 48.4 GiB 35.29 % 0.85 GiB 12 GiB 4 VMware" at bounding box center [799, 396] width 1536 height 26
drag, startPoint x: 170, startPoint y: 610, endPoint x: 93, endPoint y: 621, distance: 77.8
click at [93, 621] on div "Yes W10-4 183.37 GiB 50.79 GiB 35.43 % 0.99 GiB 12 GiB 4 VMware" at bounding box center [799, 616] width 1536 height 26
drag, startPoint x: 185, startPoint y: 588, endPoint x: 111, endPoint y: 581, distance: 74.3
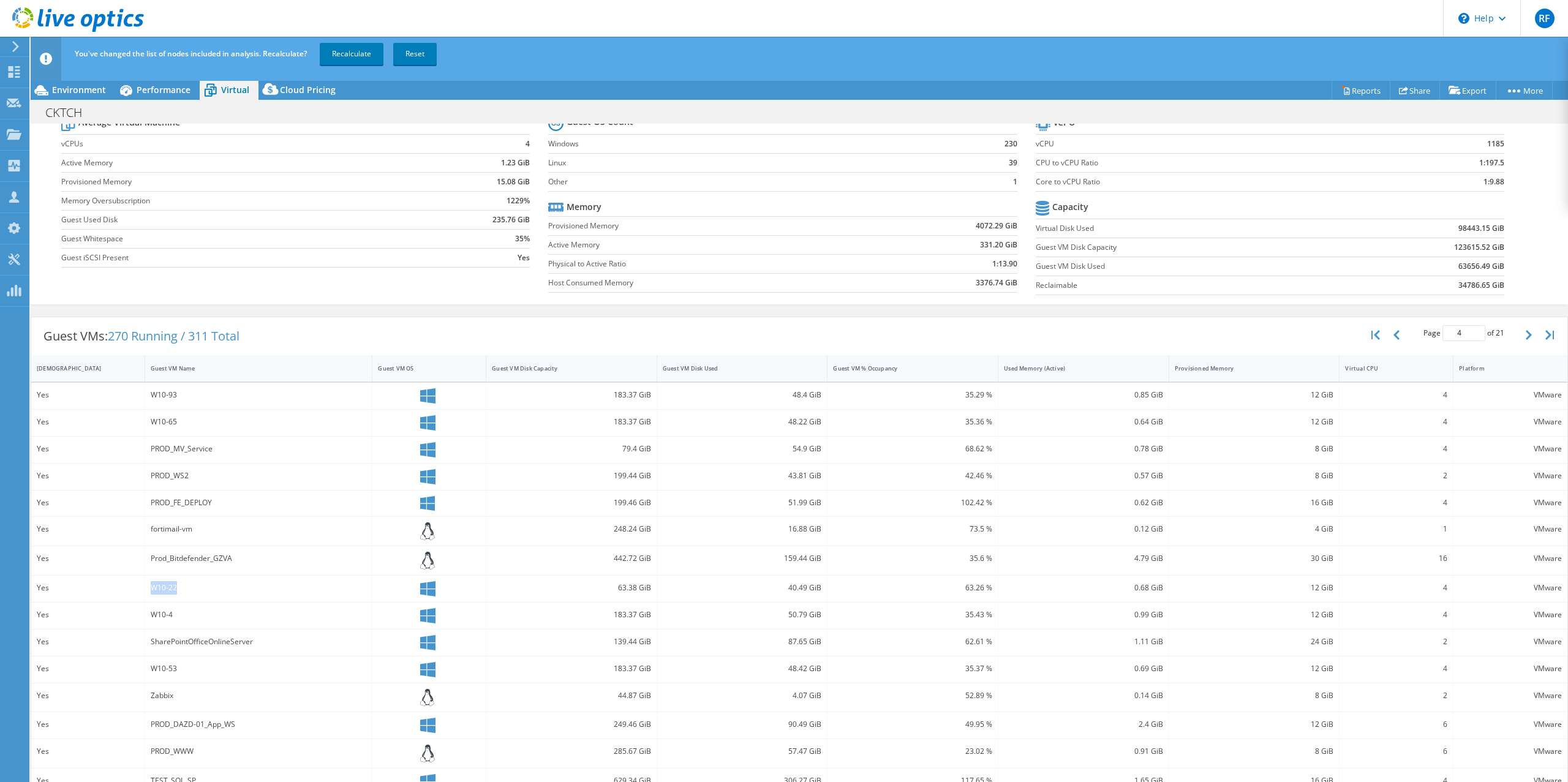
click at [111, 581] on div "Yes W10-22 63.38 GiB 40.49 GiB 63.26 % 0.68 GiB 12 GiB 4 VMware" at bounding box center [799, 589] width 1536 height 26
click at [1526, 337] on icon "button" at bounding box center [1529, 335] width 7 height 10
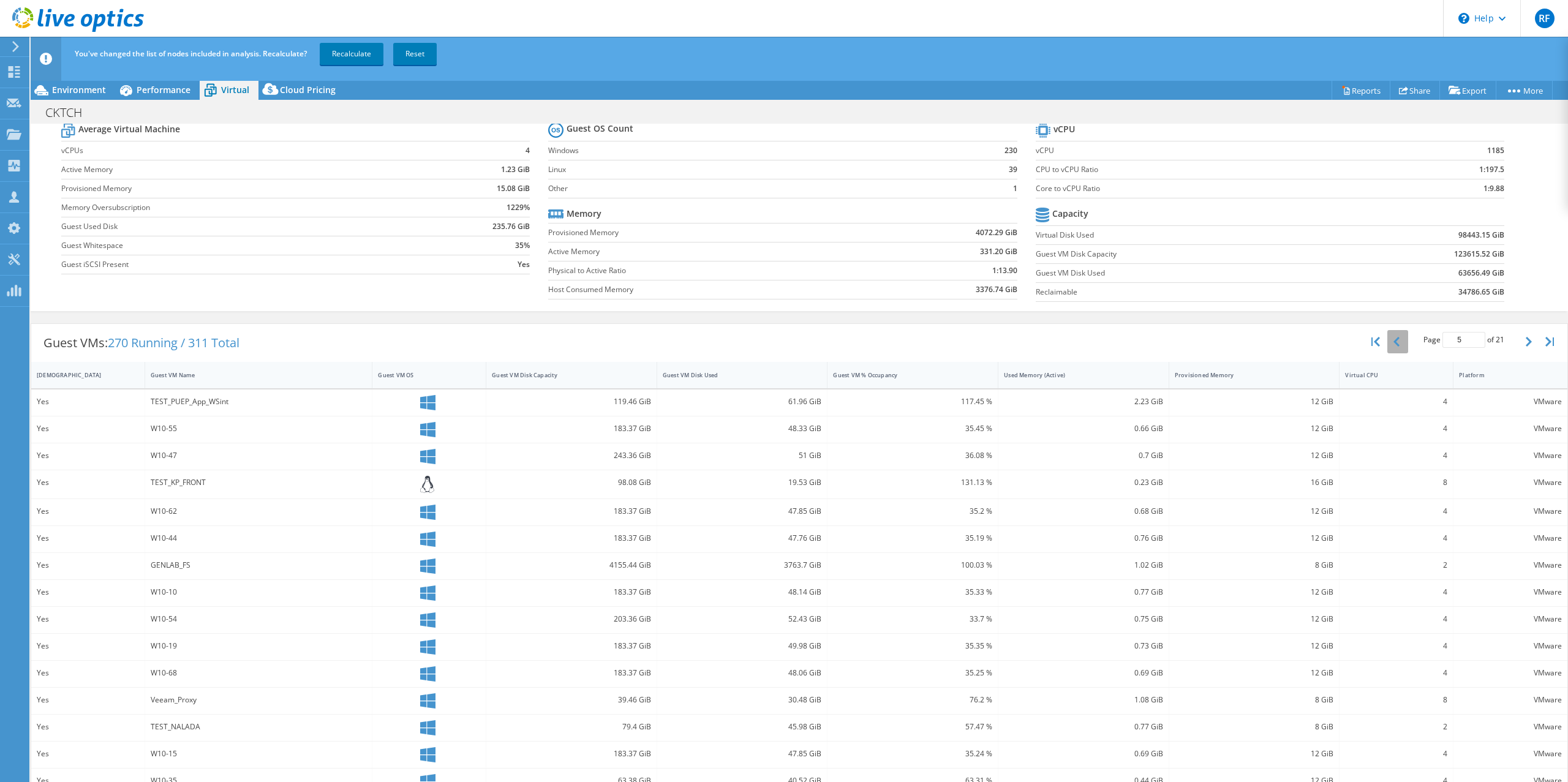
click at [1392, 346] on button "button" at bounding box center [1398, 341] width 21 height 24
click at [1392, 346] on button "button" at bounding box center [1398, 344] width 21 height 24
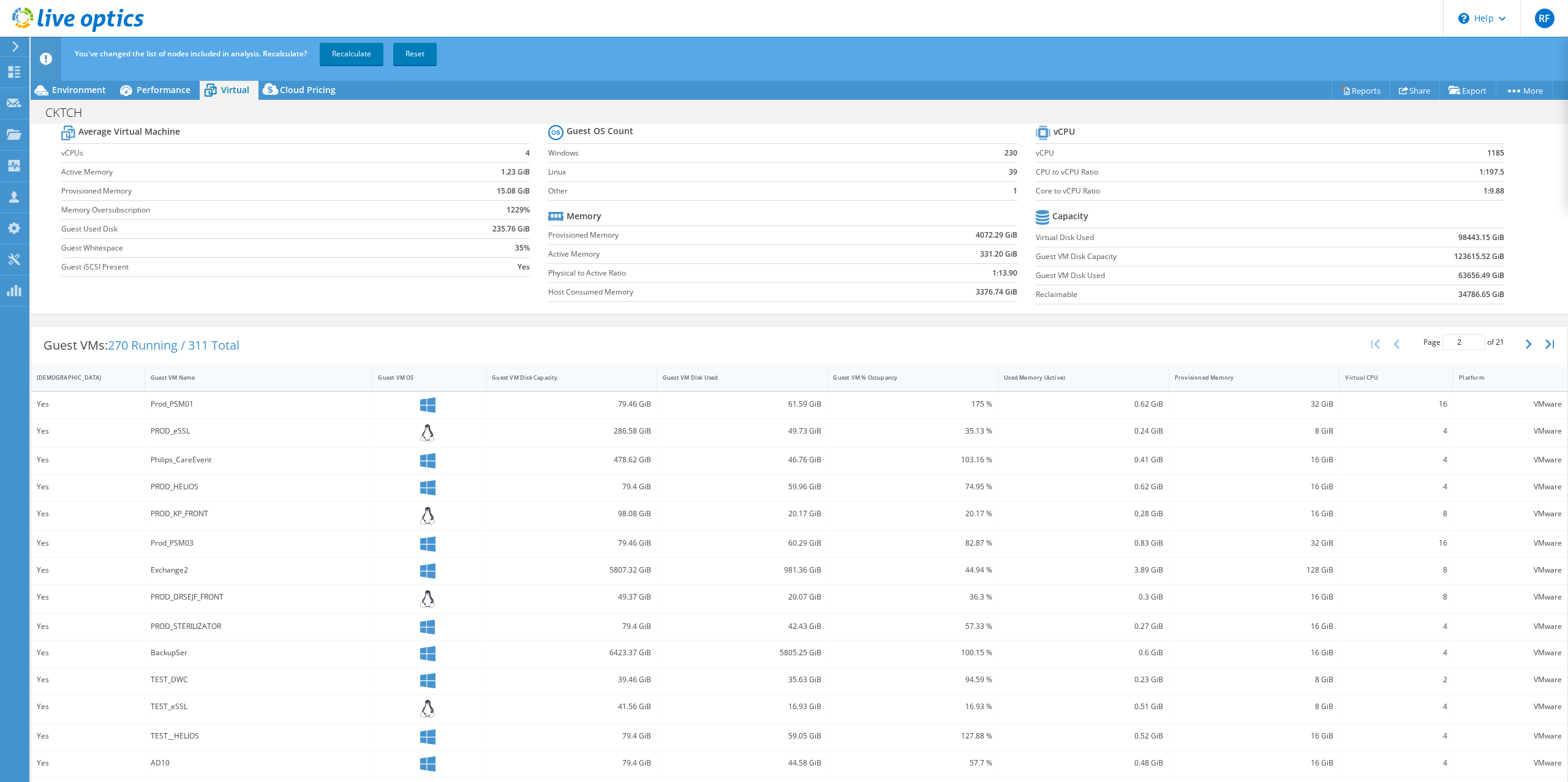
type input "1"
click at [175, 93] on span "Performance" at bounding box center [163, 89] width 54 height 11
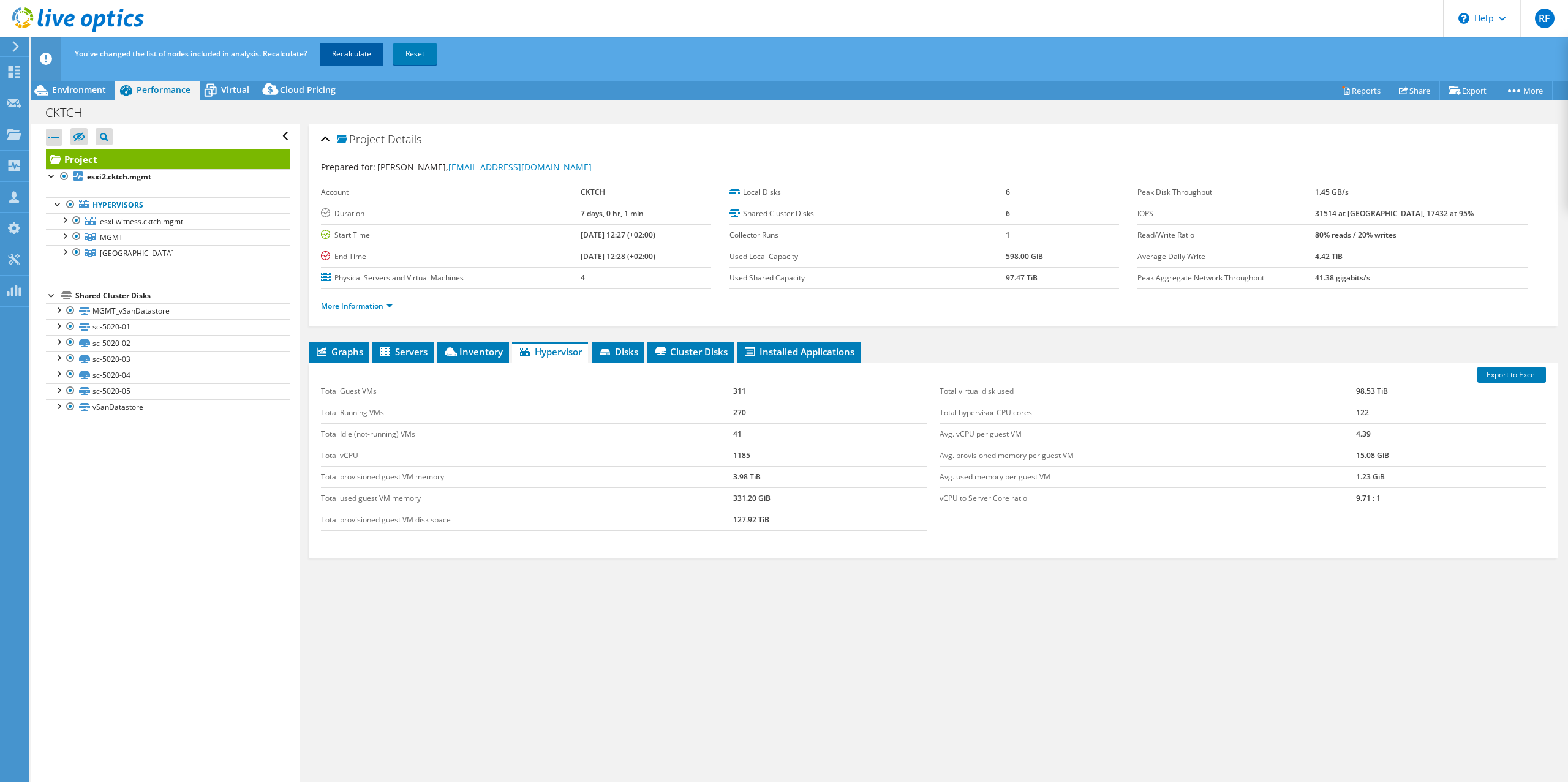
click at [350, 46] on link "Recalculate" at bounding box center [351, 54] width 63 height 22
click at [553, 382] on td "Total Guest VMs" at bounding box center [527, 392] width 412 height 21
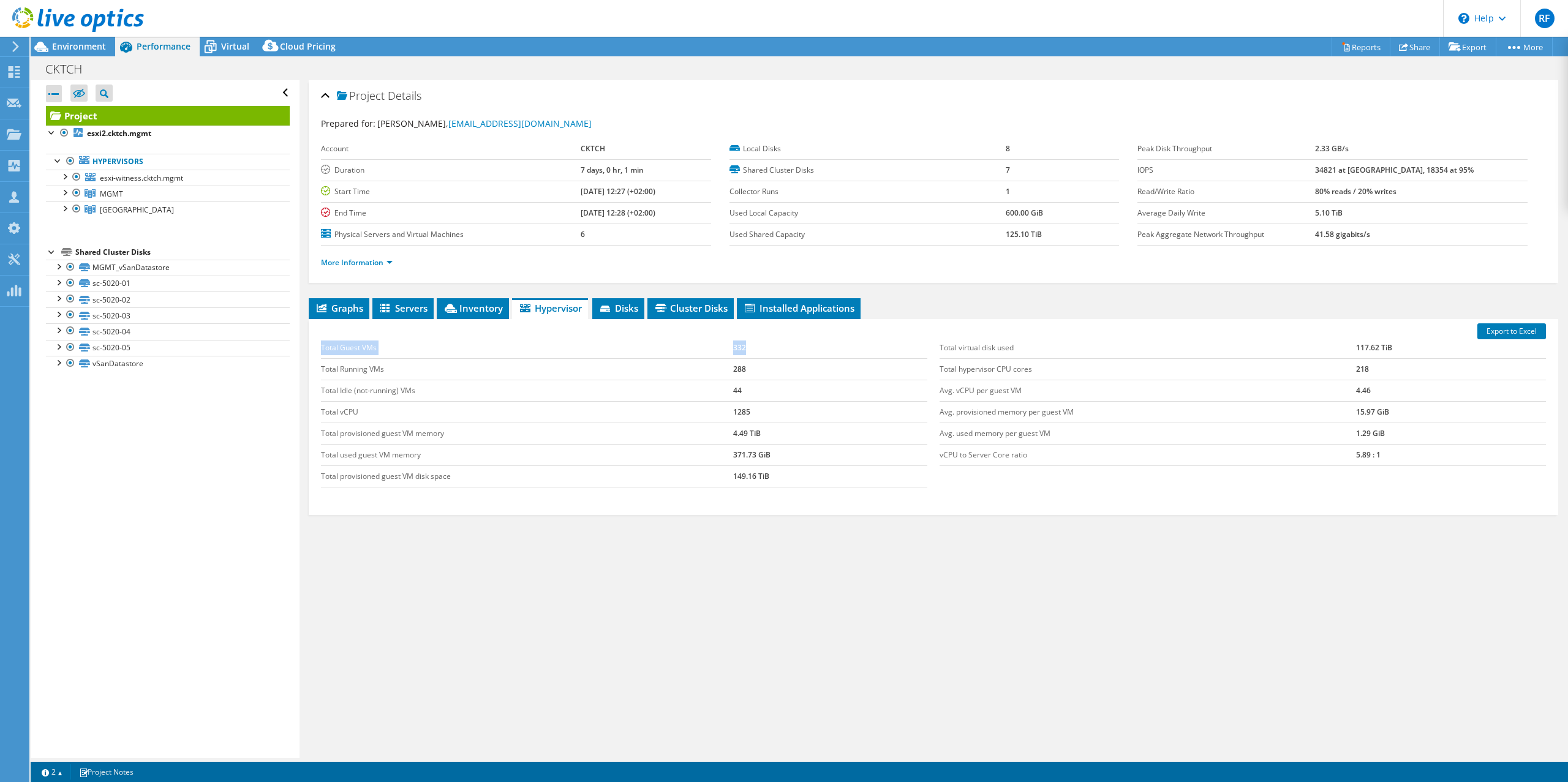
drag, startPoint x: 319, startPoint y: 346, endPoint x: 755, endPoint y: 345, distance: 436.0
click at [755, 345] on div "Total Guest VMs 332 Total Running VMs 288 Total Idle (not-running) VMs 44 Total…" at bounding box center [623, 412] width 619 height 175
click at [755, 345] on td "332" at bounding box center [830, 348] width 194 height 21
click at [110, 163] on link "Hypervisors" at bounding box center [168, 162] width 244 height 16
click at [118, 189] on span "MGMT" at bounding box center [111, 193] width 24 height 11
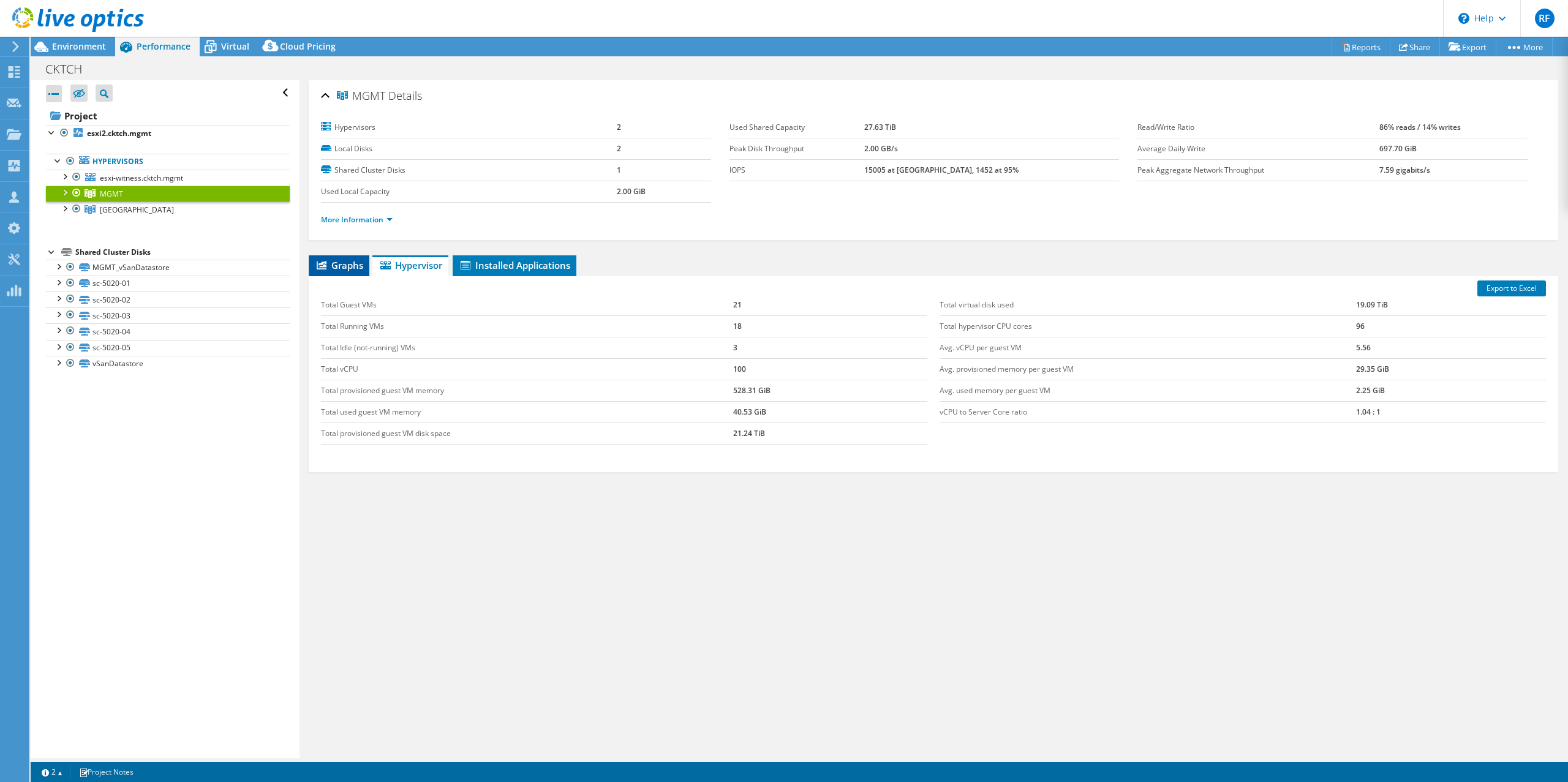
click at [350, 264] on span "Graphs" at bounding box center [339, 265] width 49 height 12
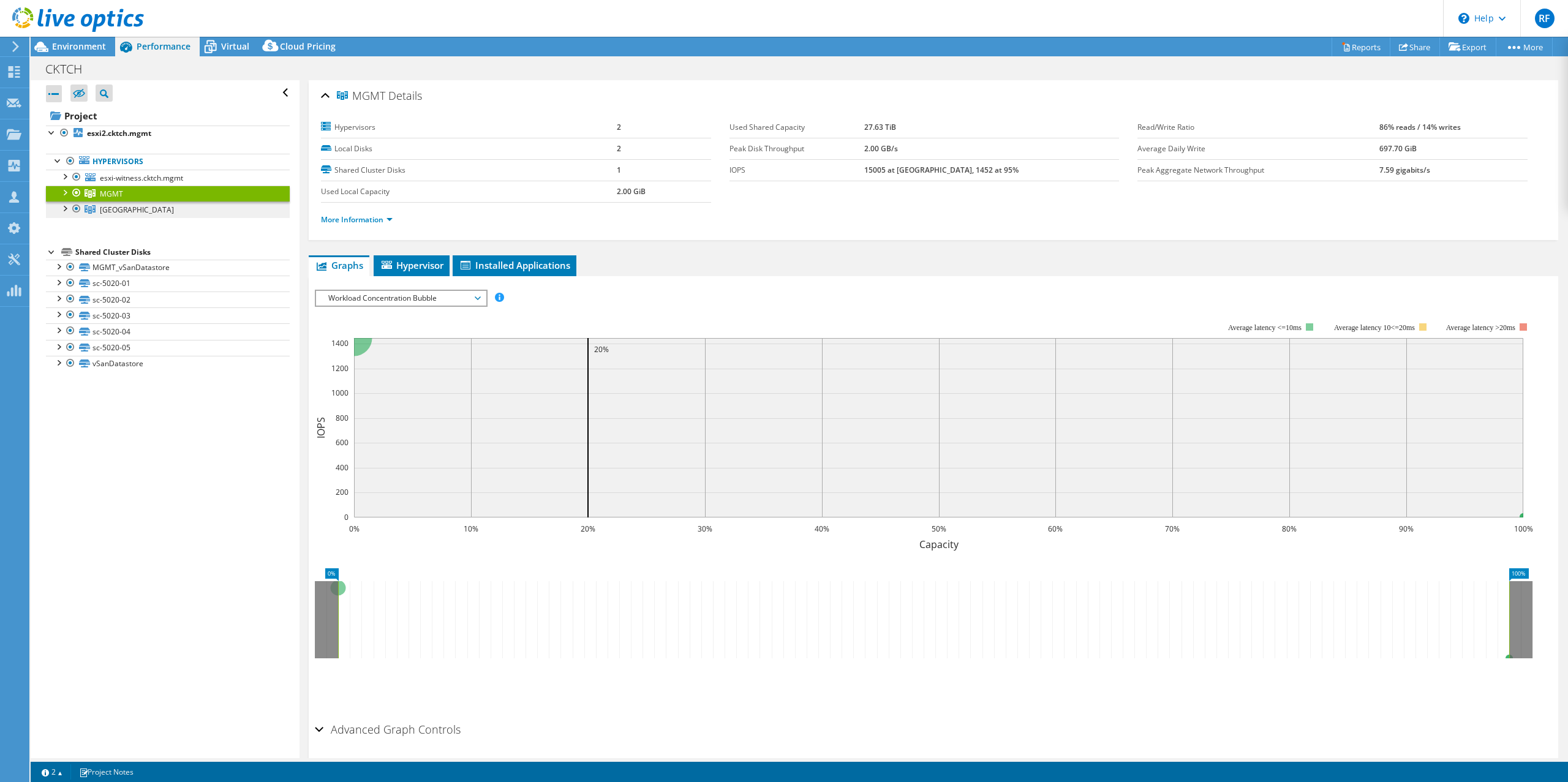
click at [102, 211] on span "[GEOGRAPHIC_DATA]" at bounding box center [137, 210] width 74 height 11
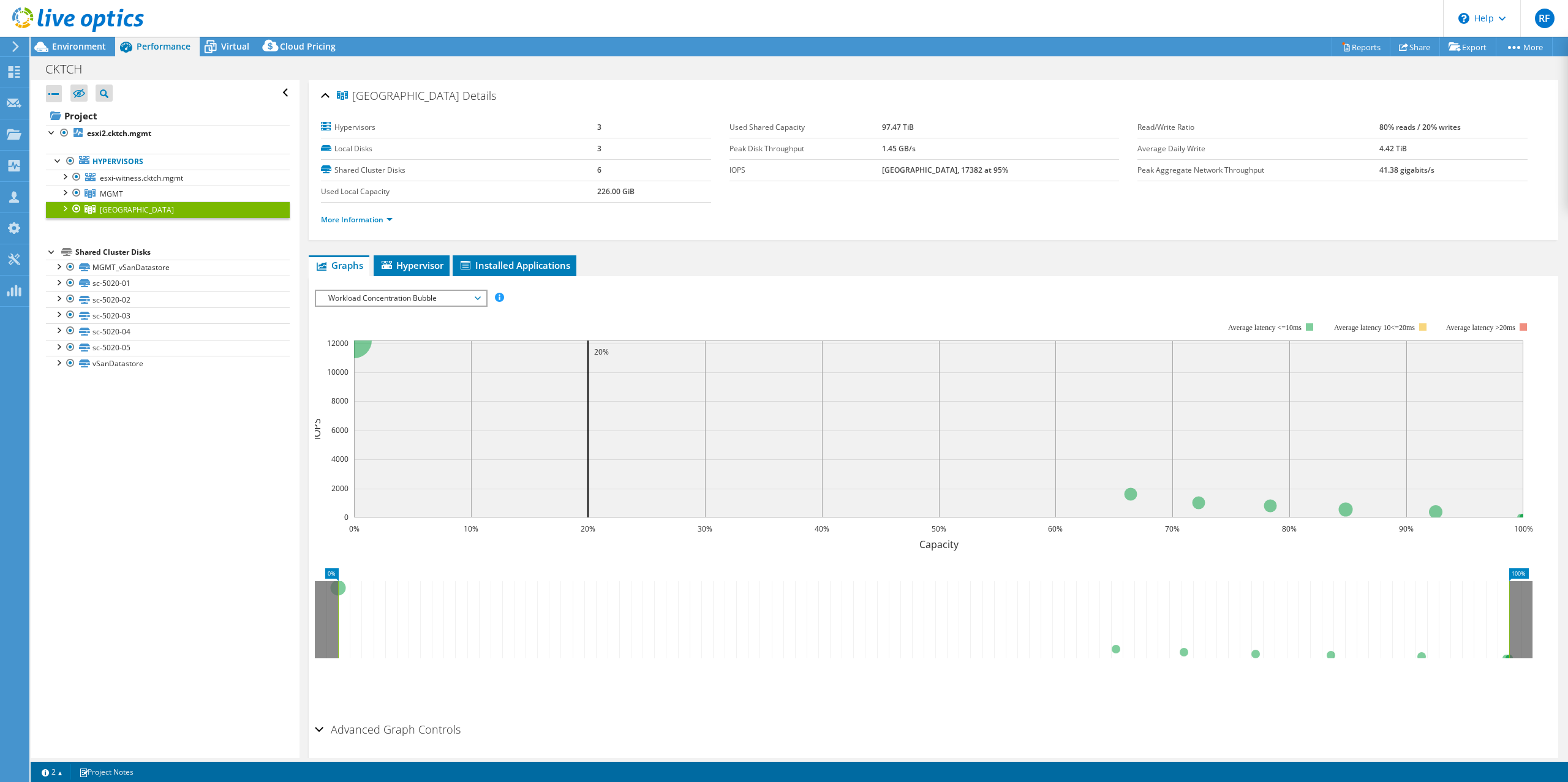
click at [480, 300] on icon at bounding box center [478, 298] width 7 height 4
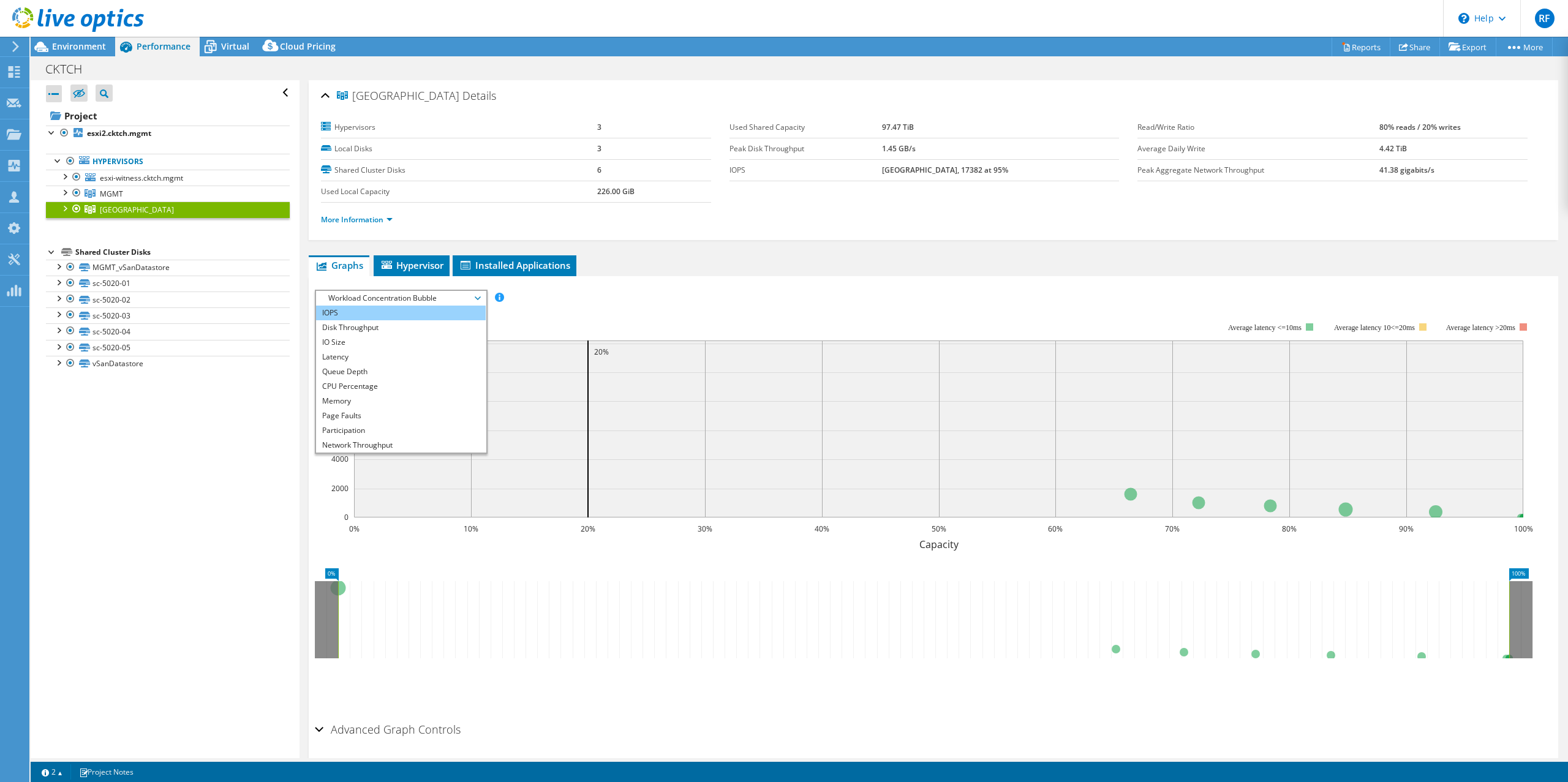
click at [356, 316] on li "IOPS" at bounding box center [401, 313] width 170 height 15
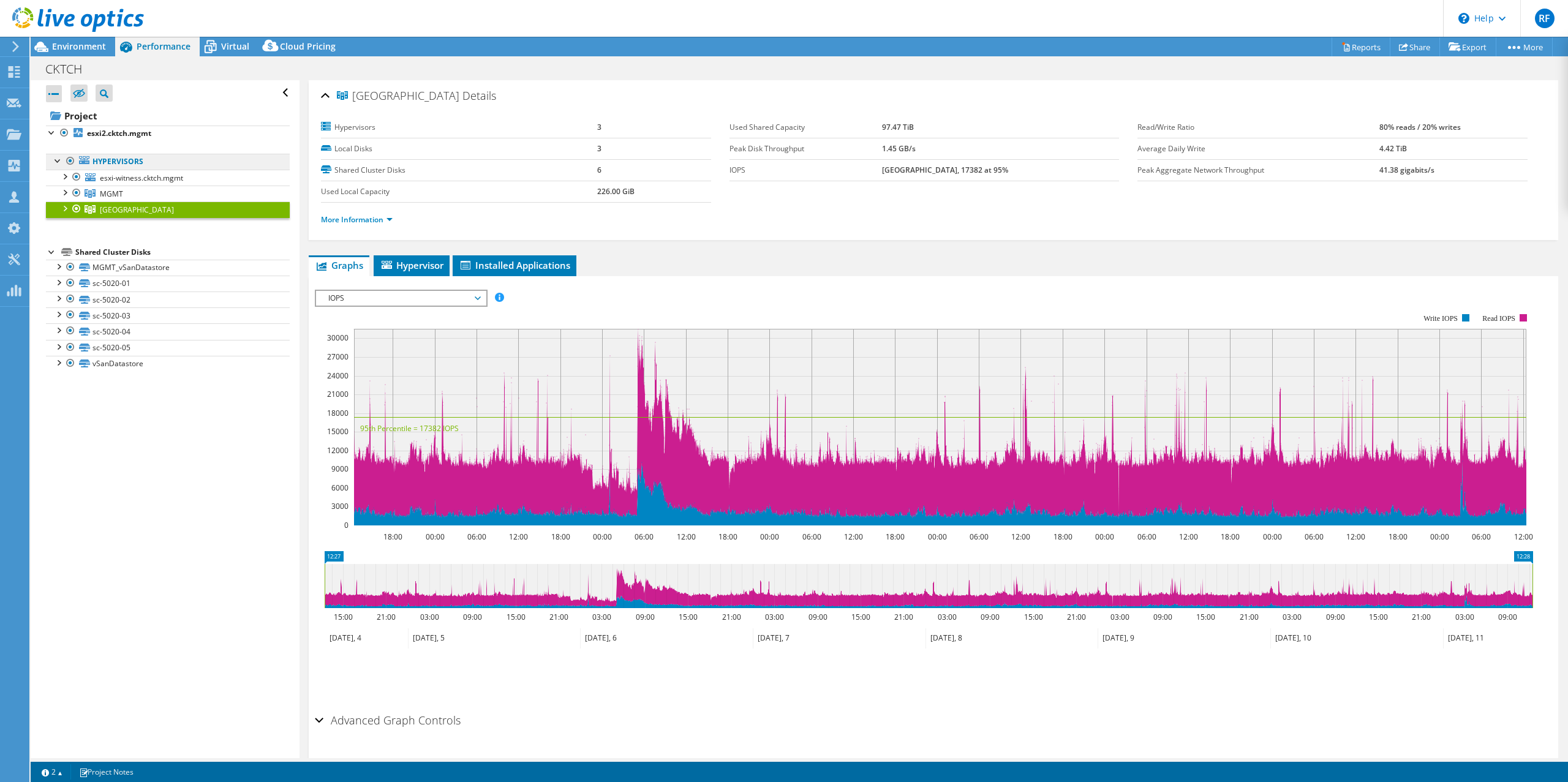
click at [125, 159] on link "Hypervisors" at bounding box center [168, 162] width 244 height 16
drag, startPoint x: 320, startPoint y: 362, endPoint x: 302, endPoint y: 367, distance: 18.7
drag, startPoint x: 302, startPoint y: 367, endPoint x: 121, endPoint y: 193, distance: 251.1
click at [121, 193] on span "MGMT" at bounding box center [111, 193] width 24 height 11
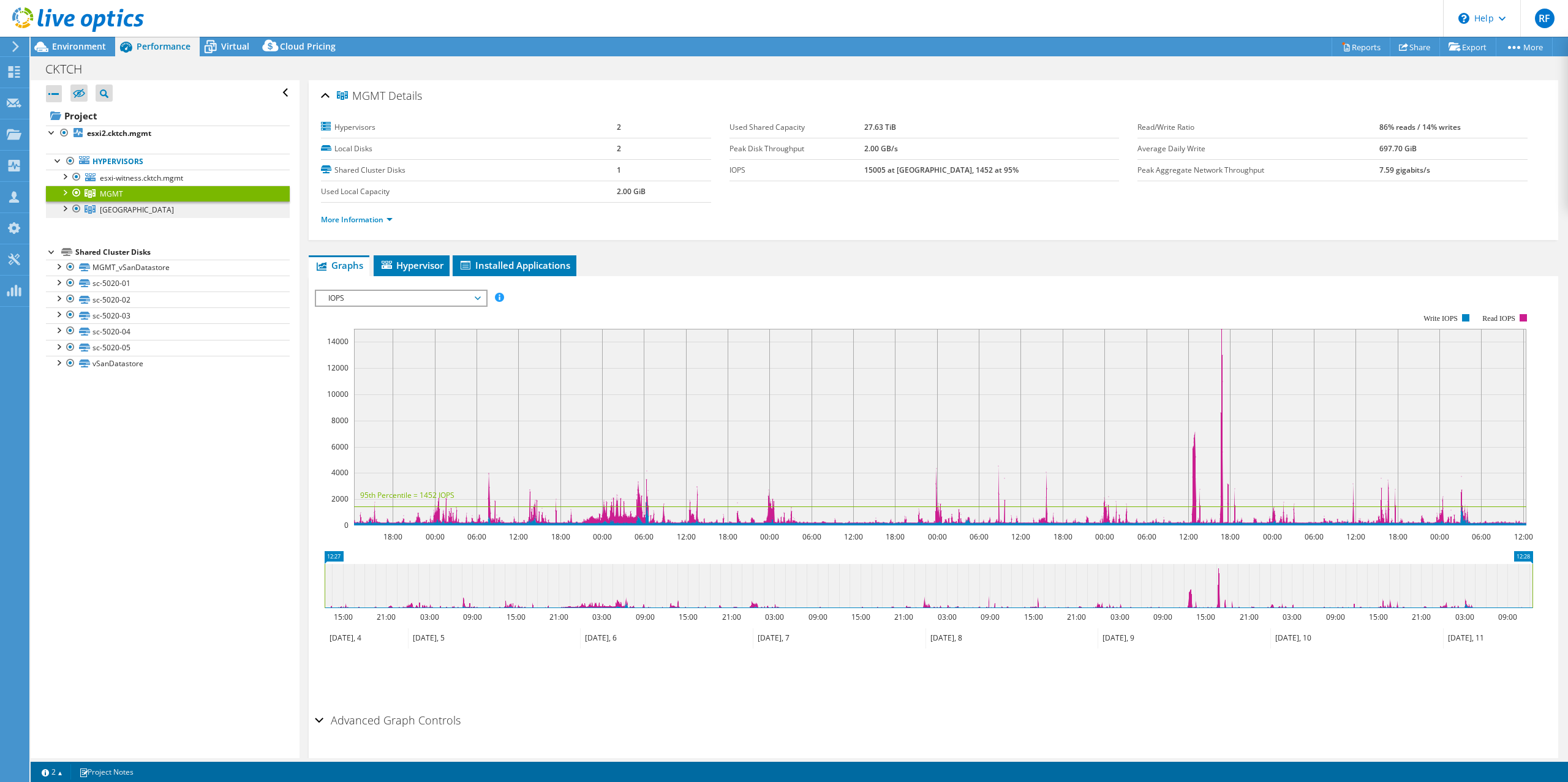
click at [111, 208] on span "[GEOGRAPHIC_DATA]" at bounding box center [137, 210] width 74 height 11
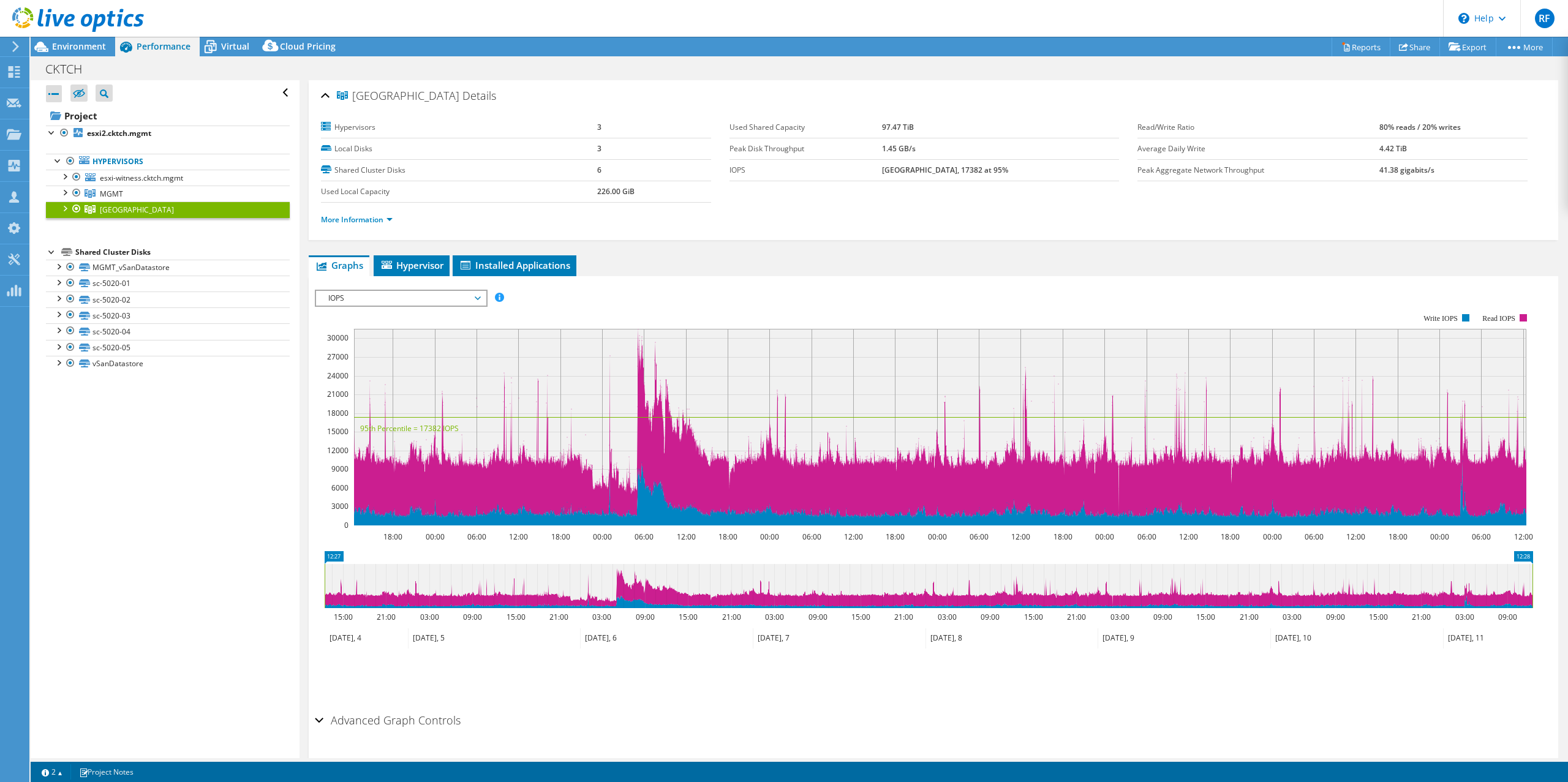
drag, startPoint x: 263, startPoint y: 567, endPoint x: 1476, endPoint y: 87, distance: 1304.5
click at [1476, 87] on div "[GEOGRAPHIC_DATA] Details" at bounding box center [933, 97] width 1225 height 26
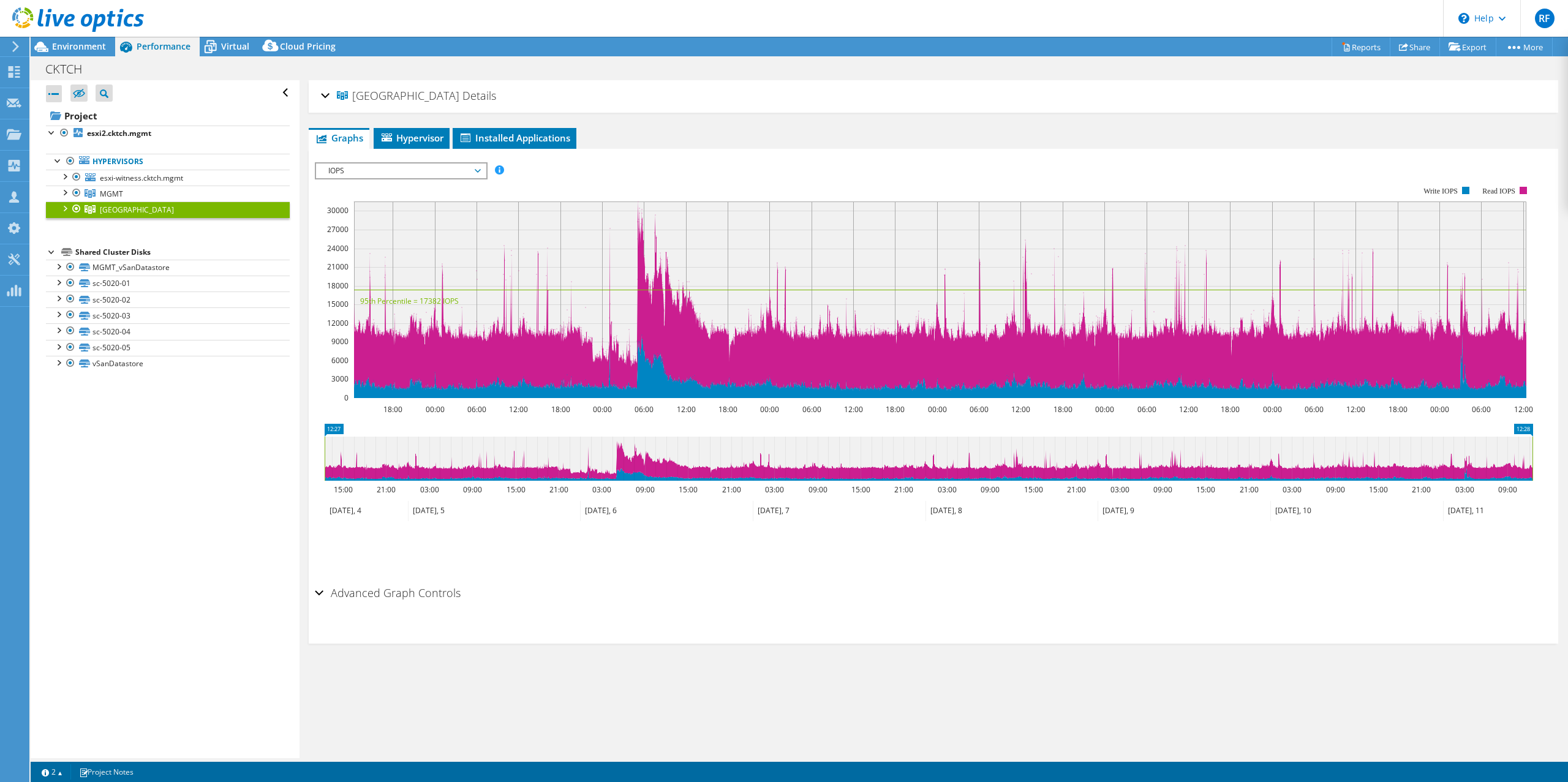
click at [369, 90] on span "[GEOGRAPHIC_DATA]" at bounding box center [398, 96] width 123 height 12
